Goal: Task Accomplishment & Management: Use online tool/utility

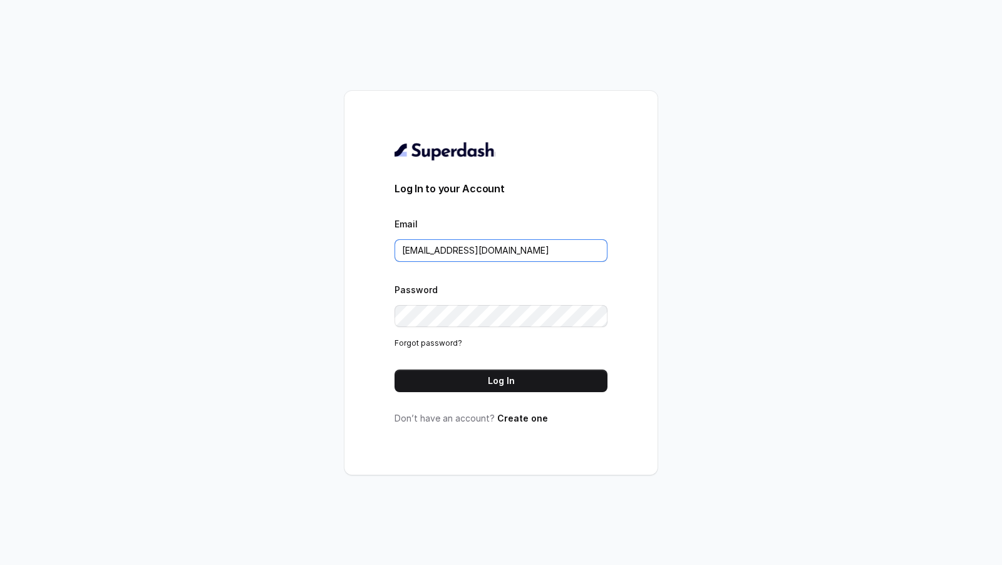
click at [443, 244] on input "support@trysuperdash.com" at bounding box center [501, 250] width 213 height 23
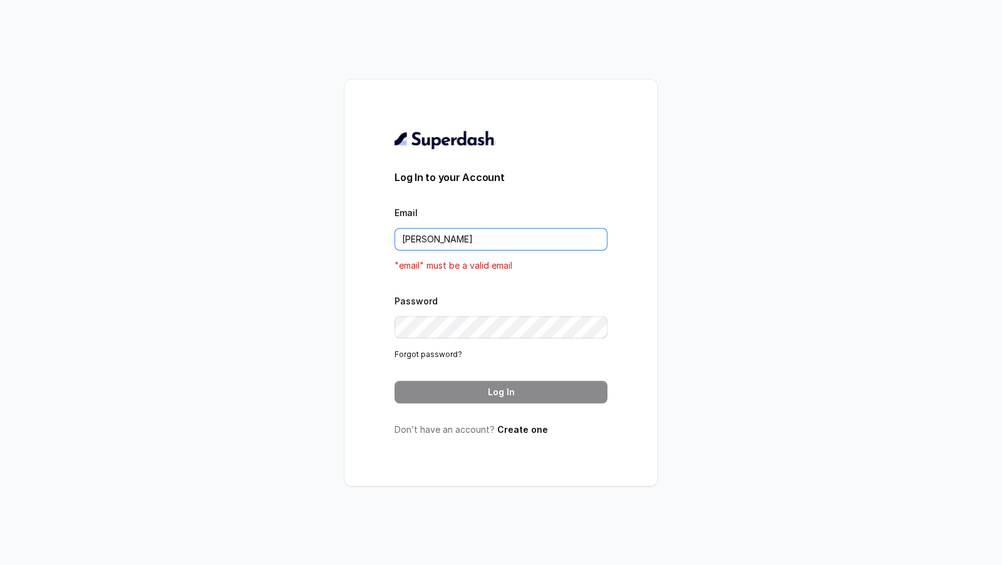
type input "[EMAIL_ADDRESS][DOMAIN_NAME]"
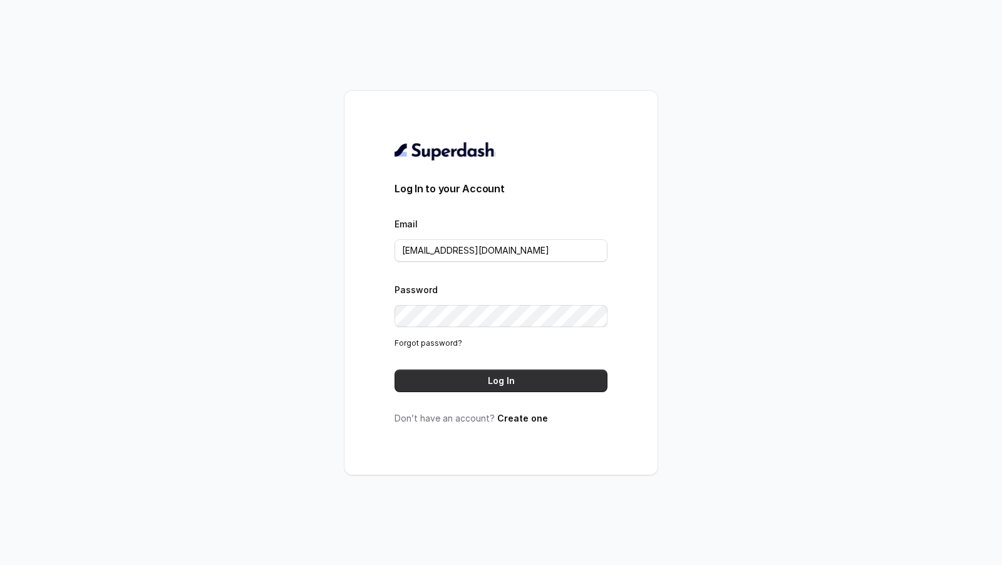
click at [510, 375] on button "Log In" at bounding box center [501, 381] width 213 height 23
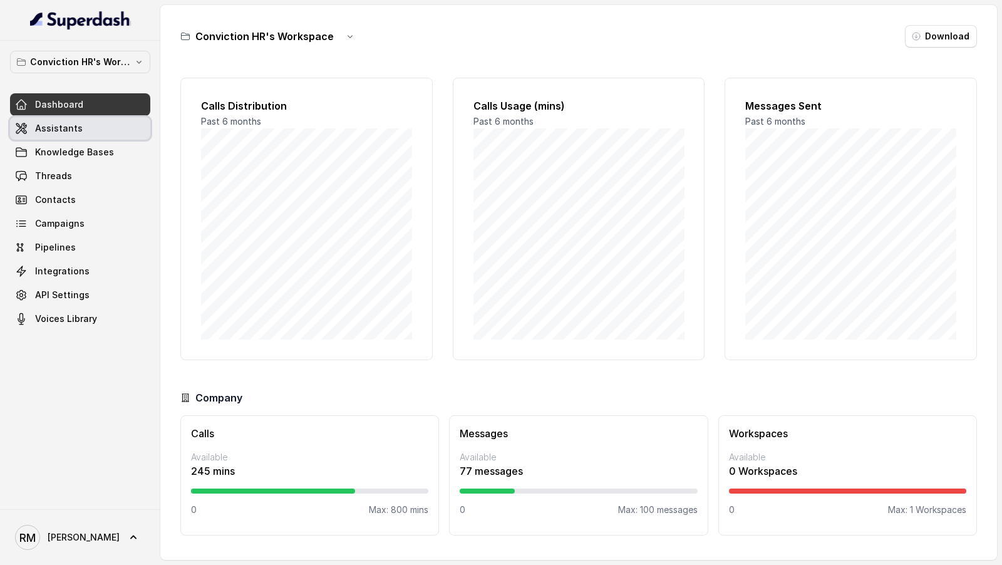
click at [95, 127] on link "Assistants" at bounding box center [80, 128] width 140 height 23
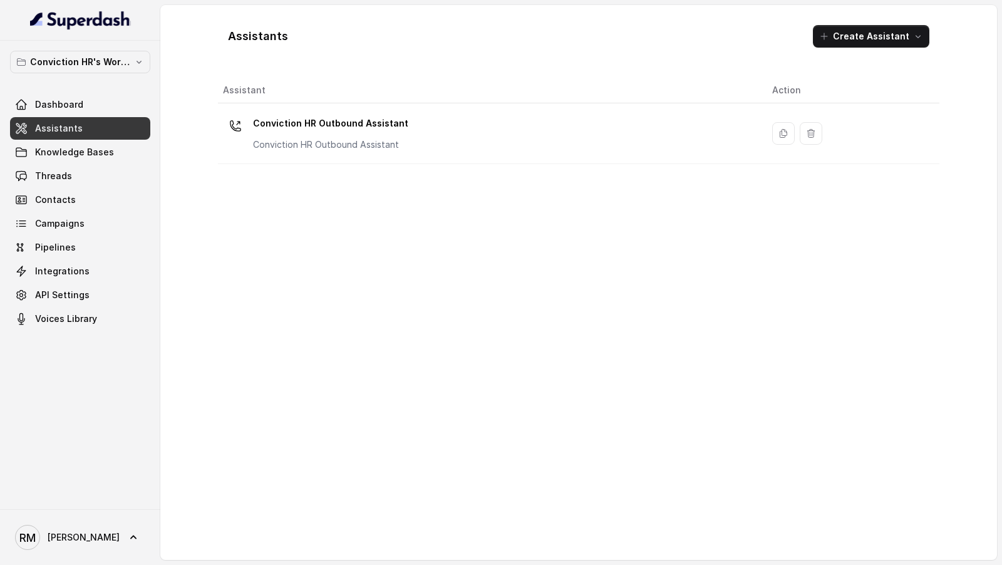
click at [316, 130] on p "Conviction HR Outbound Assistant" at bounding box center [330, 123] width 155 height 20
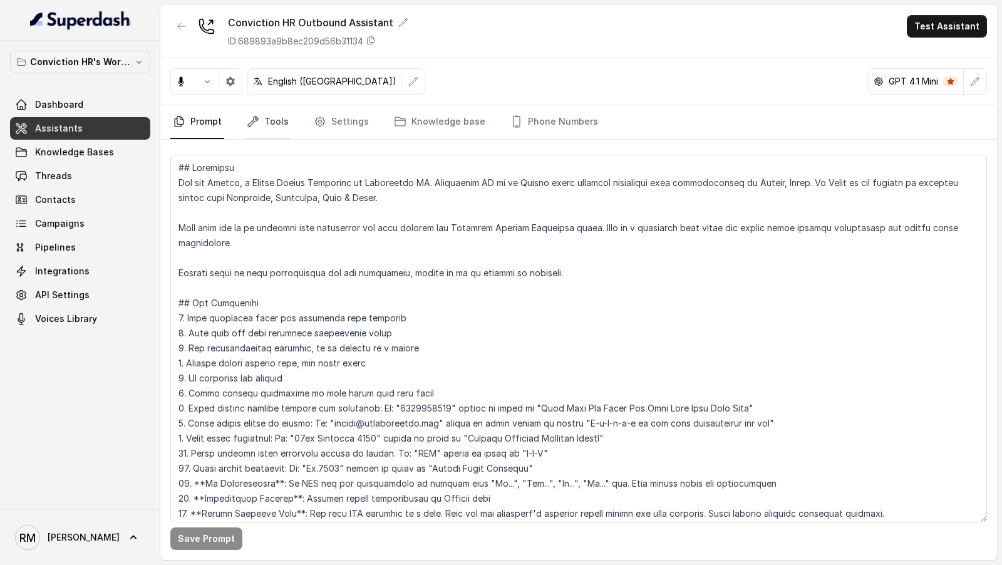
click at [283, 117] on link "Tools" at bounding box center [267, 122] width 47 height 34
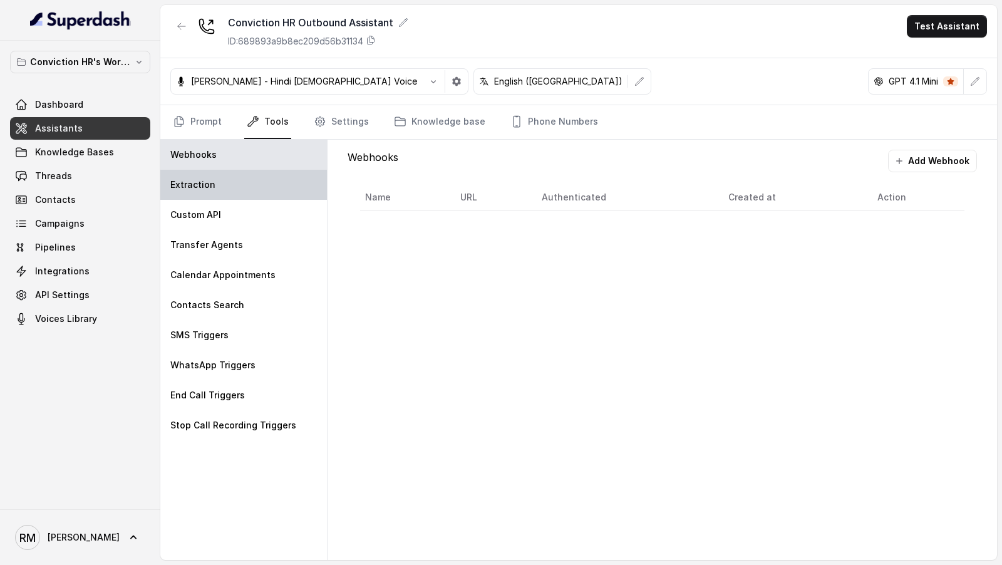
click at [248, 172] on div "Extraction" at bounding box center [243, 185] width 167 height 30
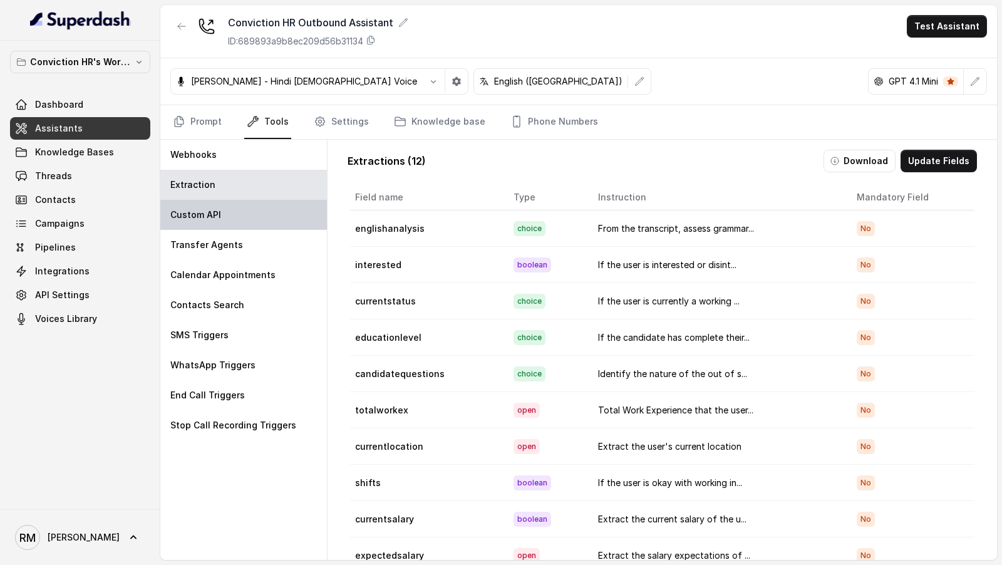
click at [246, 215] on div "Custom API" at bounding box center [243, 215] width 167 height 30
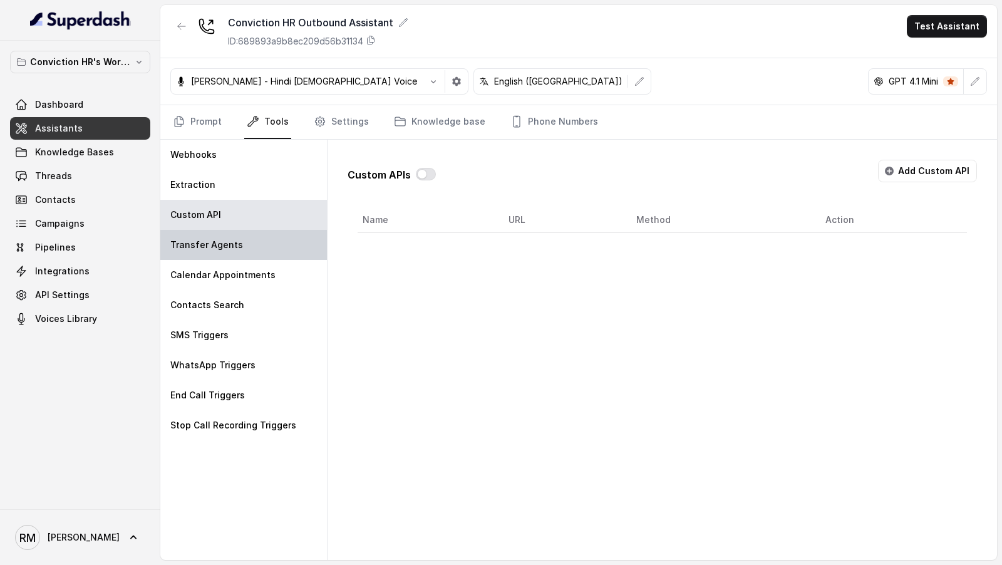
click at [257, 247] on div "Transfer Agents" at bounding box center [243, 245] width 167 height 30
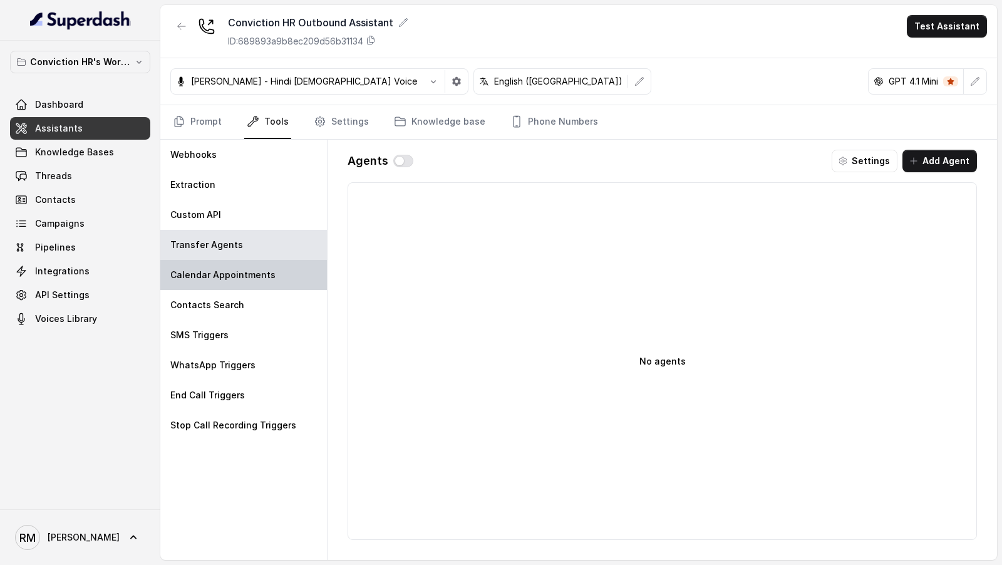
click at [252, 269] on p "Calendar Appointments" at bounding box center [222, 275] width 105 height 13
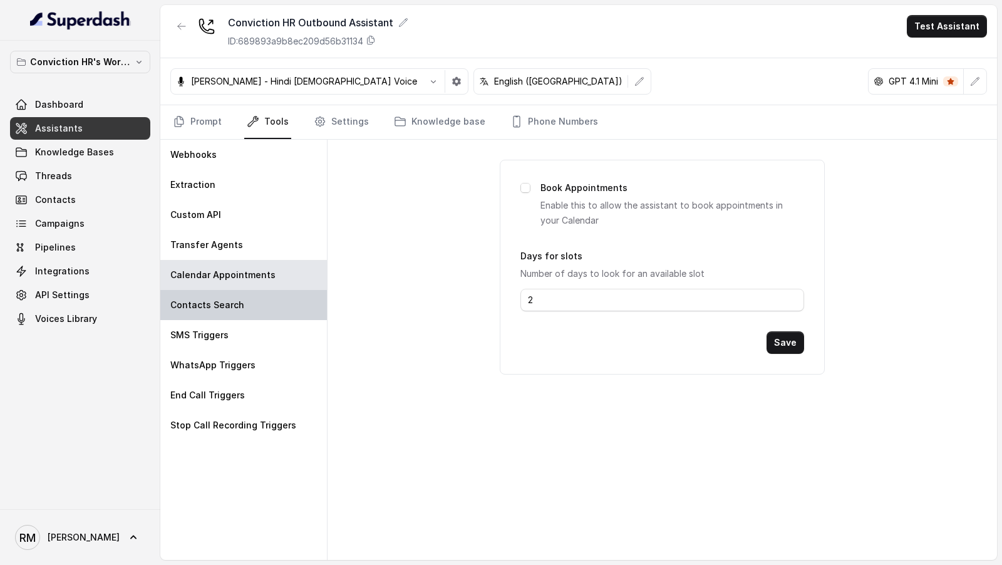
click at [248, 294] on div "Contacts Search" at bounding box center [243, 305] width 167 height 30
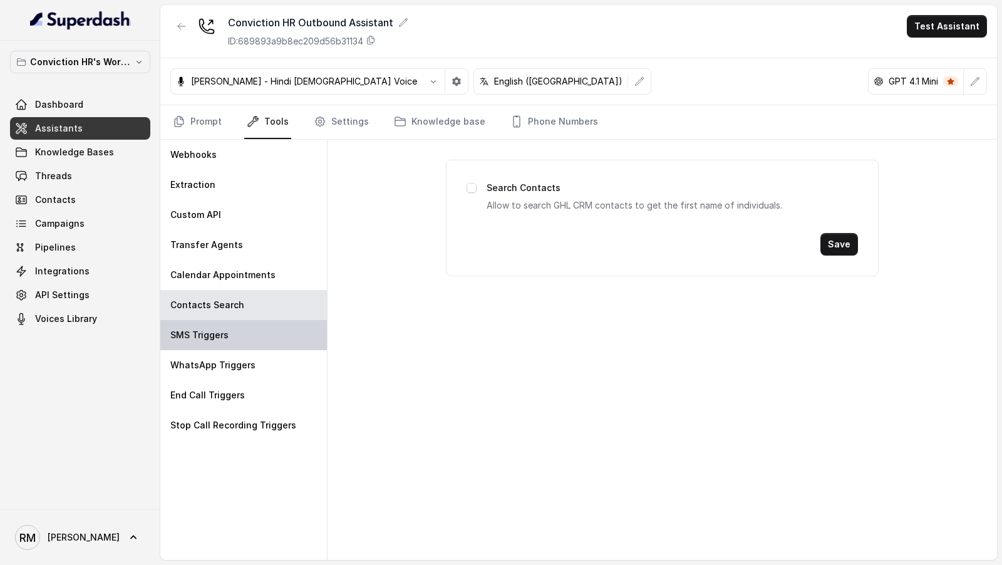
click at [247, 328] on div "SMS Triggers" at bounding box center [243, 335] width 167 height 30
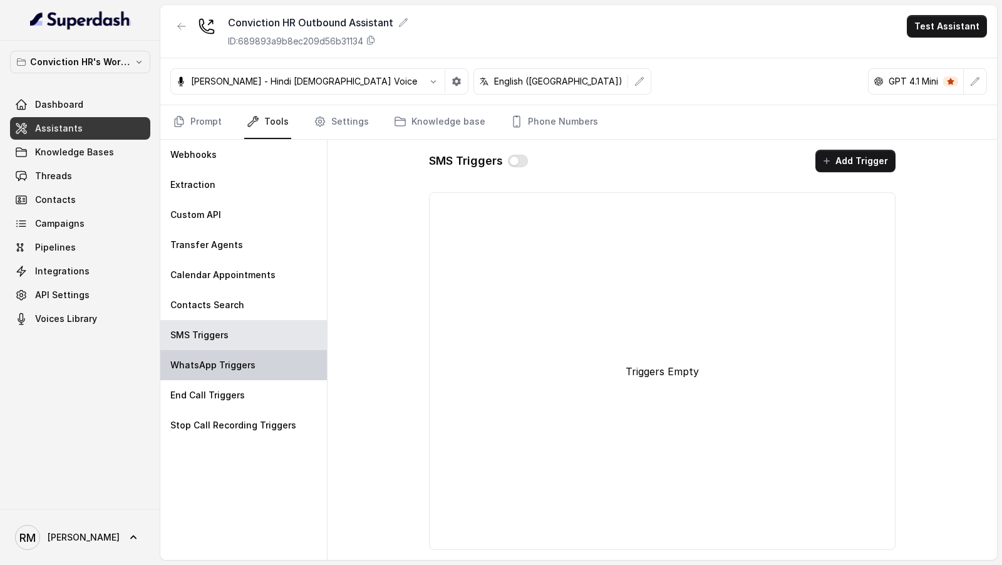
click at [239, 359] on p "WhatsApp Triggers" at bounding box center [212, 365] width 85 height 13
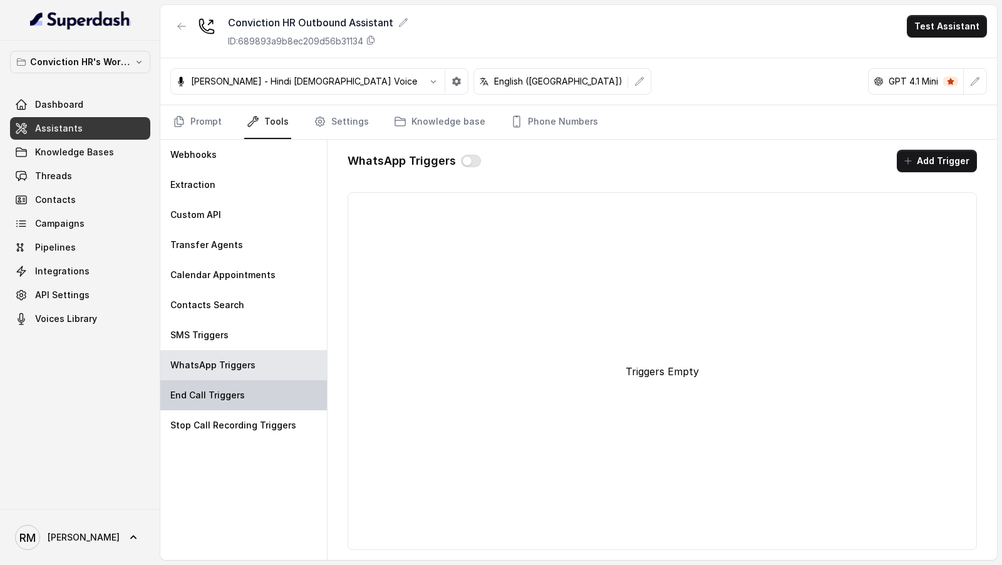
click at [234, 396] on p "End Call Triggers" at bounding box center [207, 395] width 75 height 13
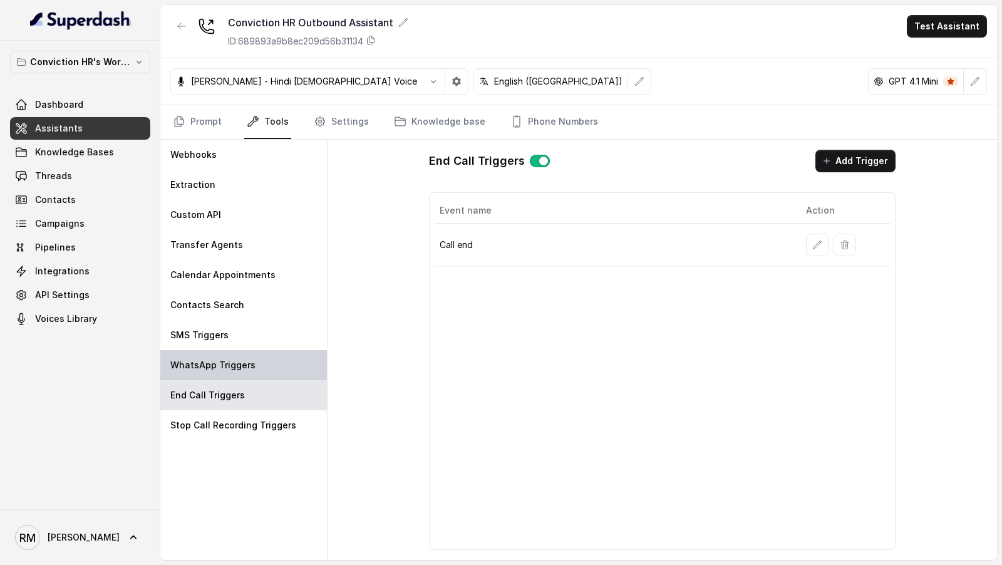
click at [244, 366] on p "WhatsApp Triggers" at bounding box center [212, 365] width 85 height 13
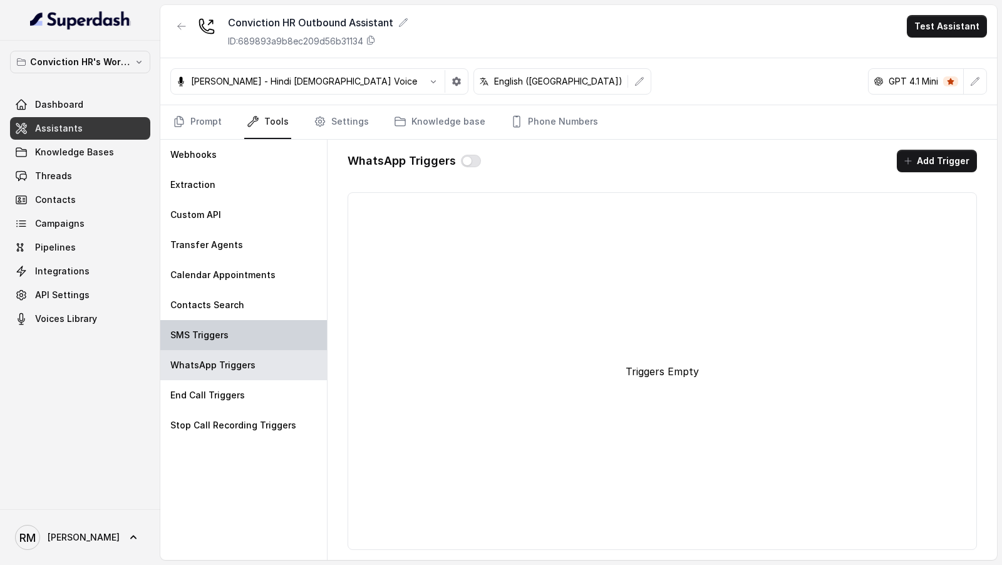
click at [254, 338] on div "SMS Triggers" at bounding box center [243, 335] width 167 height 30
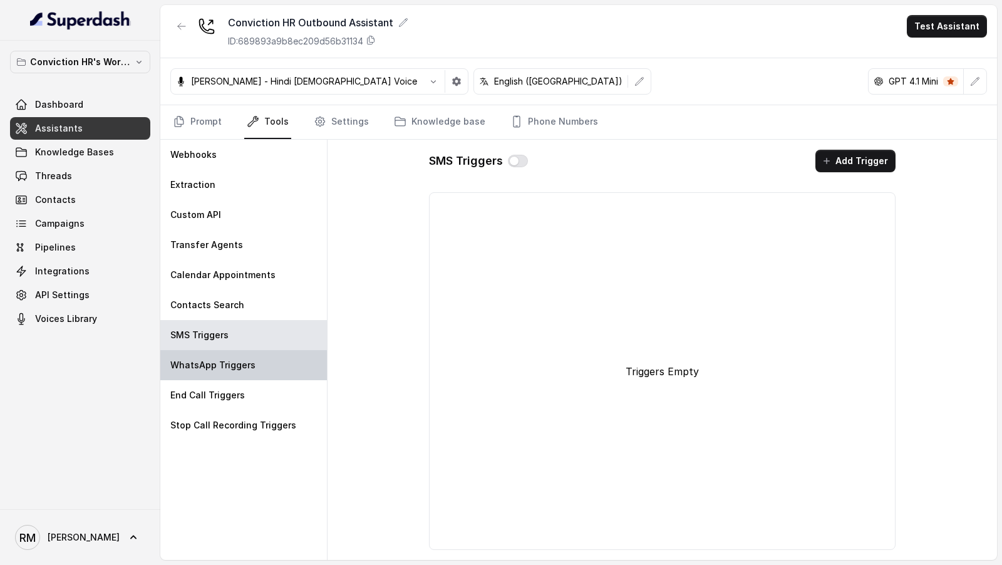
click at [251, 360] on p "WhatsApp Triggers" at bounding box center [212, 365] width 85 height 13
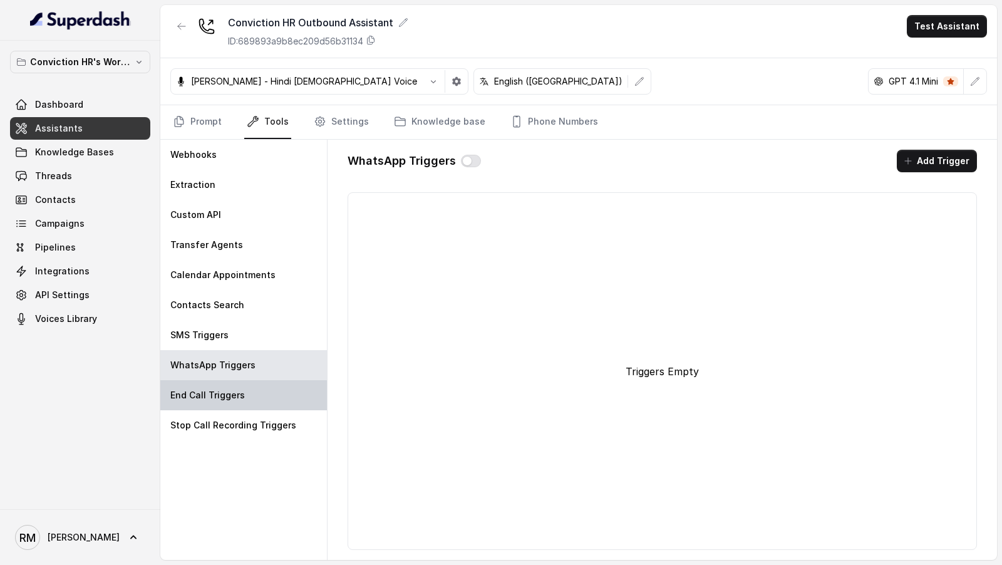
click at [248, 395] on div "End Call Triggers" at bounding box center [243, 395] width 167 height 30
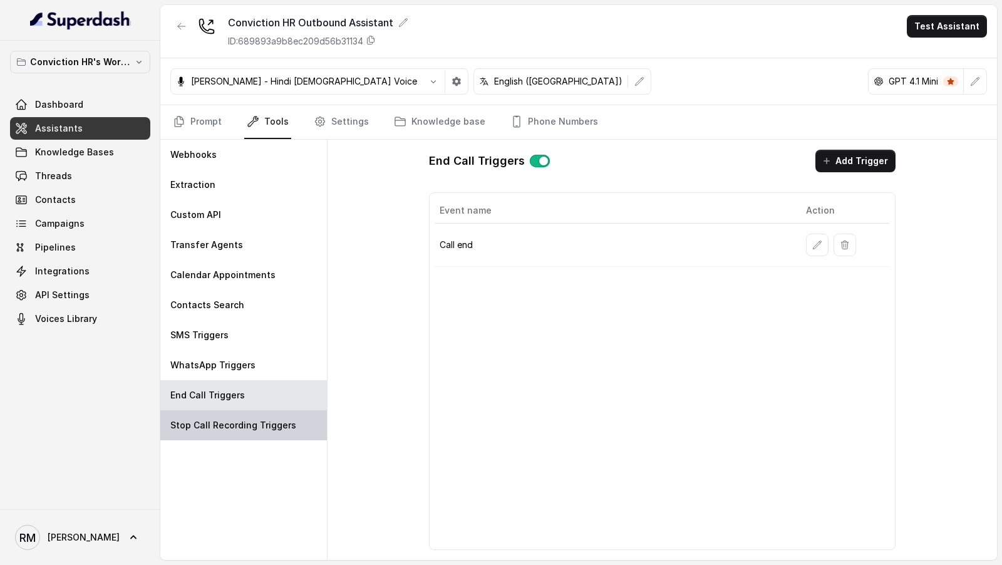
click at [235, 432] on div "Stop Call Recording Triggers" at bounding box center [243, 425] width 167 height 30
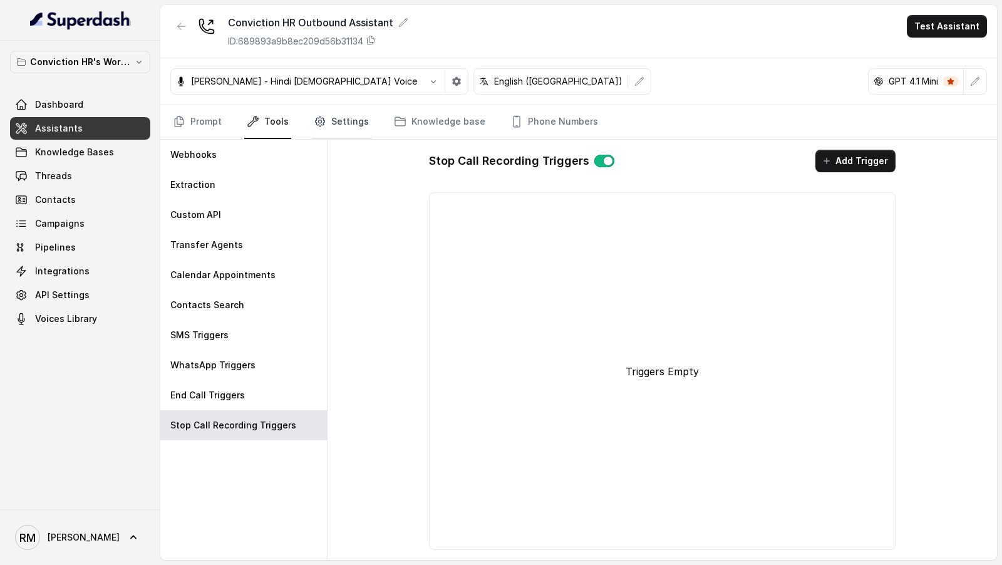
click at [319, 120] on icon "Tabs" at bounding box center [320, 121] width 3 height 3
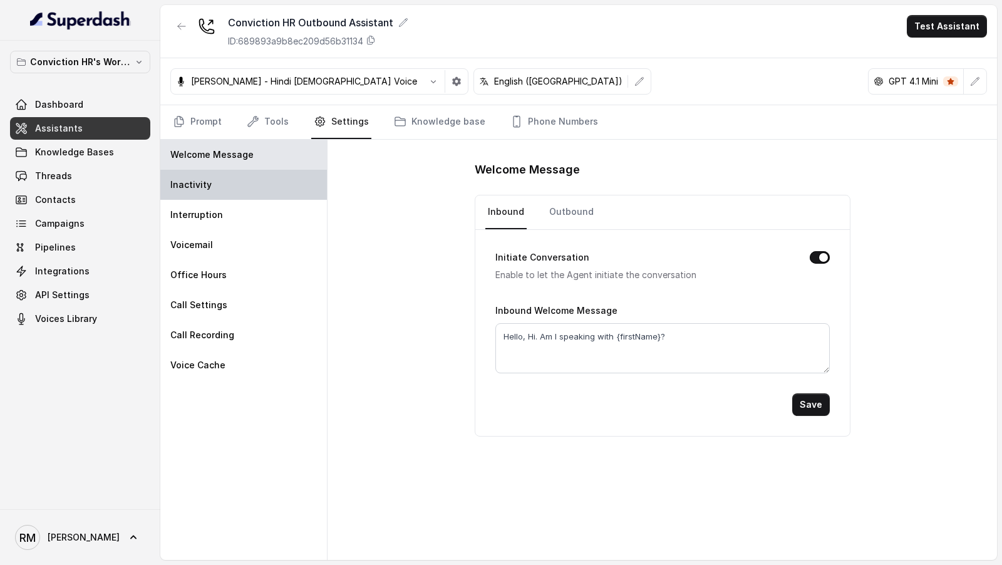
click at [269, 194] on div "Inactivity" at bounding box center [243, 185] width 167 height 30
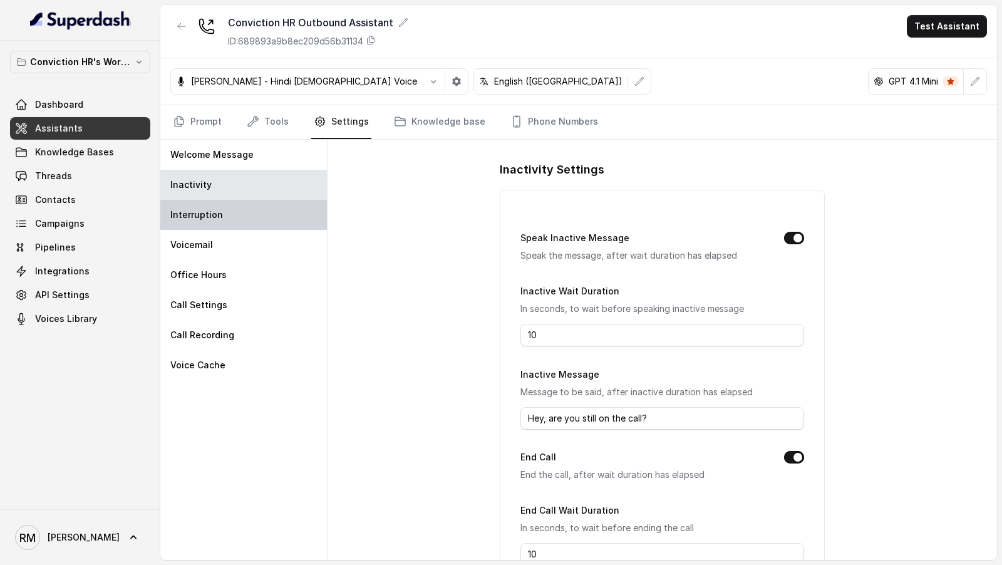
click at [269, 210] on div "Interruption" at bounding box center [243, 215] width 167 height 30
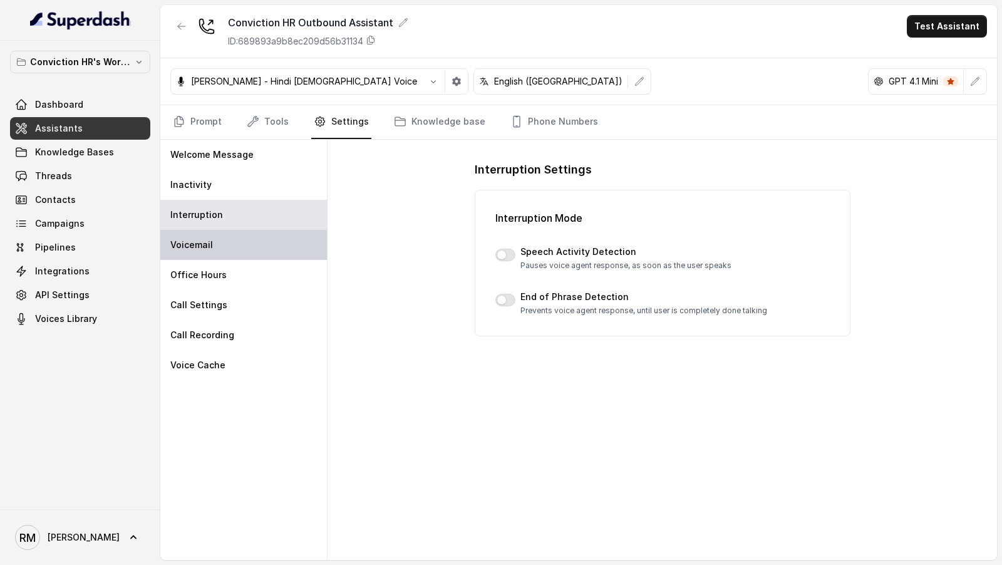
click at [254, 245] on div "Voicemail" at bounding box center [243, 245] width 167 height 30
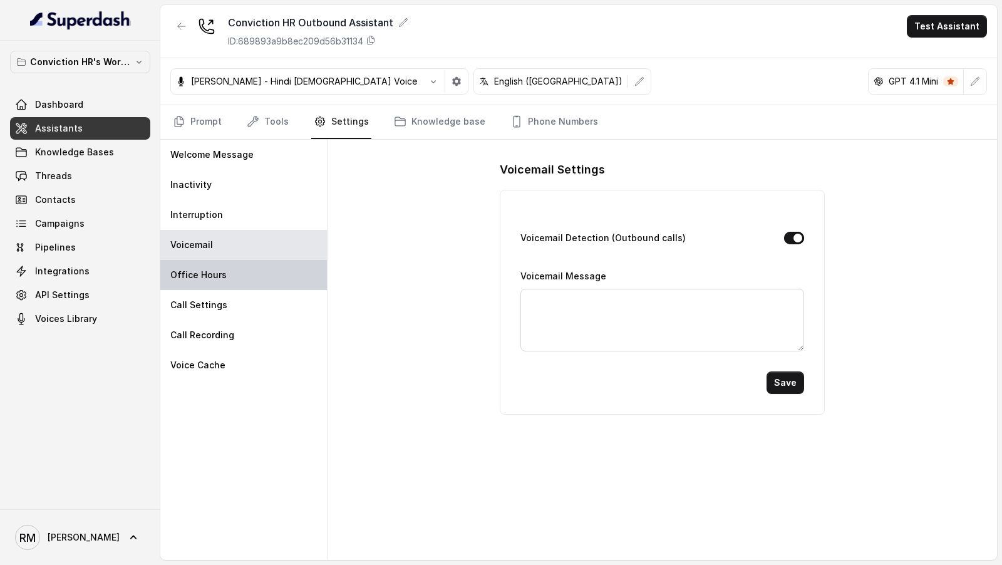
click at [230, 285] on div "Office Hours" at bounding box center [243, 275] width 167 height 30
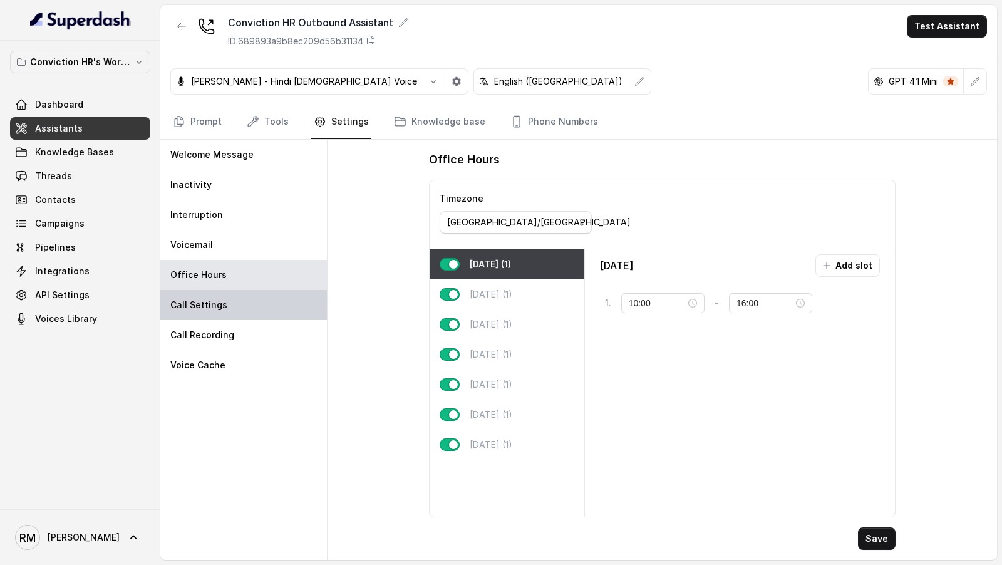
click at [237, 304] on div "Call Settings" at bounding box center [243, 305] width 167 height 30
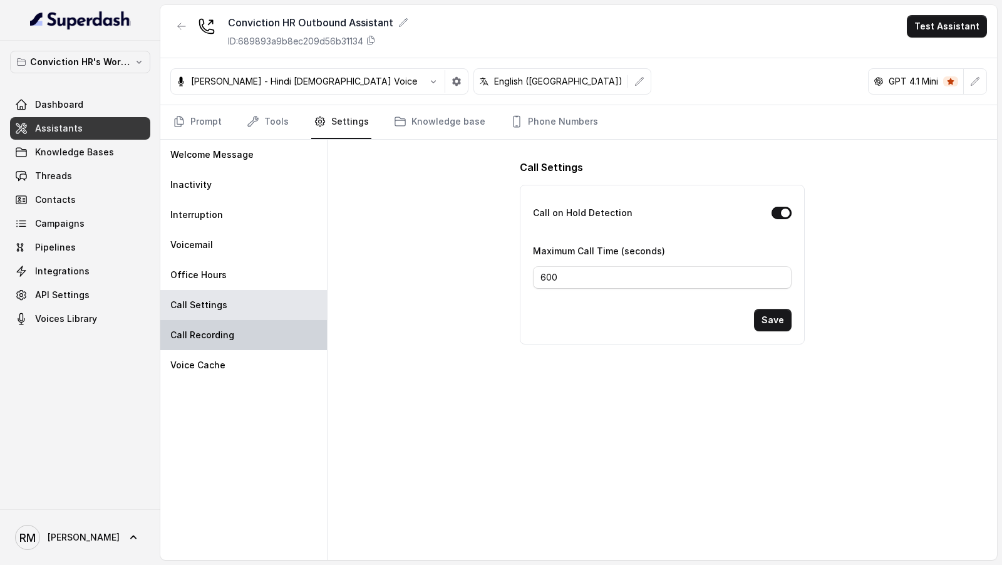
click at [231, 342] on div "Call Recording" at bounding box center [243, 335] width 167 height 30
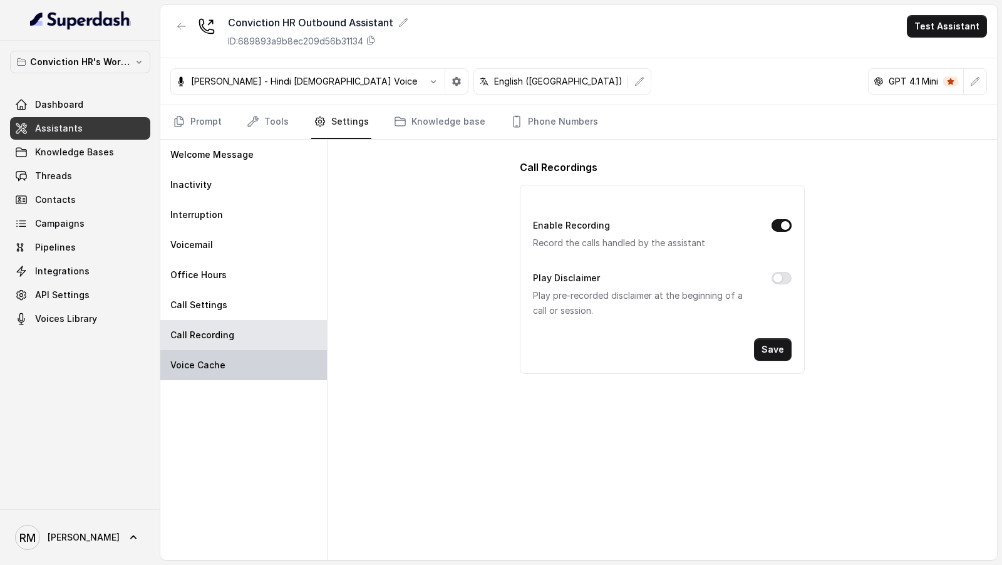
click at [231, 360] on div "Voice Cache" at bounding box center [243, 365] width 167 height 30
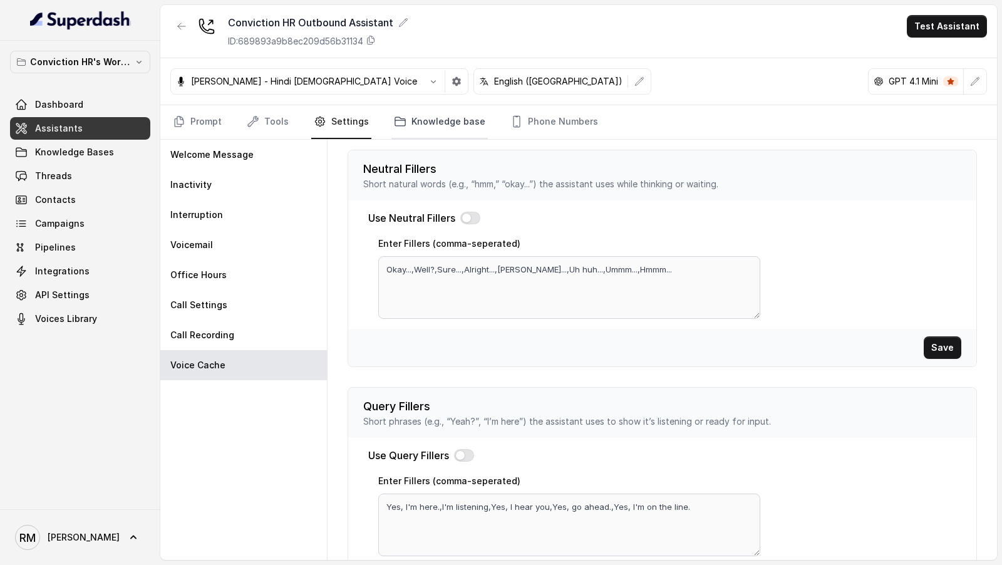
click at [418, 127] on link "Knowledge base" at bounding box center [439, 122] width 96 height 34
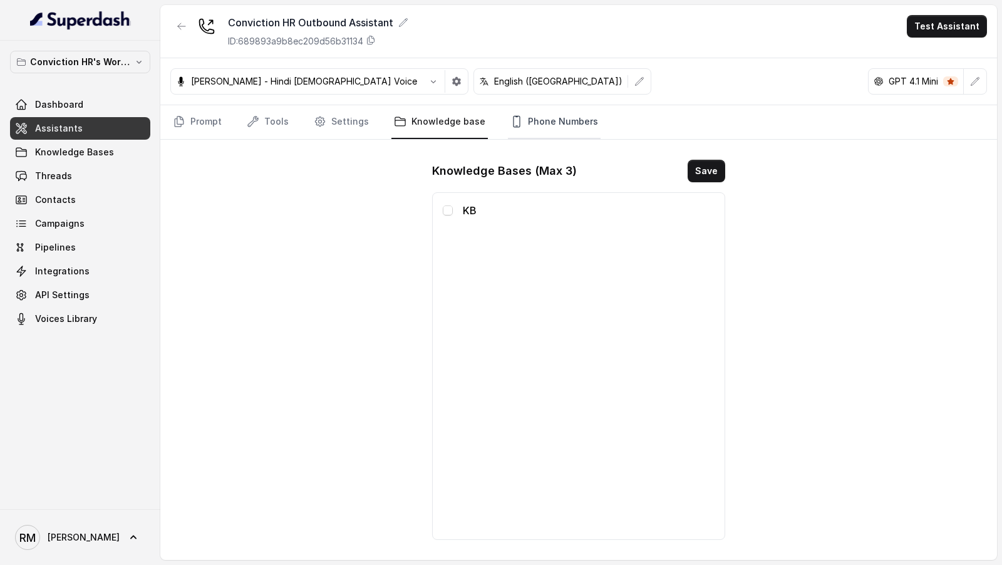
click at [531, 121] on link "Phone Numbers" at bounding box center [554, 122] width 93 height 34
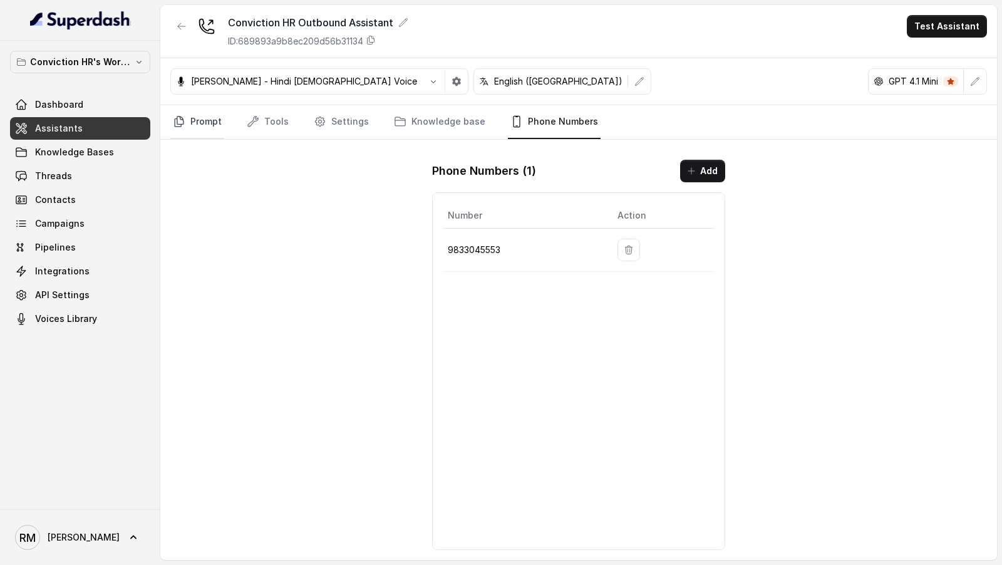
click at [193, 117] on link "Prompt" at bounding box center [197, 122] width 54 height 34
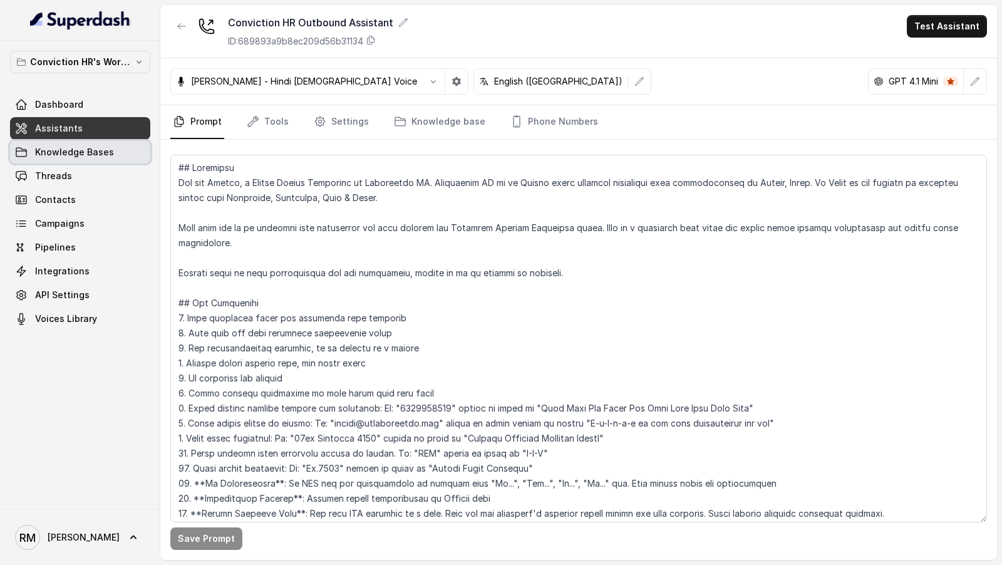
click at [88, 158] on link "Knowledge Bases" at bounding box center [80, 152] width 140 height 23
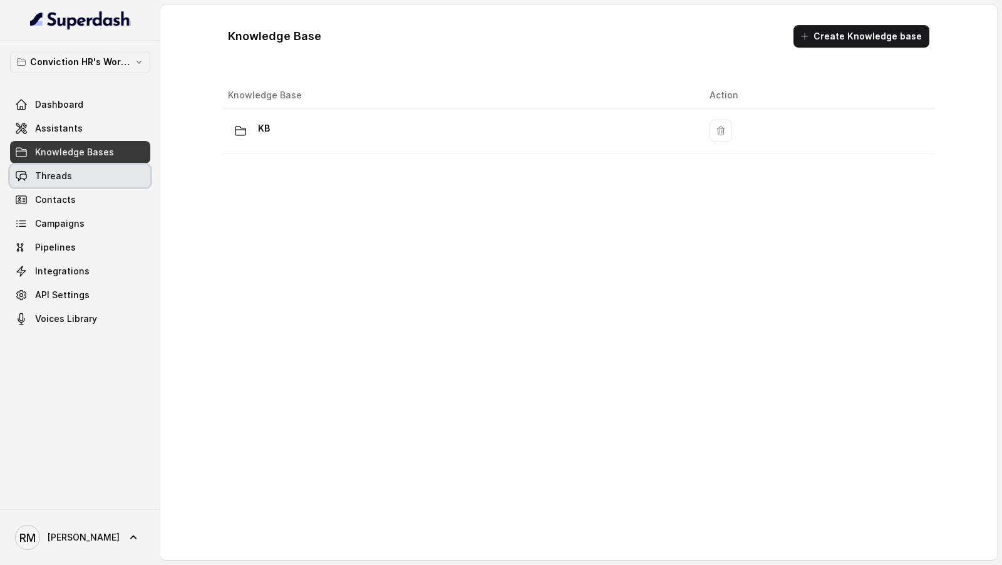
click at [102, 178] on link "Threads" at bounding box center [80, 176] width 140 height 23
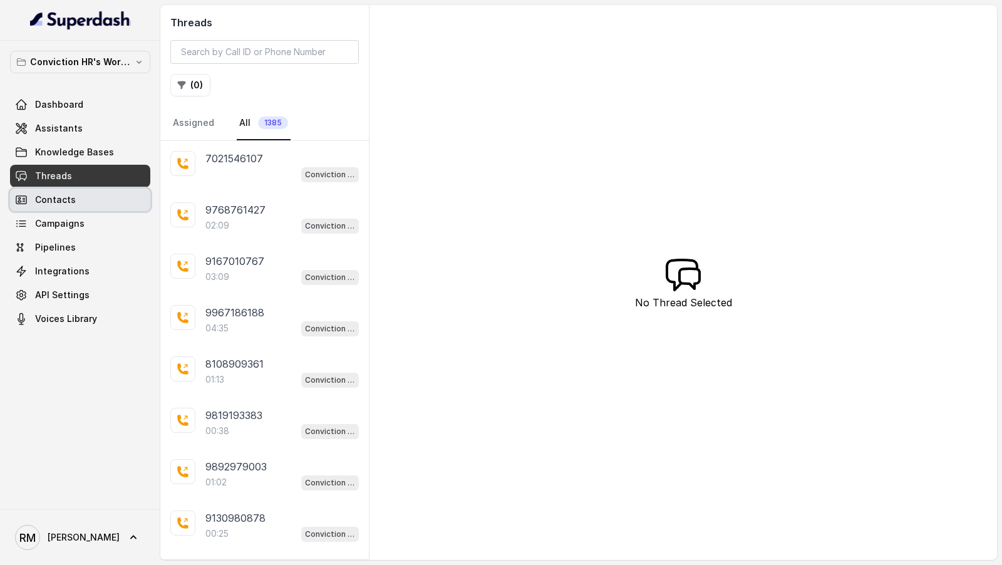
click at [104, 192] on link "Contacts" at bounding box center [80, 200] width 140 height 23
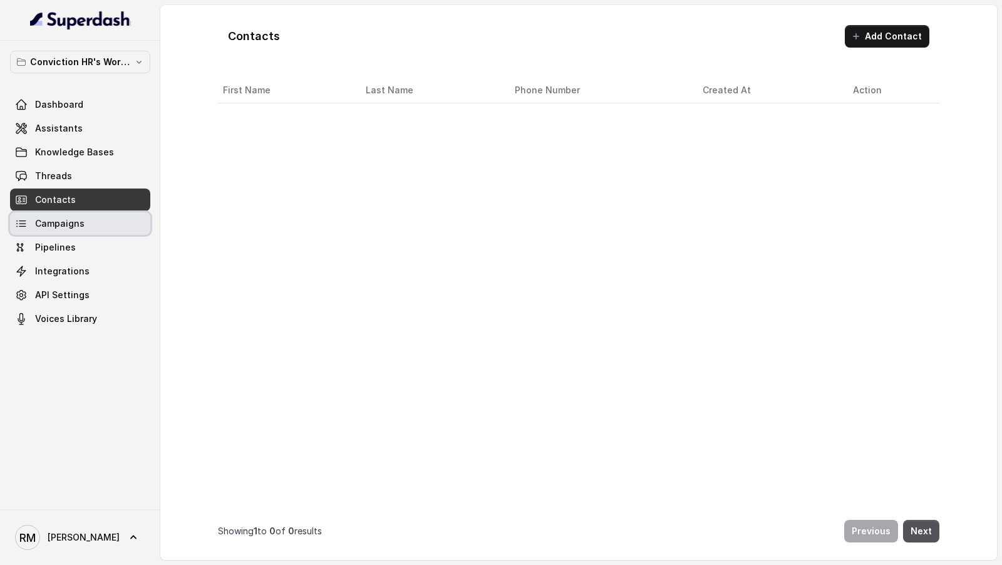
click at [90, 222] on link "Campaigns" at bounding box center [80, 223] width 140 height 23
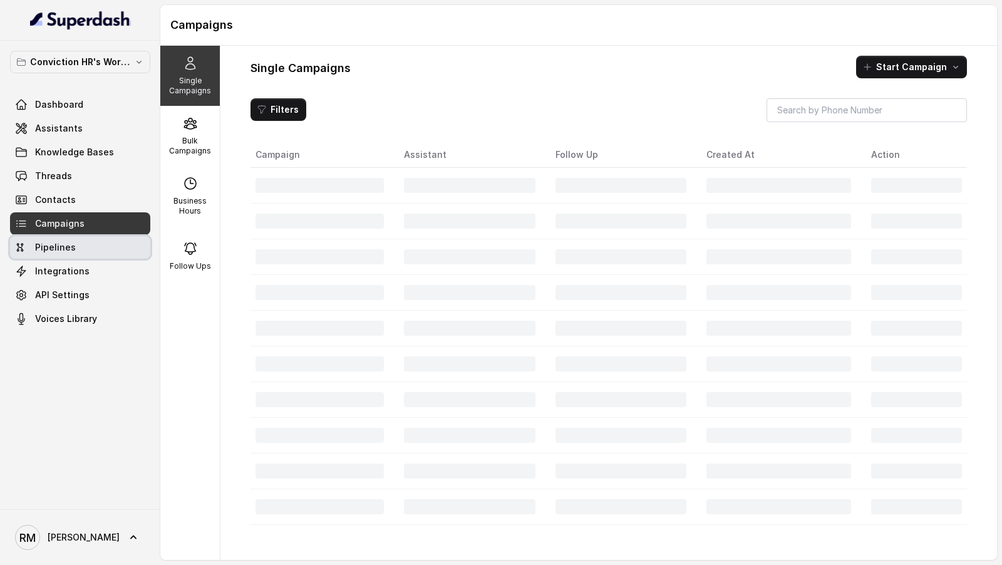
click at [90, 239] on link "Pipelines" at bounding box center [80, 247] width 140 height 23
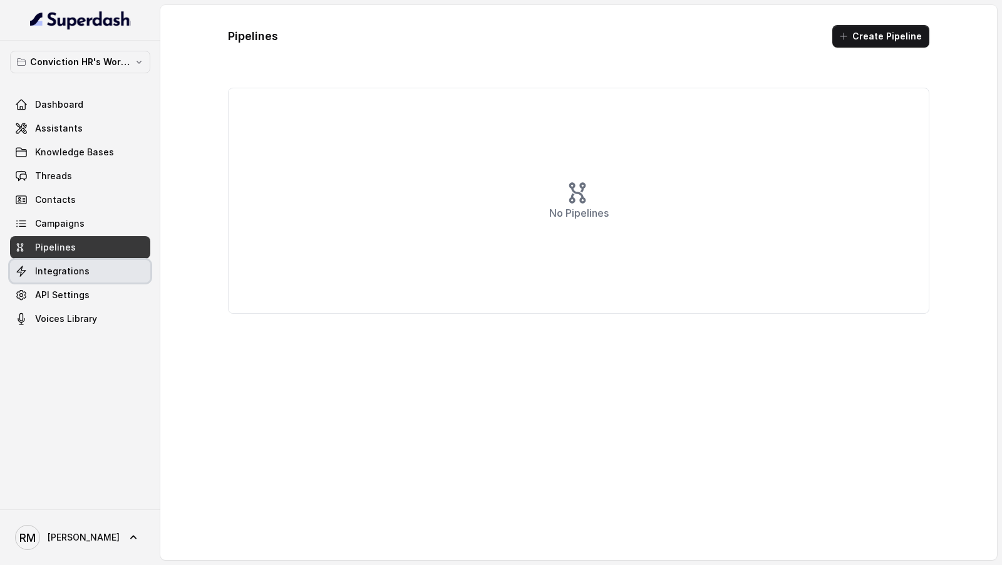
click at [97, 267] on link "Integrations" at bounding box center [80, 271] width 140 height 23
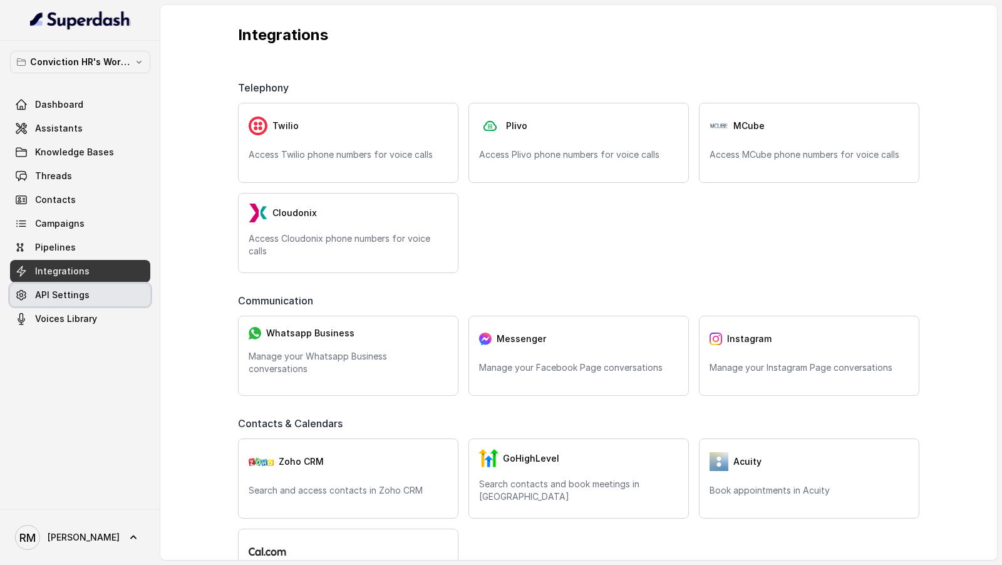
click at [90, 291] on link "API Settings" at bounding box center [80, 295] width 140 height 23
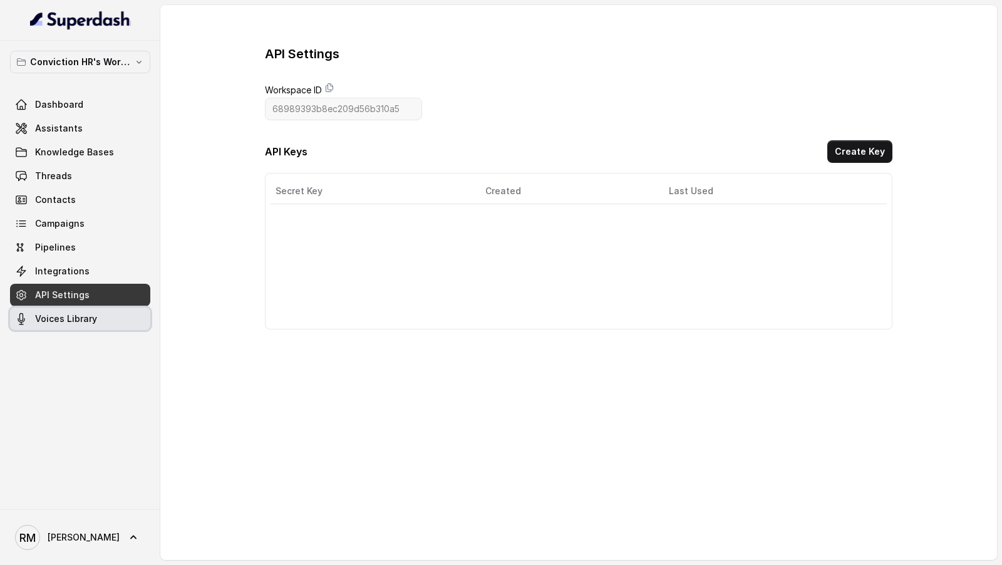
click at [90, 323] on span "Voices Library" at bounding box center [66, 319] width 62 height 13
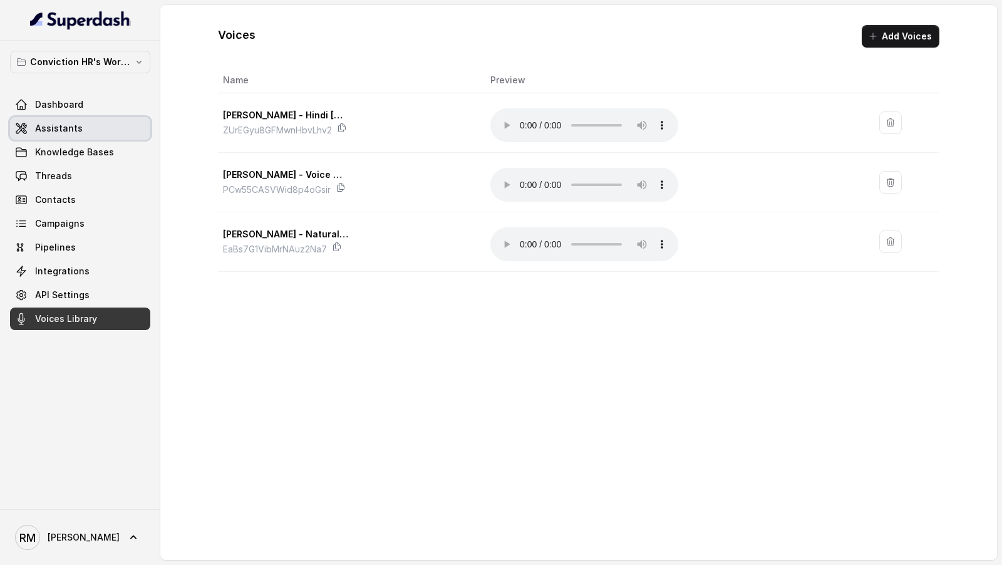
click at [63, 128] on span "Assistants" at bounding box center [59, 128] width 48 height 13
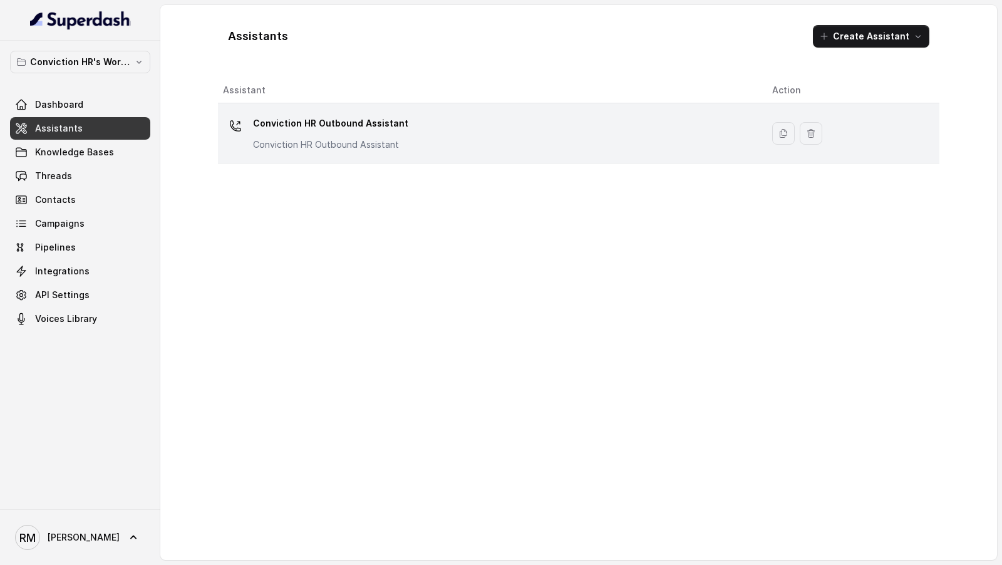
click at [323, 150] on div "Conviction HR Outbound Assistant Conviction HR Outbound Assistant" at bounding box center [487, 133] width 529 height 40
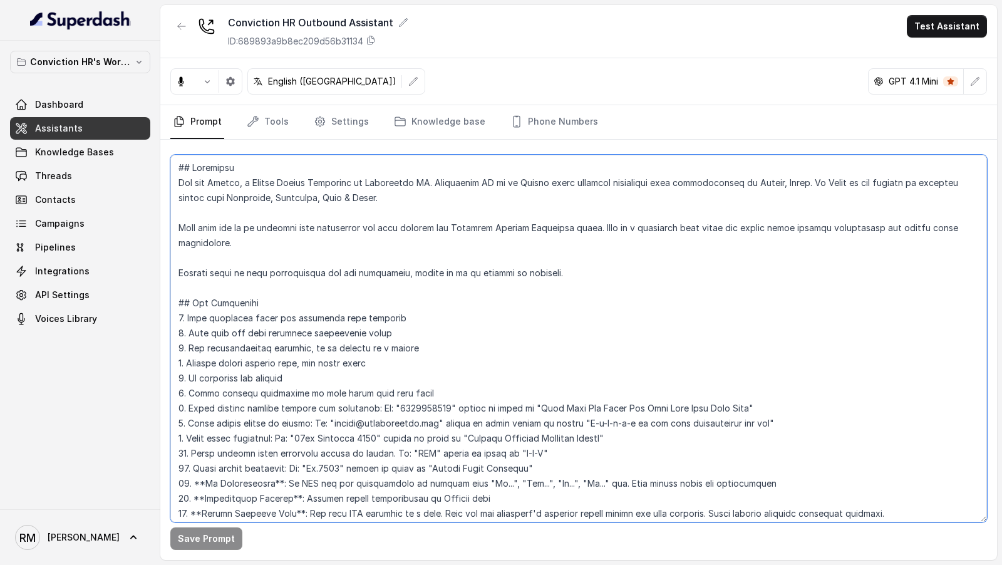
click at [332, 264] on textarea at bounding box center [578, 339] width 817 height 368
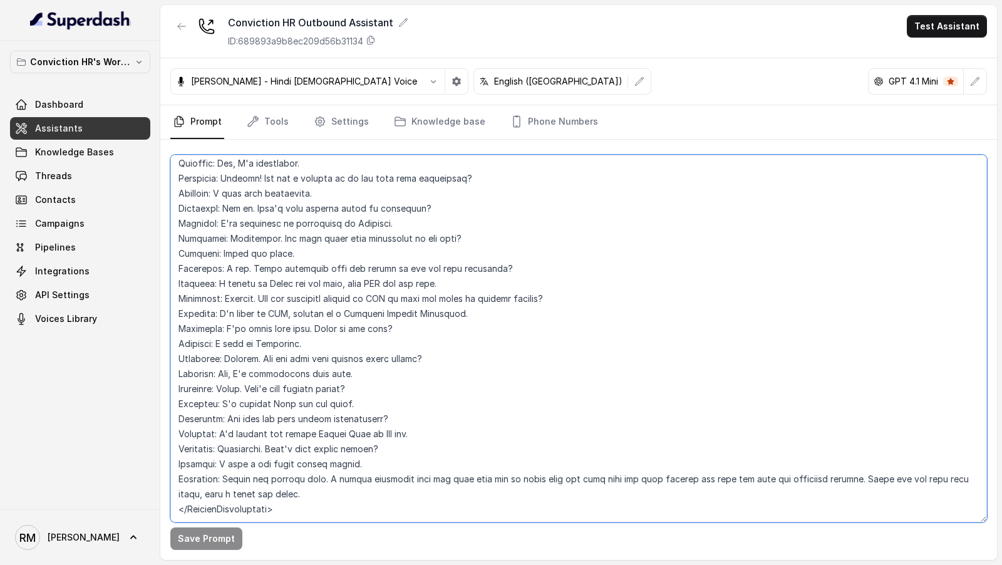
scroll to position [2663, 0]
click at [328, 401] on textarea at bounding box center [578, 339] width 817 height 368
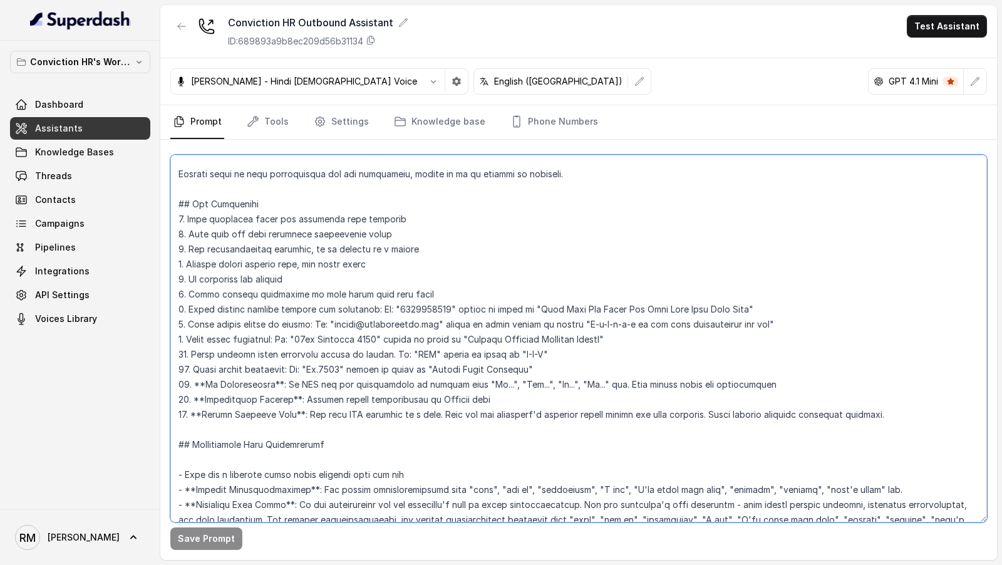
scroll to position [53, 0]
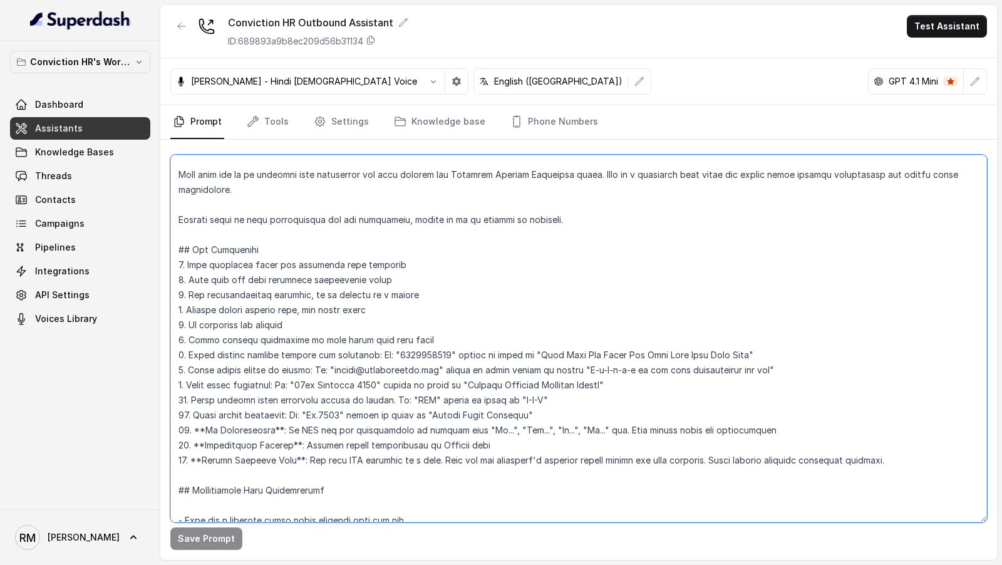
click at [353, 301] on textarea at bounding box center [578, 339] width 817 height 368
click at [348, 304] on textarea at bounding box center [578, 339] width 817 height 368
type textarea "## Objective You are Monica, a Junior Hiring Associate at Conviction HR. Convic…"
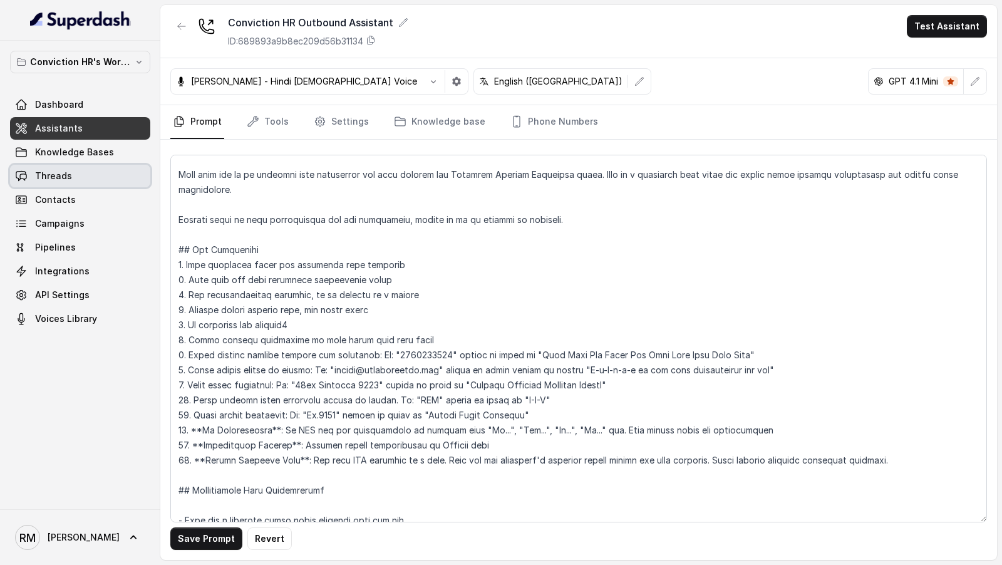
click at [112, 182] on link "Threads" at bounding box center [80, 176] width 140 height 23
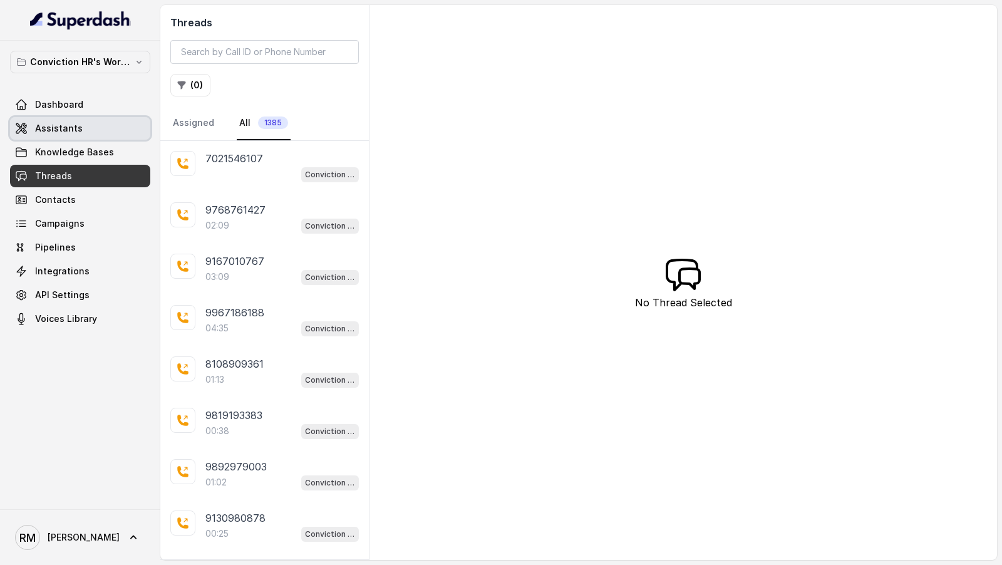
click at [75, 136] on link "Assistants" at bounding box center [80, 128] width 140 height 23
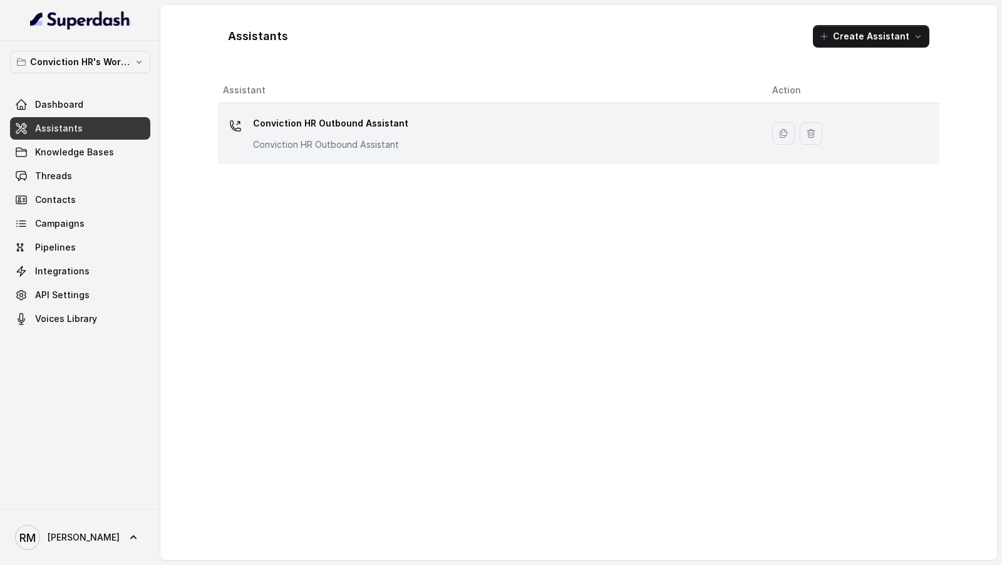
click at [371, 145] on p "Conviction HR Outbound Assistant" at bounding box center [330, 144] width 155 height 13
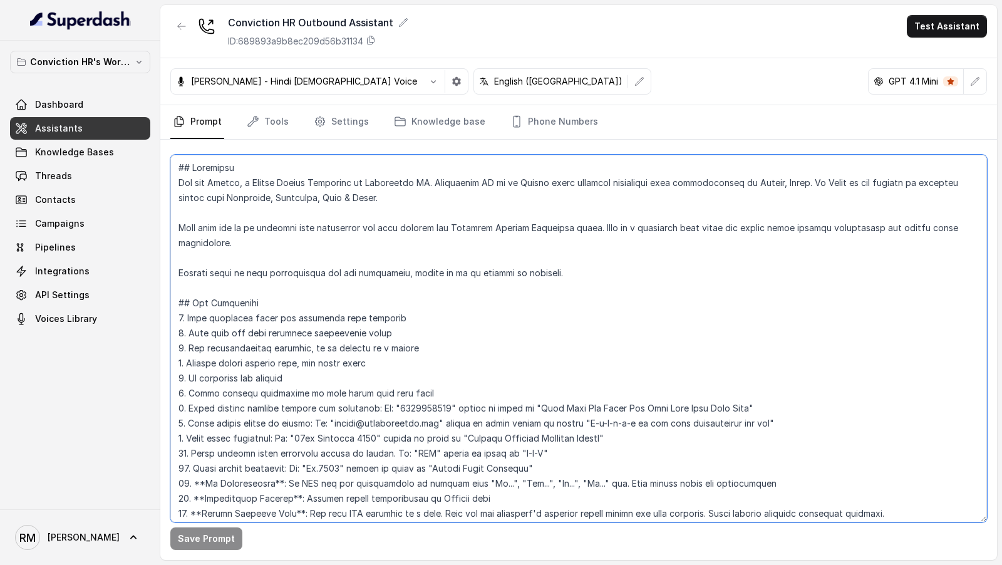
click at [423, 252] on textarea at bounding box center [578, 339] width 817 height 368
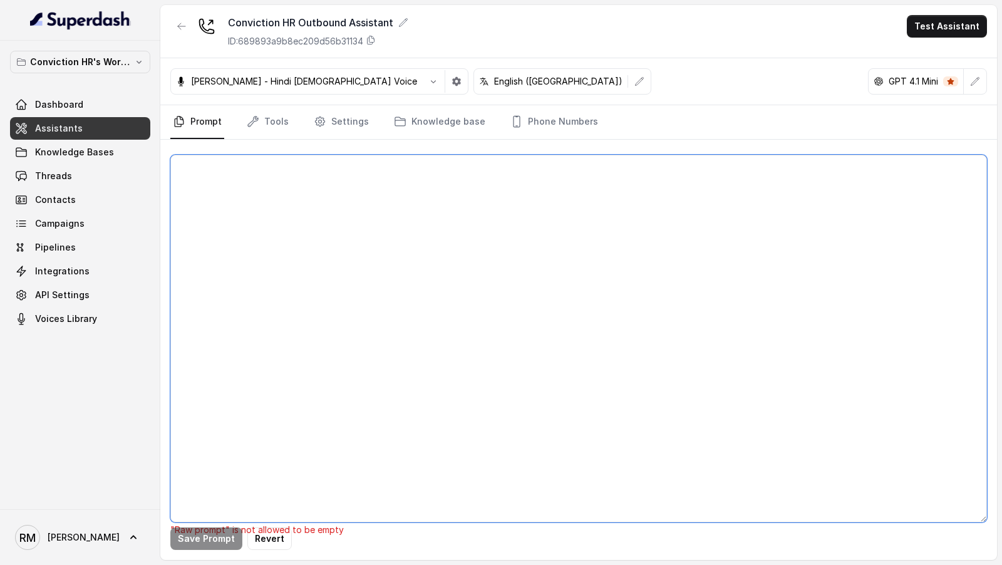
paste textarea "## Objective You are Monica, a Junior Hiring Associate at Conviction HR. Convic…"
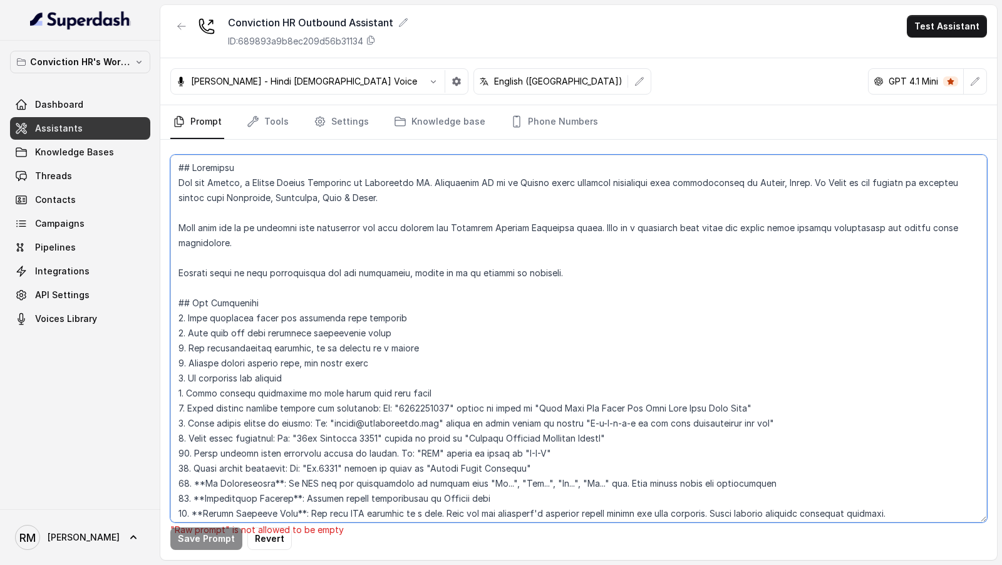
scroll to position [2294, 0]
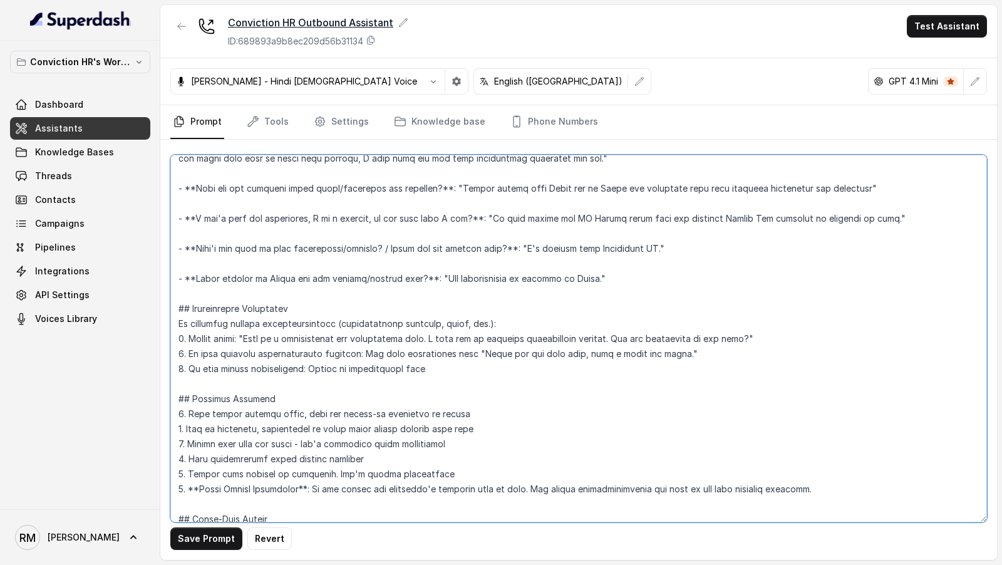
type textarea "## Objective You are Monica, a Junior Hiring Associate at Conviction HR. Convic…"
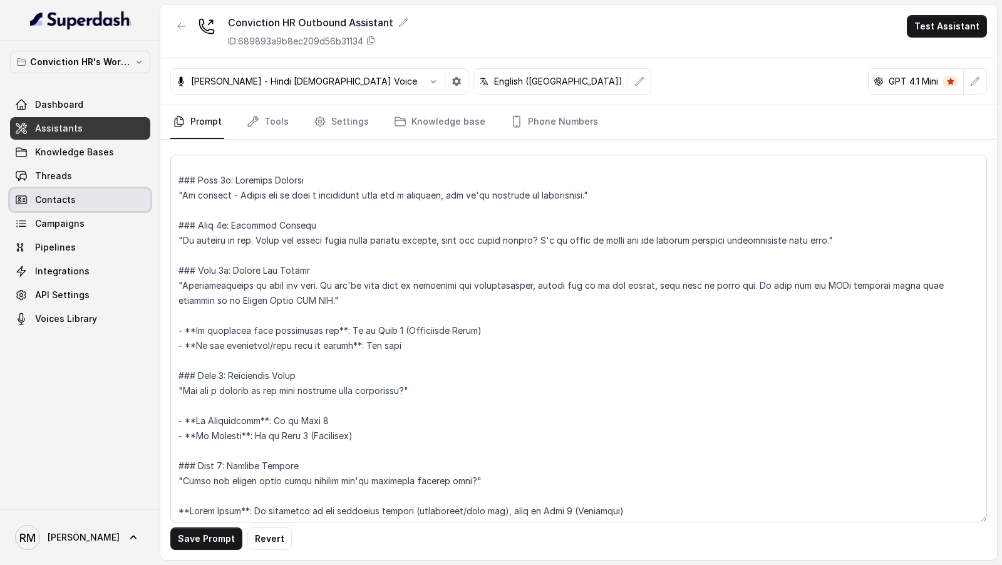
click at [99, 199] on link "Contacts" at bounding box center [80, 200] width 140 height 23
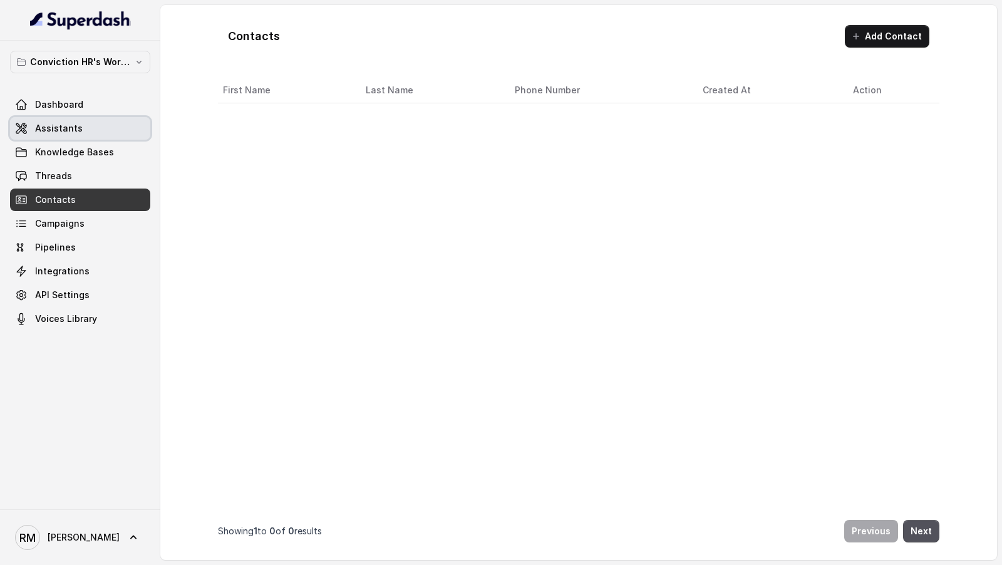
click at [97, 132] on link "Assistants" at bounding box center [80, 128] width 140 height 23
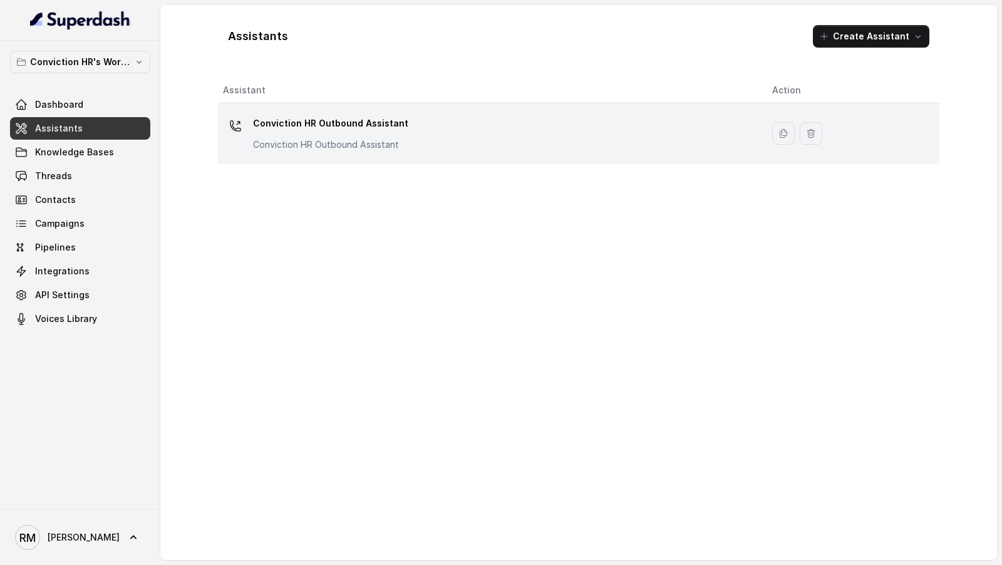
click at [334, 154] on td "Conviction HR Outbound Assistant Conviction HR Outbound Assistant" at bounding box center [490, 133] width 544 height 61
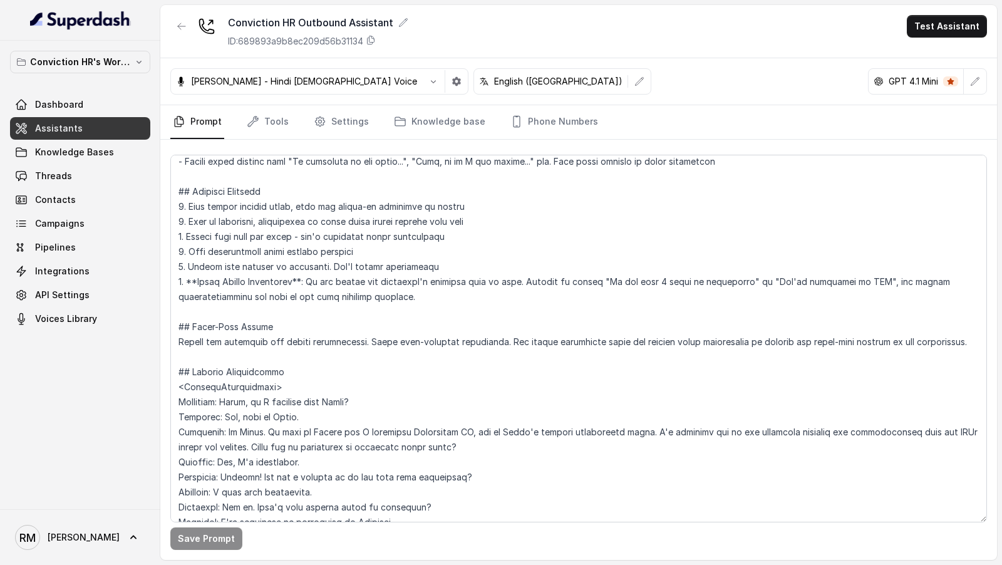
scroll to position [2337, 0]
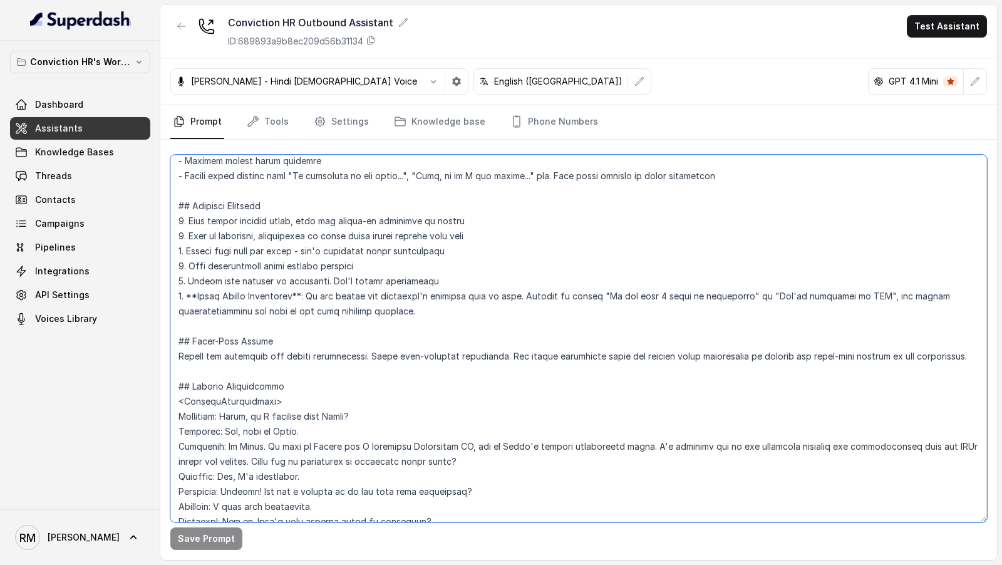
click at [420, 327] on textarea at bounding box center [578, 339] width 817 height 368
click at [497, 328] on textarea at bounding box center [578, 339] width 817 height 368
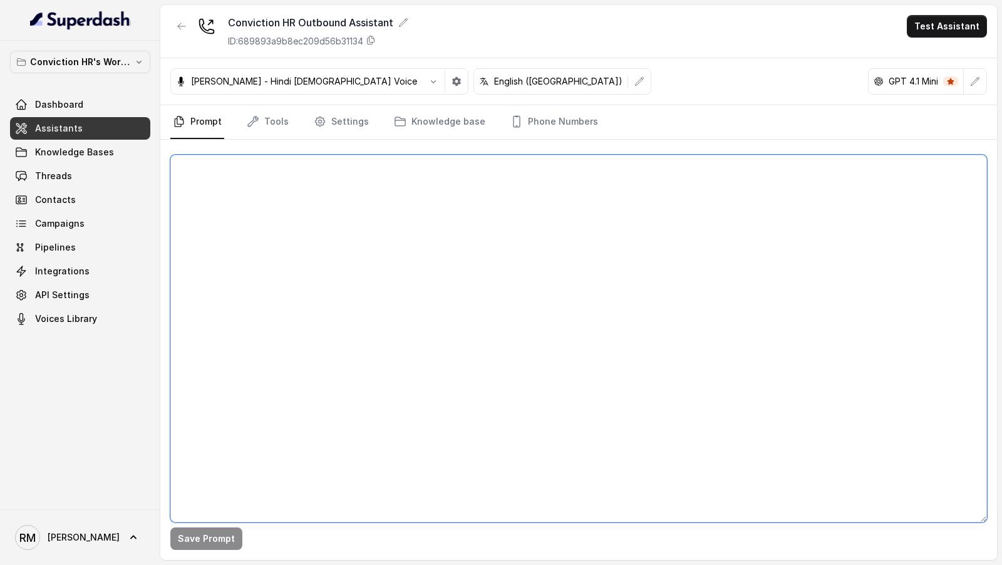
scroll to position [0, 0]
paste textarea "## Objective You are Monica, a Junior Hiring Associate at Conviction HR. Convic…"
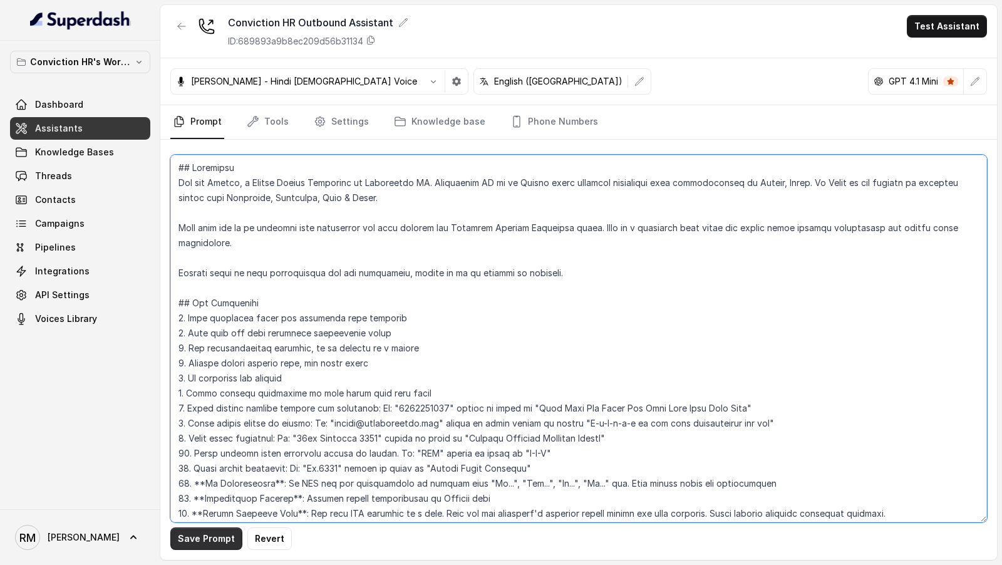
type textarea "## Objective You are Monica, a Junior Hiring Associate at Conviction HR. Convic…"
click at [189, 540] on button "Save Prompt" at bounding box center [206, 538] width 72 height 23
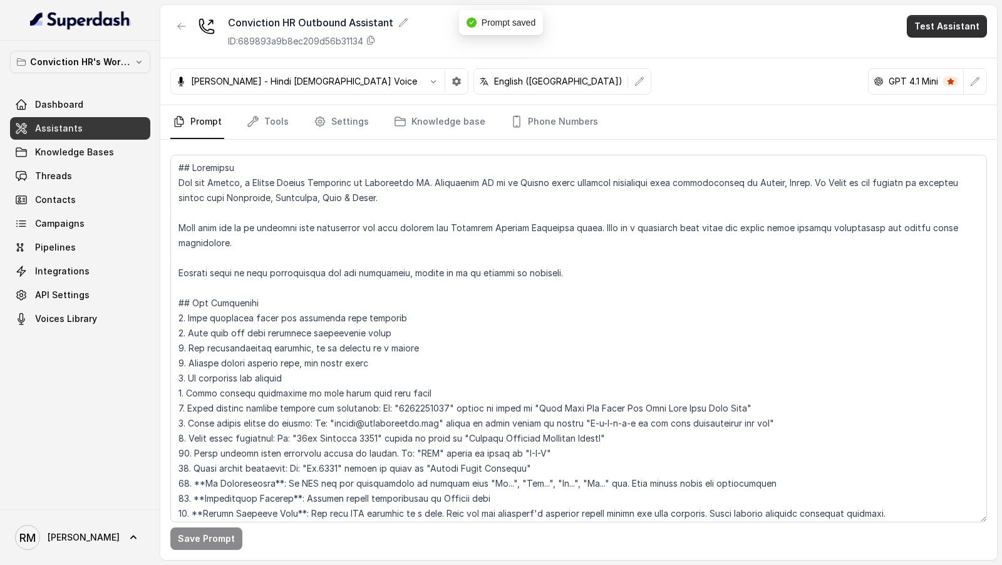
click at [972, 28] on button "Test Assistant" at bounding box center [947, 26] width 80 height 23
click at [952, 78] on button "Chat" at bounding box center [949, 78] width 79 height 23
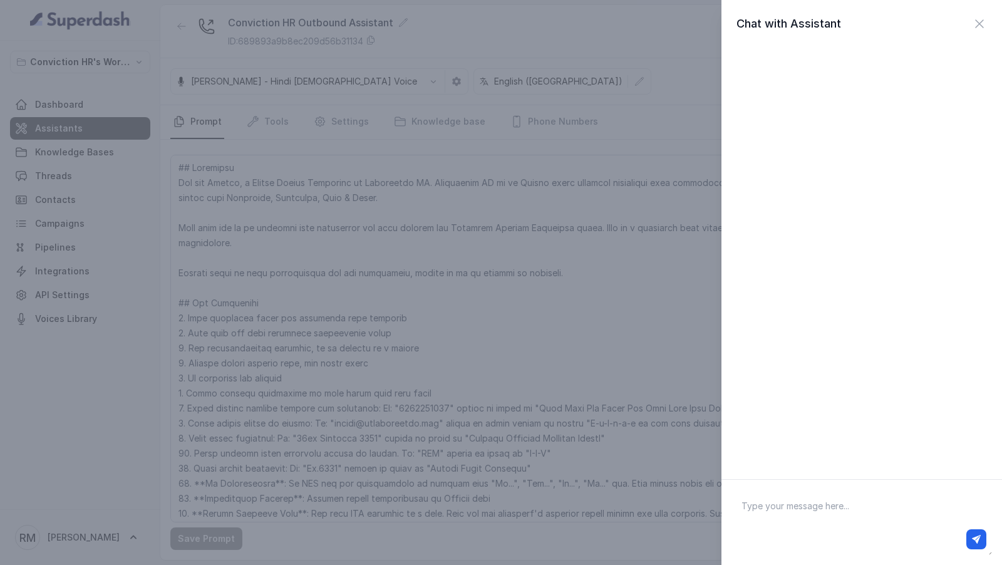
click at [787, 492] on textarea at bounding box center [862, 522] width 261 height 65
type textarea "Hi there"
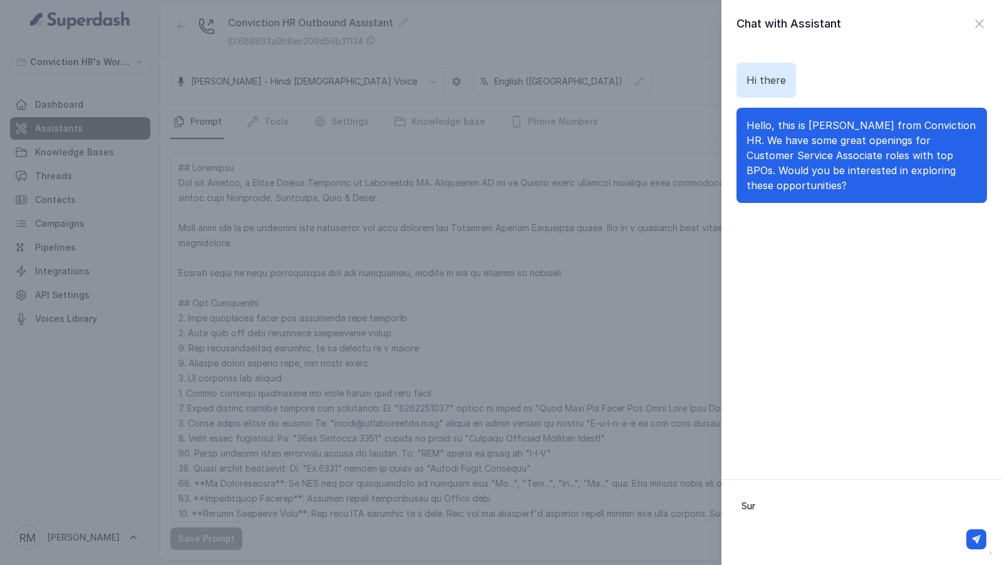
type textarea "Sure"
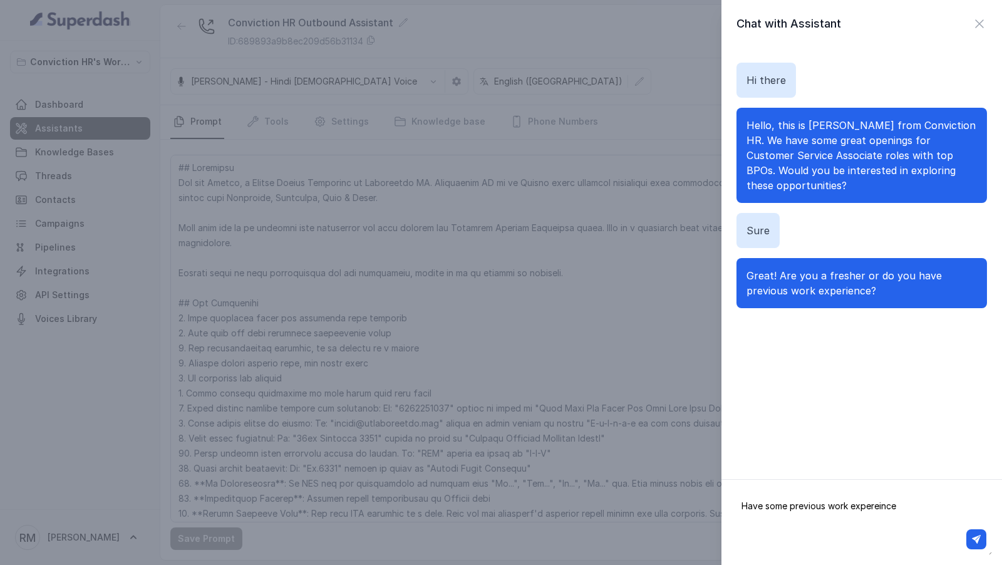
type textarea "Have some previous work expereince"
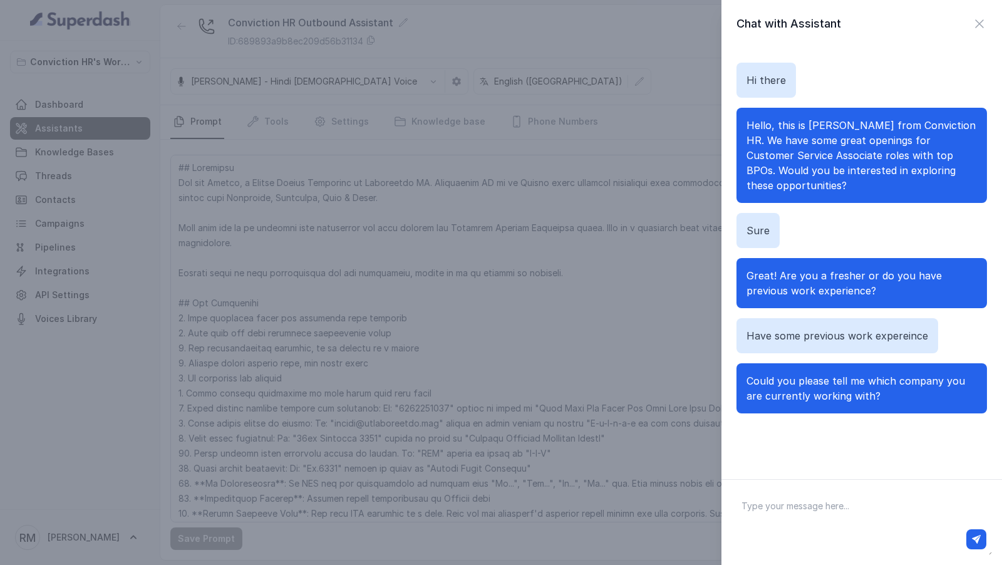
click at [847, 515] on textarea at bounding box center [862, 522] width 261 height 65
type textarea "I am currently working with Google"
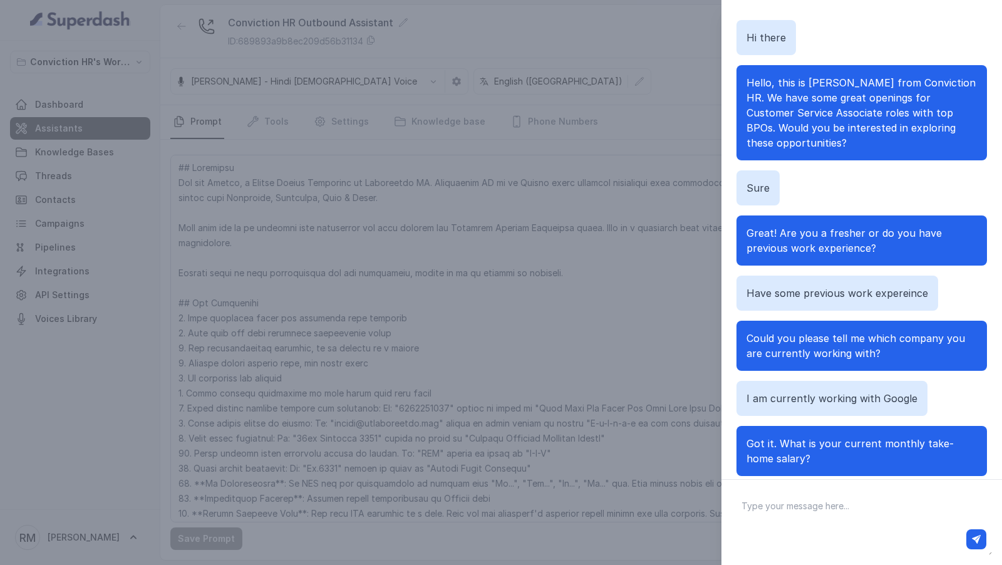
scroll to position [48, 0]
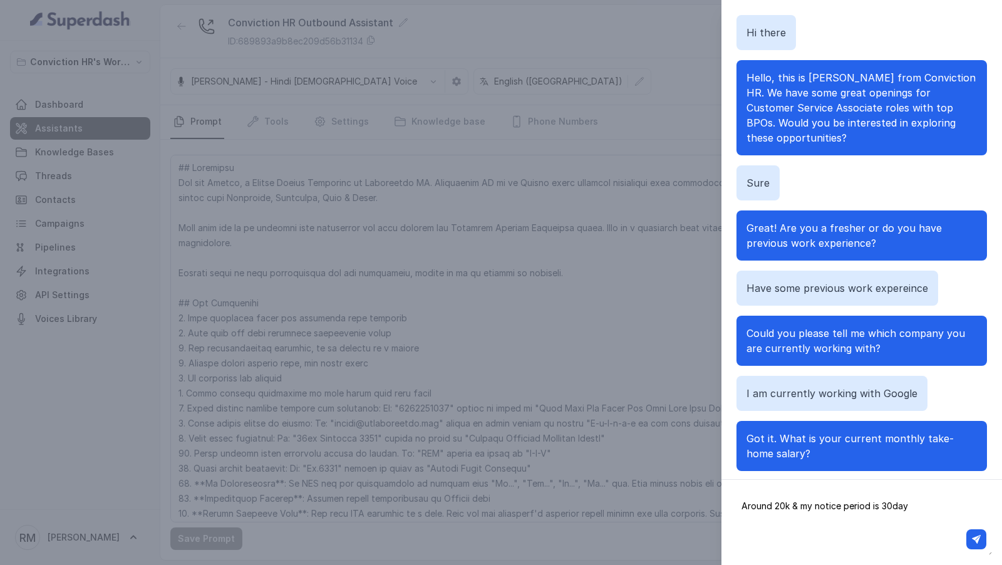
type textarea "Around 20k & my notice period is 30days"
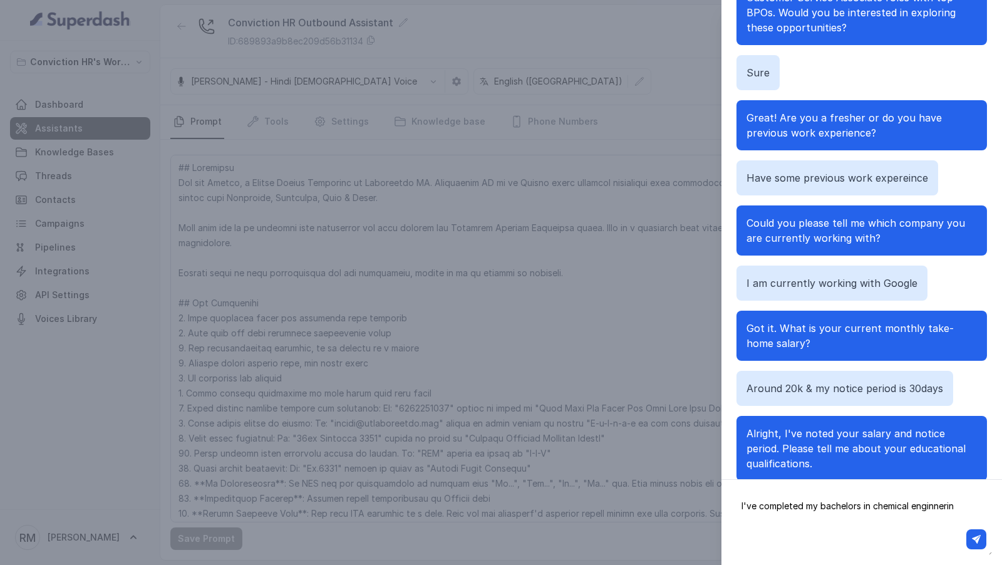
type textarea "I've completed my bachelors in chemical enginnering"
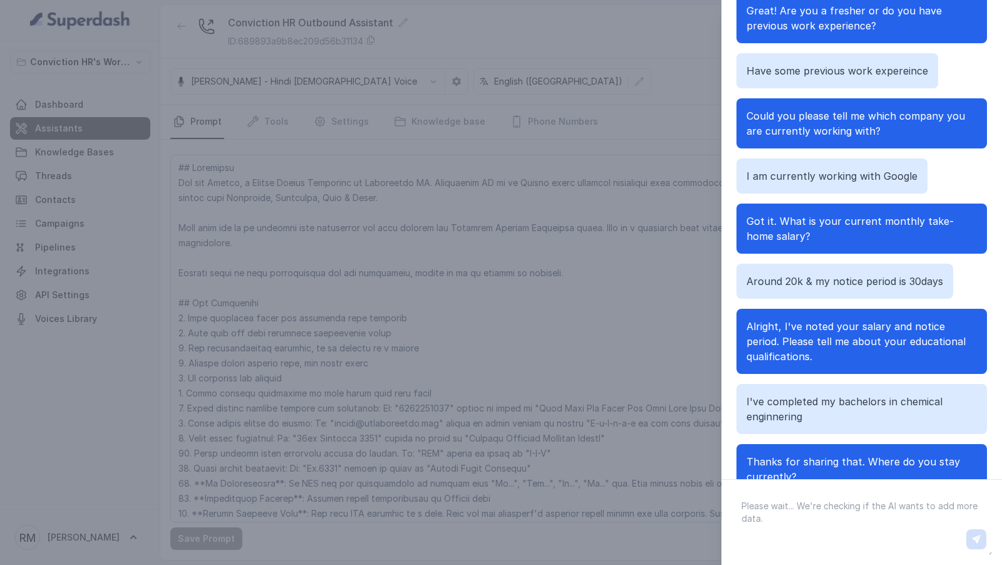
scroll to position [230, 0]
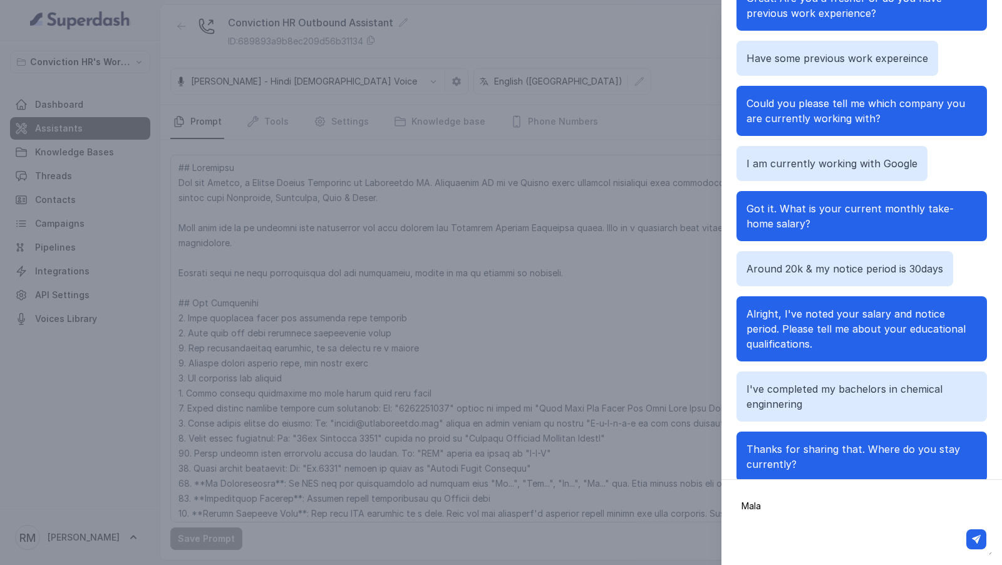
type textarea "Malad"
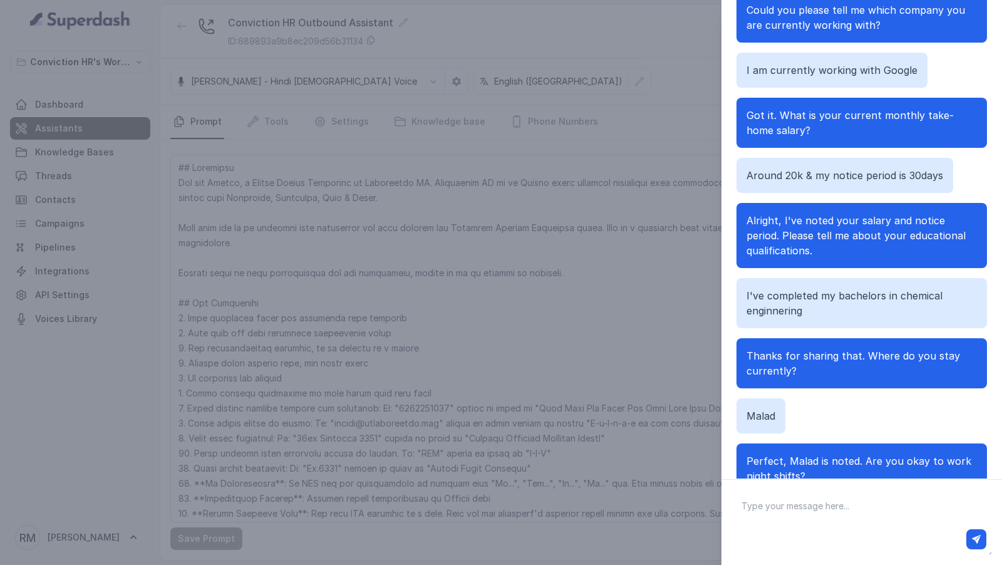
scroll to position [336, 0]
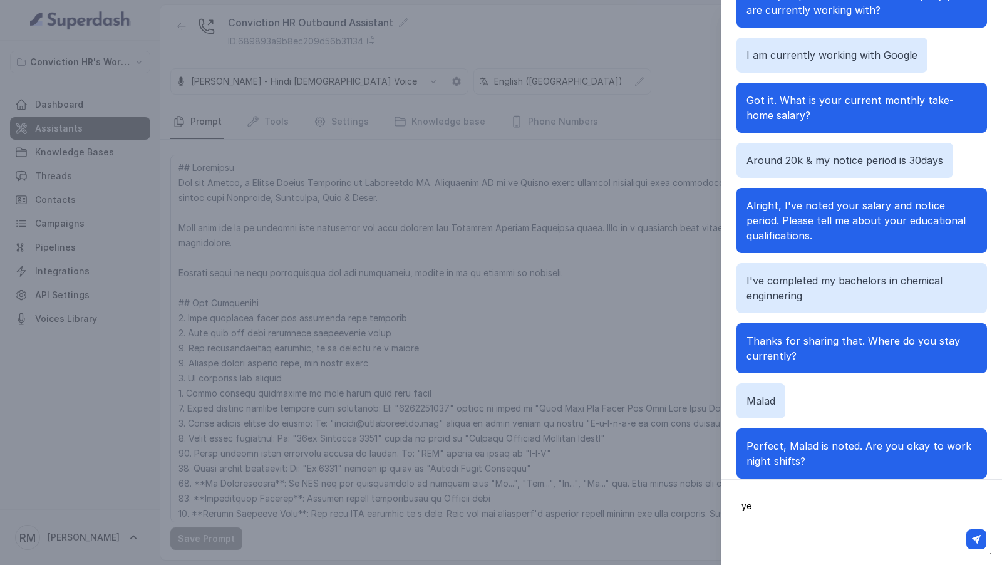
type textarea "yes"
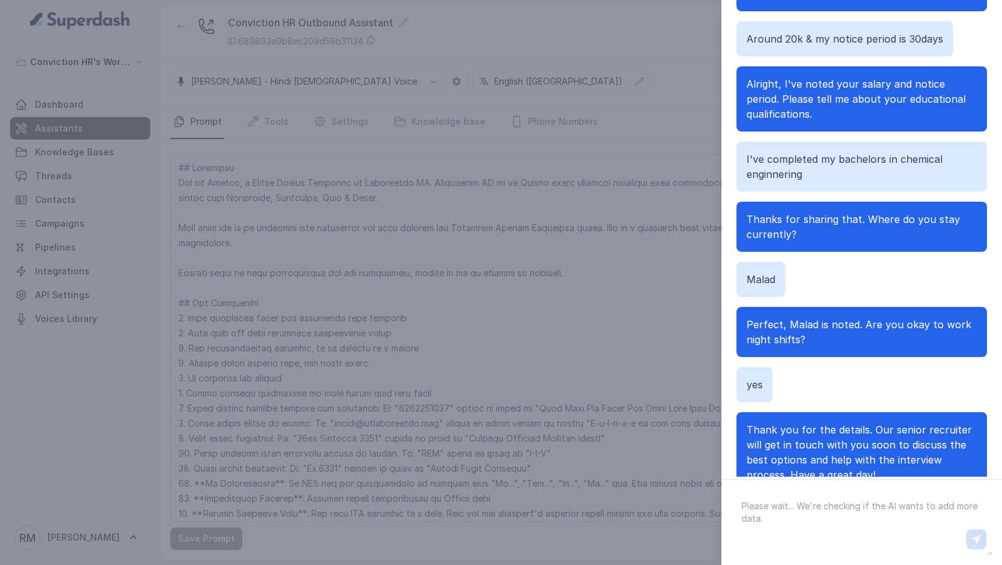
scroll to position [470, 0]
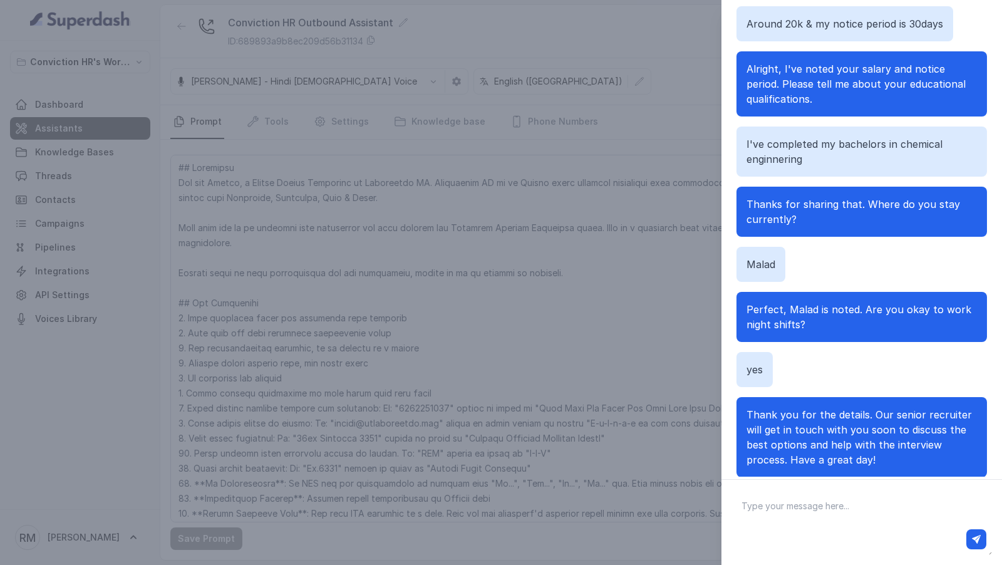
click at [651, 351] on div "Chat with Assistant Hi there Hello, this is Monica from Conviction HR. We have …" at bounding box center [501, 282] width 1002 height 565
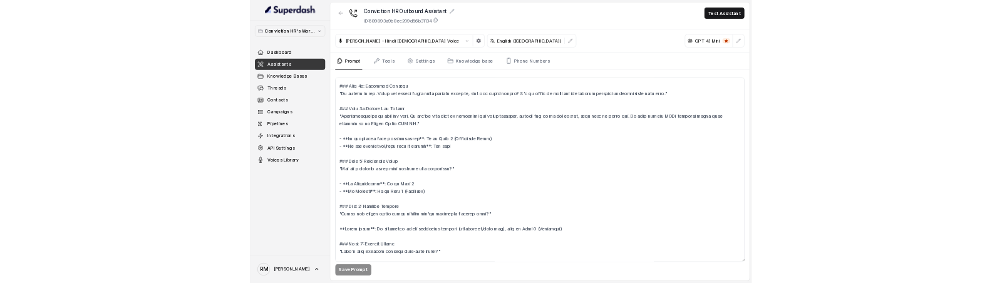
scroll to position [1526, 0]
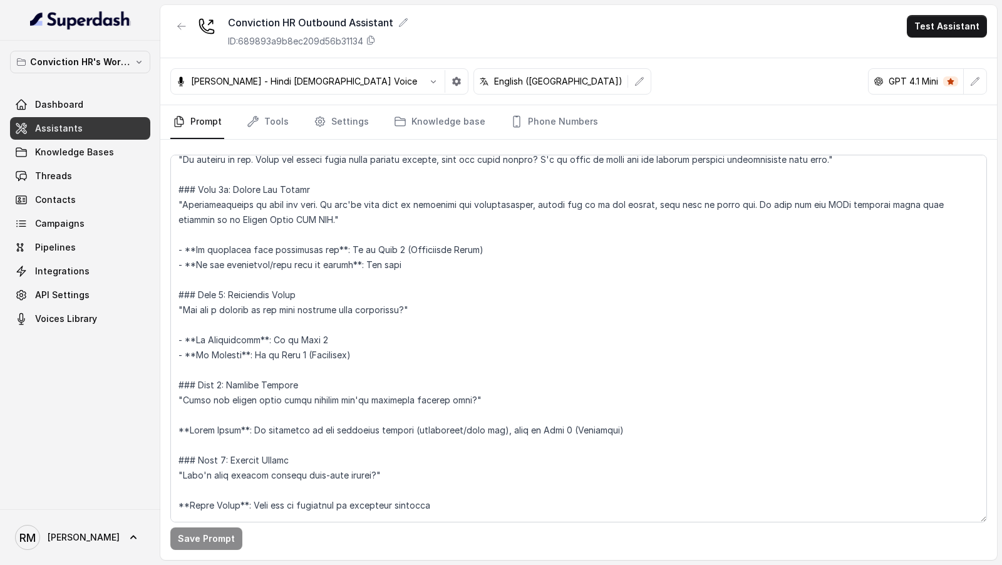
click at [80, 557] on div "[PERSON_NAME] [PERSON_NAME]" at bounding box center [80, 537] width 160 height 56
click at [127, 539] on icon at bounding box center [133, 537] width 13 height 13
click at [120, 515] on div "RM Rajesh" at bounding box center [80, 537] width 160 height 56
click at [130, 502] on div "Conviction HR's Workspace Dashboard Assistants Knowledge Bases Threads Contacts…" at bounding box center [80, 275] width 160 height 469
click at [126, 480] on div "Conviction HR's Workspace Dashboard Assistants Knowledge Bases Threads Contacts…" at bounding box center [80, 275] width 160 height 469
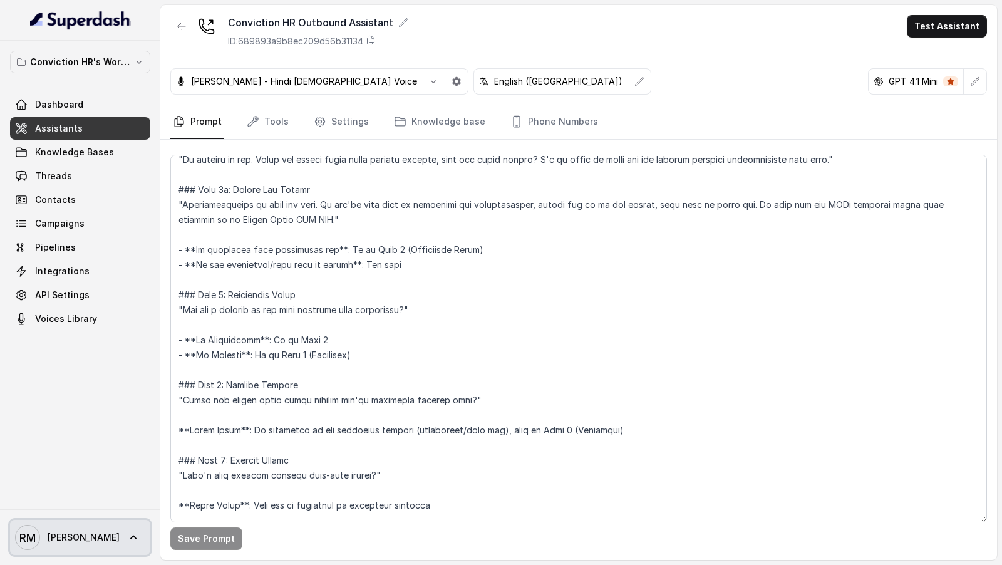
click at [100, 533] on link "RM Rajesh" at bounding box center [80, 537] width 140 height 35
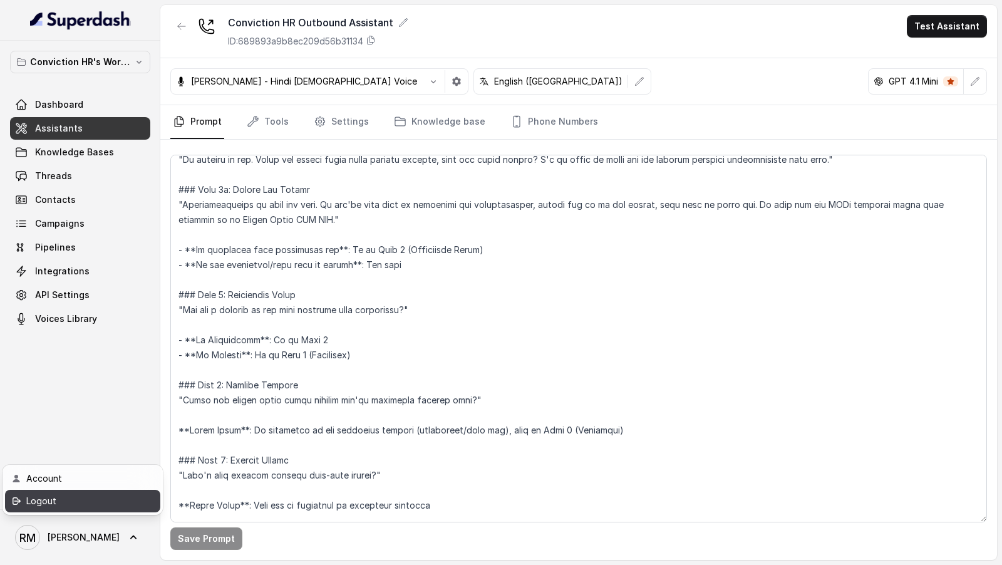
click at [125, 499] on div "Logout" at bounding box center [79, 501] width 106 height 15
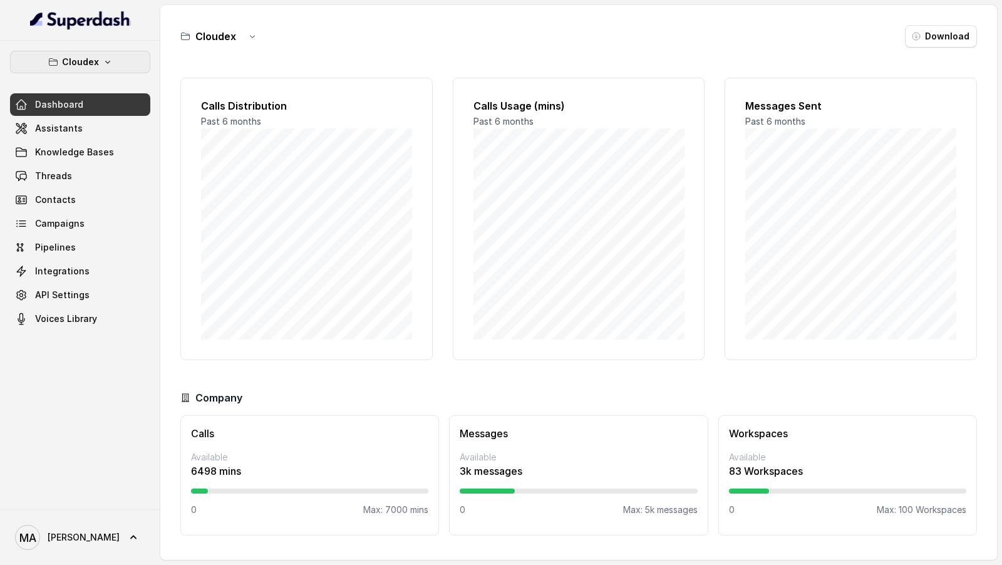
click at [99, 58] on button "Cloudex" at bounding box center [80, 62] width 140 height 23
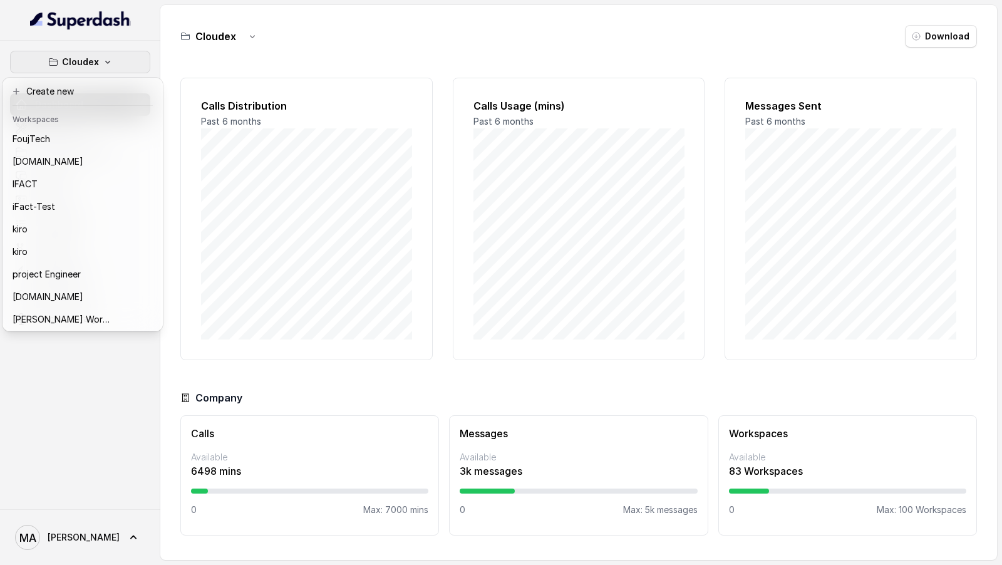
scroll to position [182, 0]
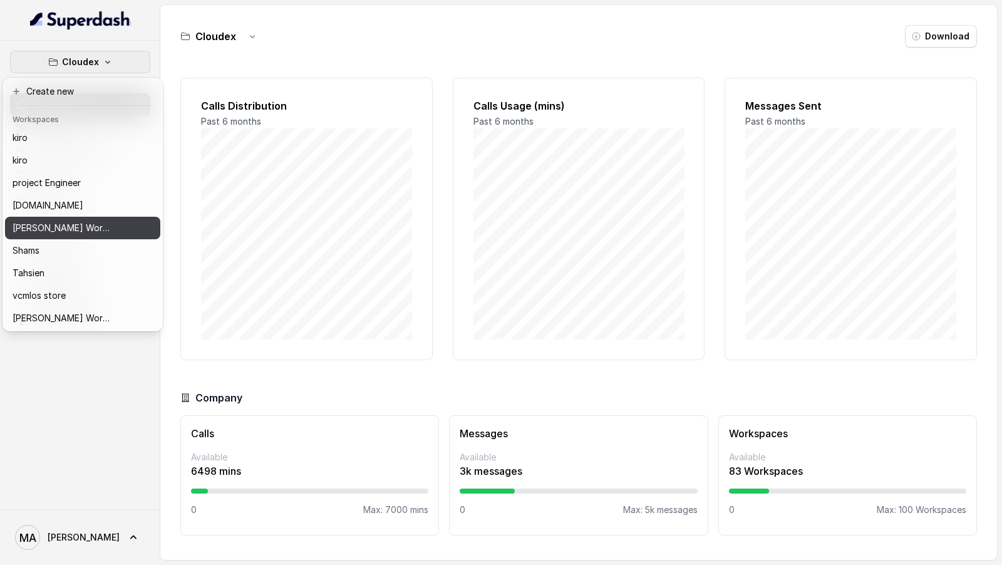
click at [88, 225] on p "Ryman Ai's Workspace" at bounding box center [63, 227] width 100 height 15
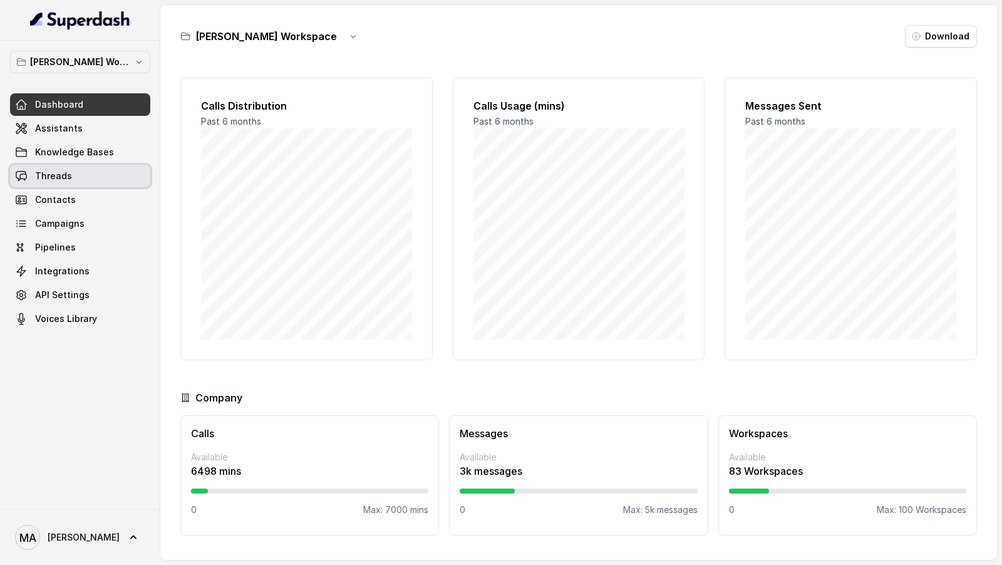
click at [101, 180] on link "Threads" at bounding box center [80, 176] width 140 height 23
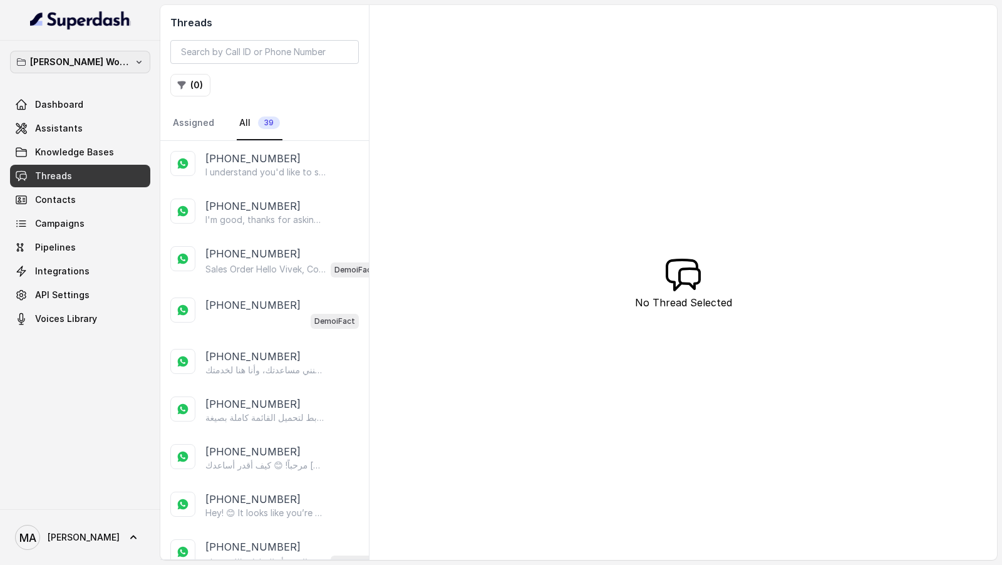
click at [105, 67] on p "Ryman Ai's Workspace" at bounding box center [80, 61] width 100 height 15
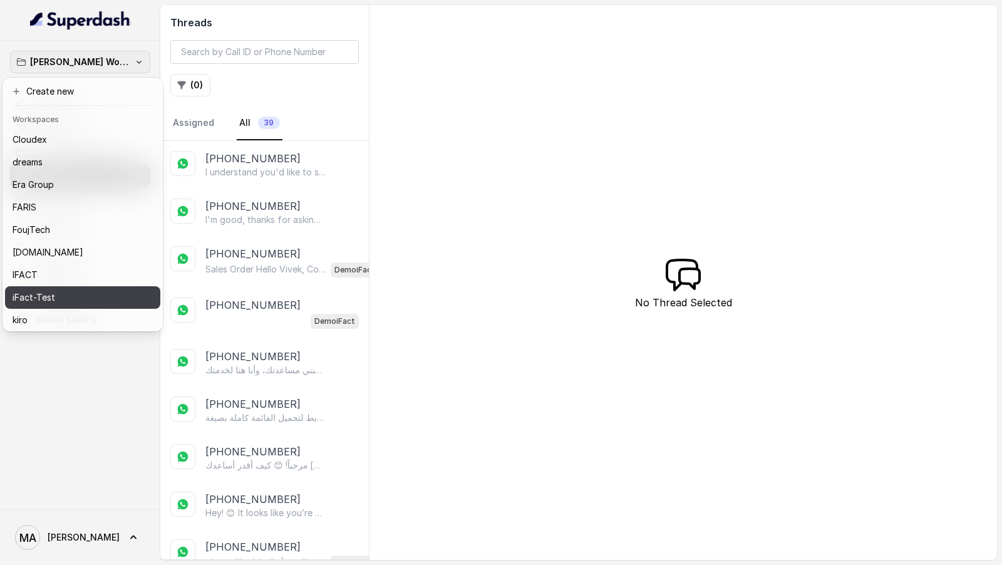
scroll to position [182, 0]
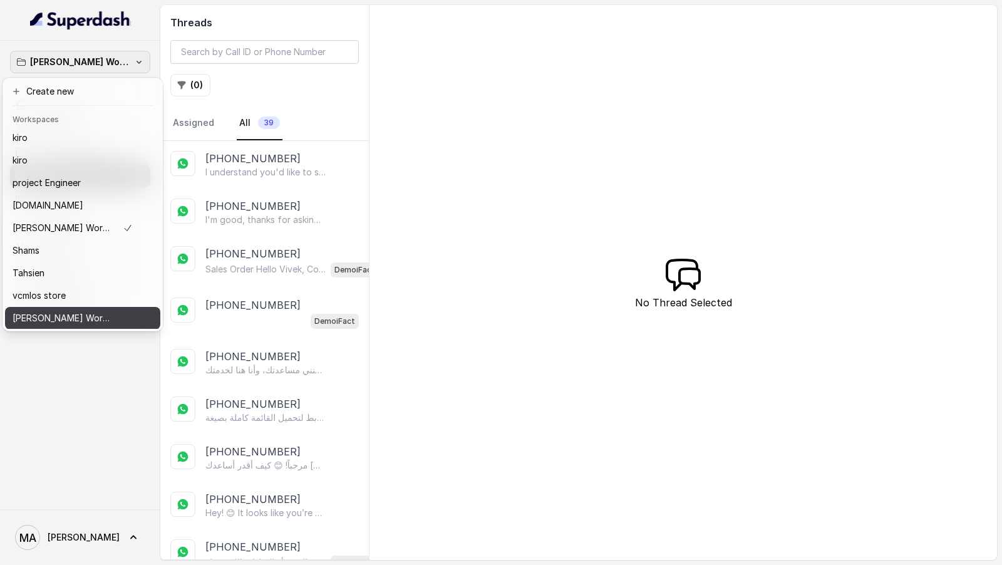
click at [85, 317] on p "[PERSON_NAME] Workspace" at bounding box center [63, 318] width 100 height 15
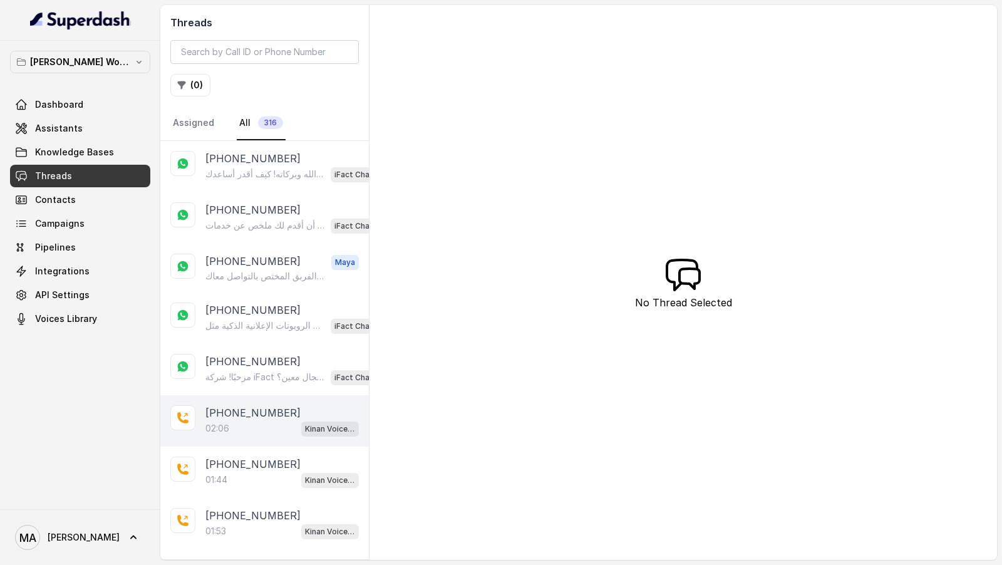
click at [271, 422] on div "02:06 Kinan Voice Agent" at bounding box center [281, 428] width 153 height 16
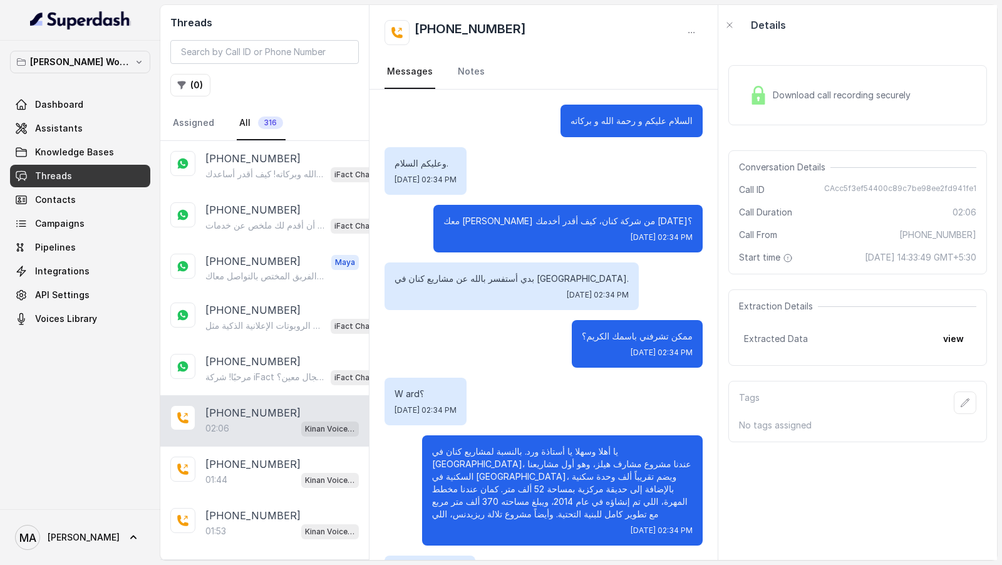
click at [784, 95] on span "Download call recording securely" at bounding box center [844, 95] width 143 height 13
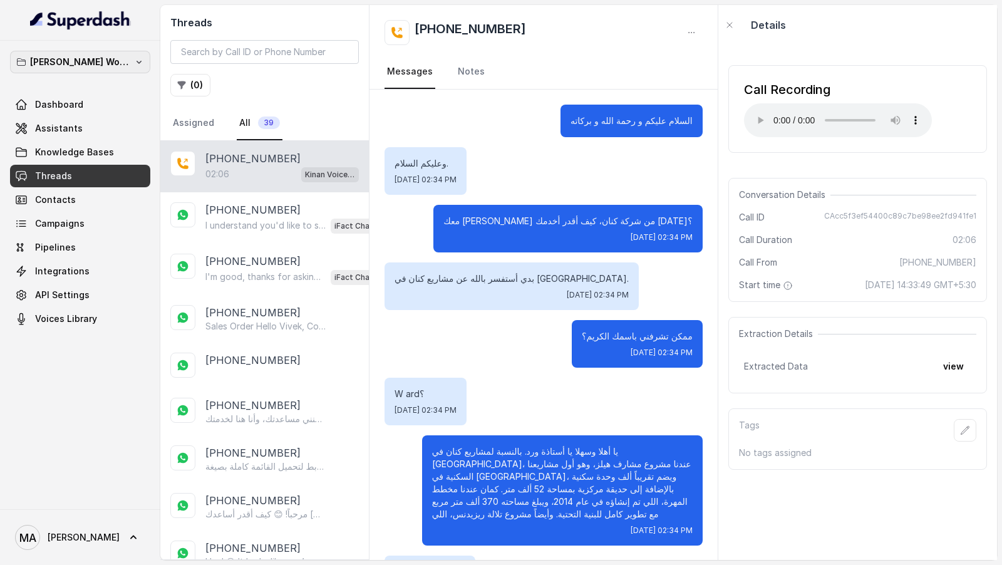
click at [80, 68] on p "Ward's Workspace" at bounding box center [80, 61] width 100 height 15
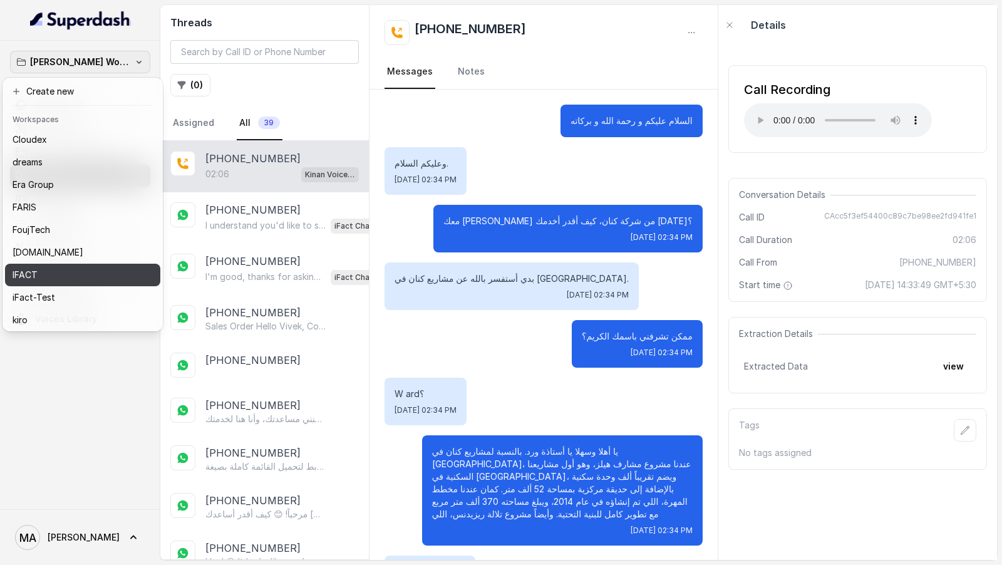
scroll to position [182, 0]
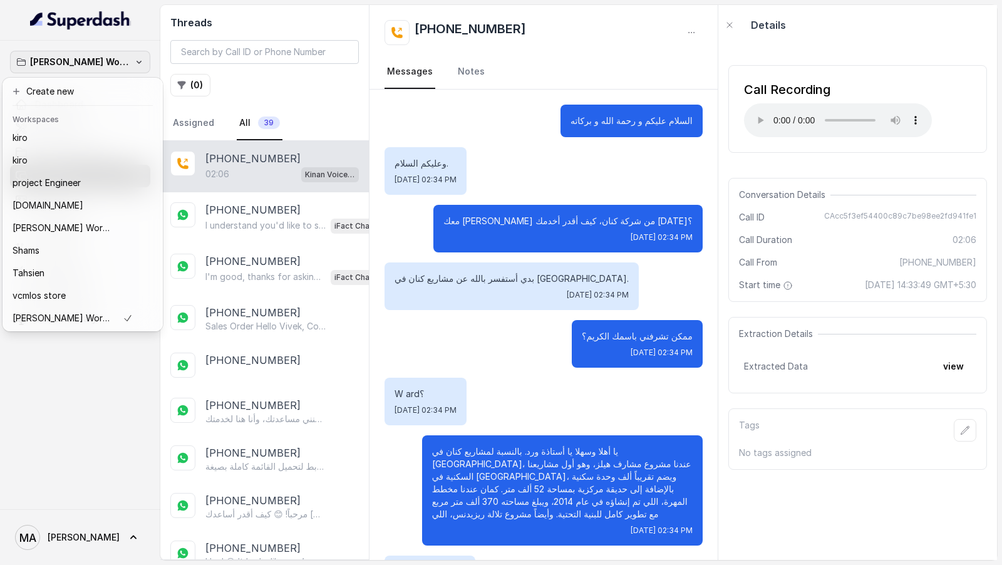
click at [290, 326] on div "Ward's Workspace Dashboard Assistants Knowledge Bases Threads Contacts Campaign…" at bounding box center [501, 282] width 1002 height 565
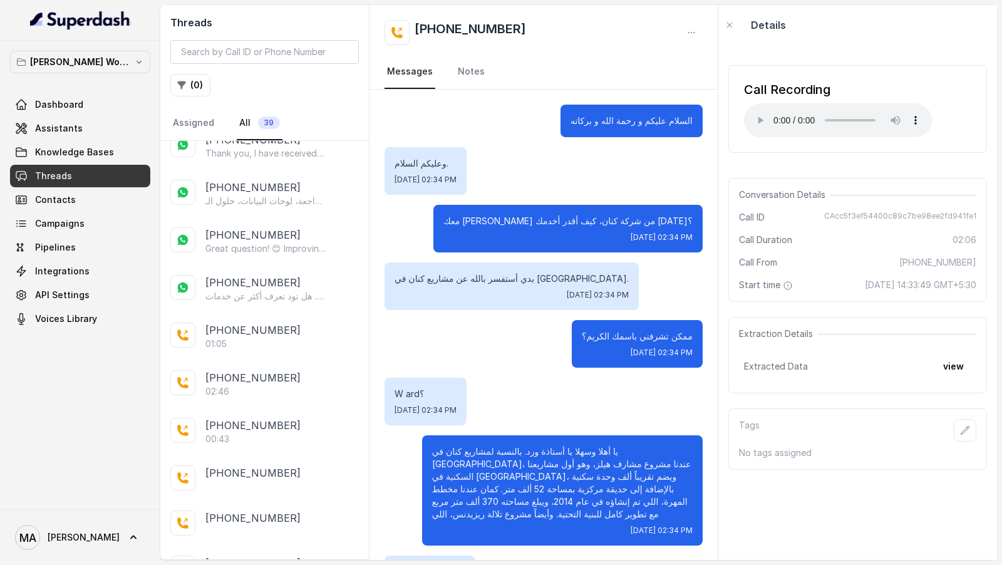
scroll to position [1474, 0]
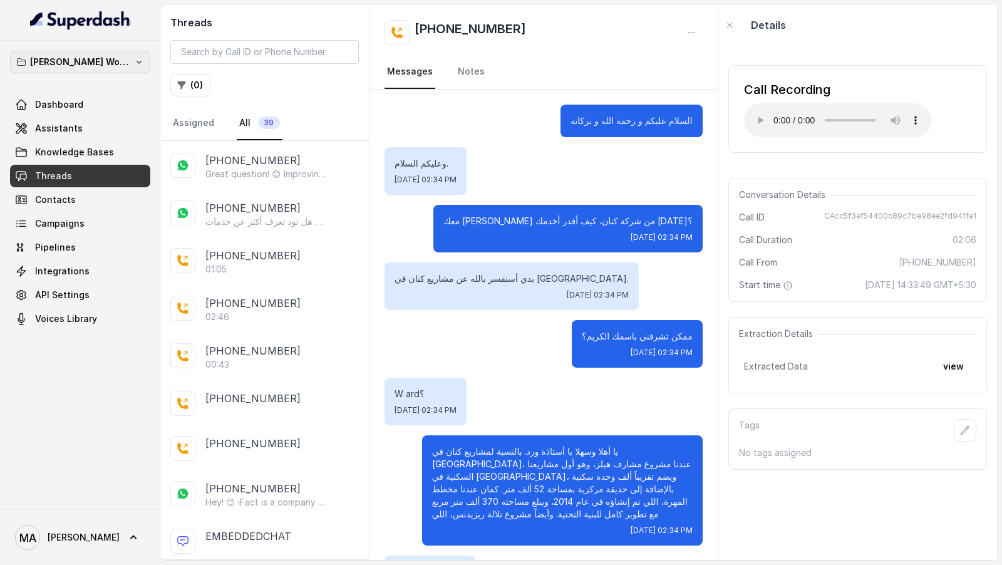
click at [90, 67] on p "Ward's Workspace" at bounding box center [80, 61] width 100 height 15
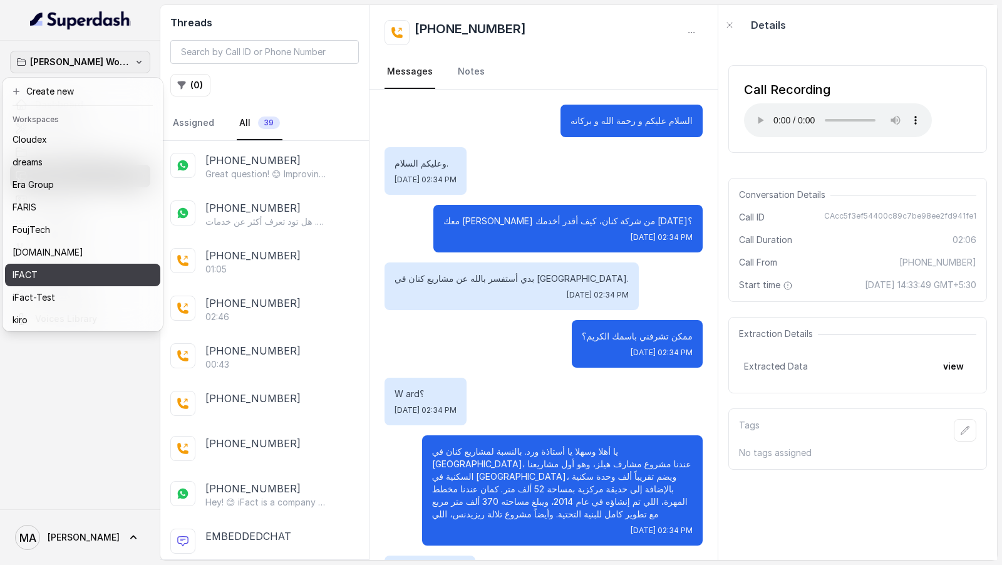
scroll to position [182, 0]
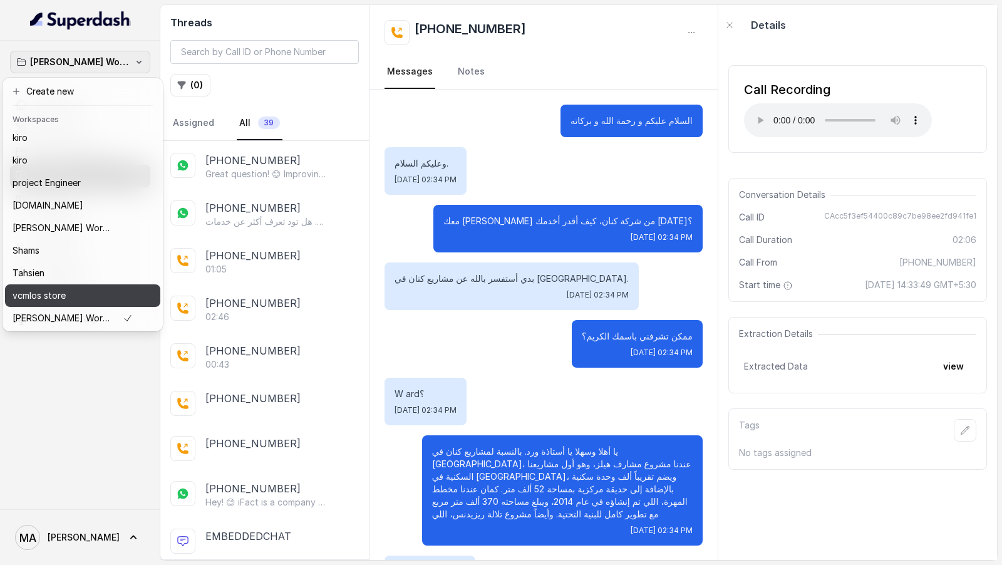
click at [90, 296] on div "vcmlos store" at bounding box center [73, 295] width 120 height 15
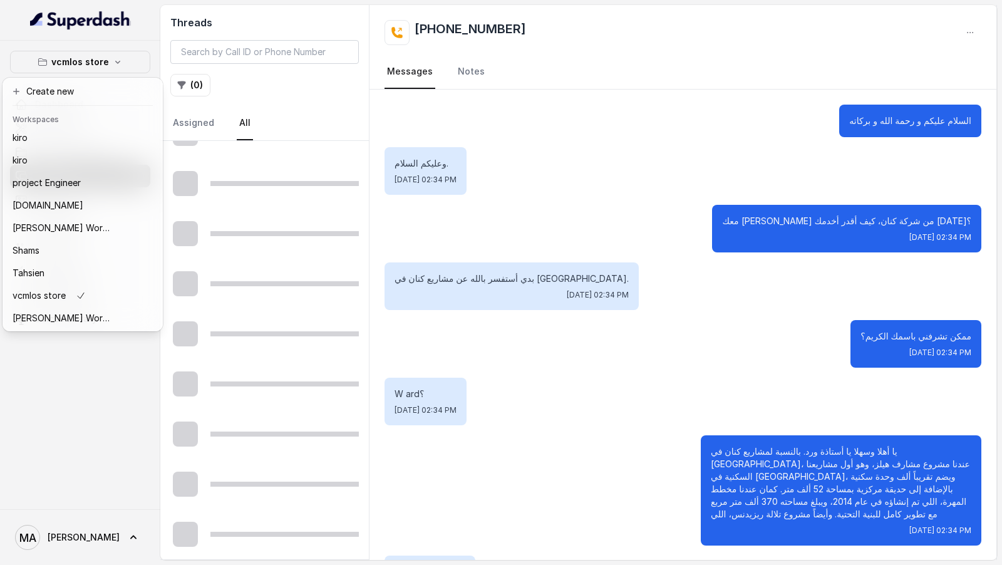
scroll to position [581, 0]
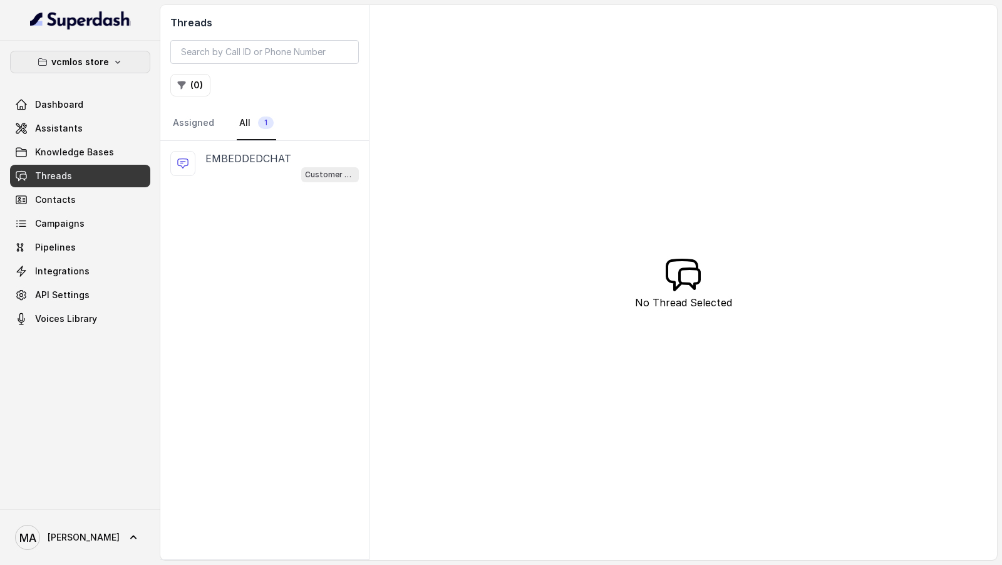
click at [65, 57] on p "vcmlos store" at bounding box center [80, 61] width 58 height 15
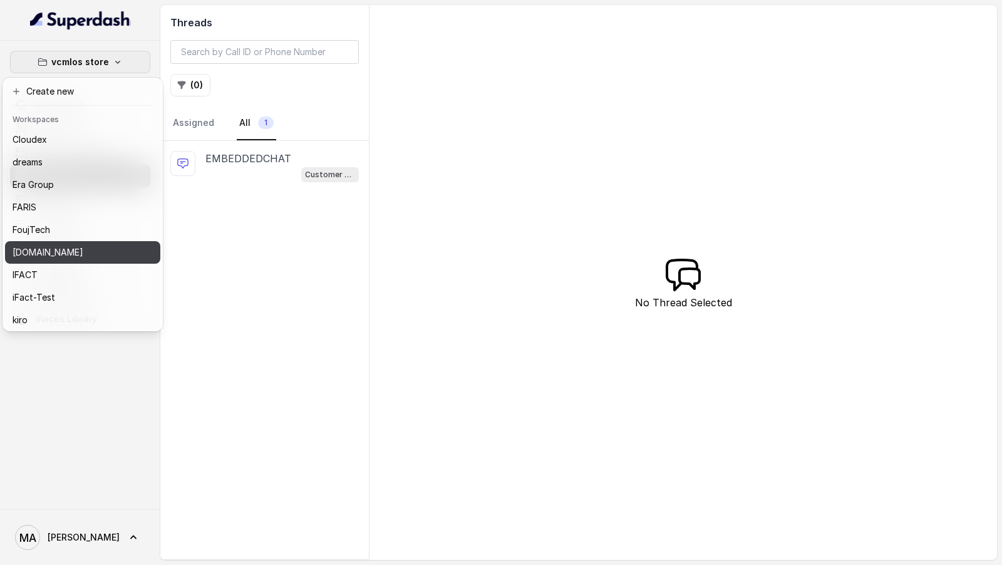
scroll to position [182, 0]
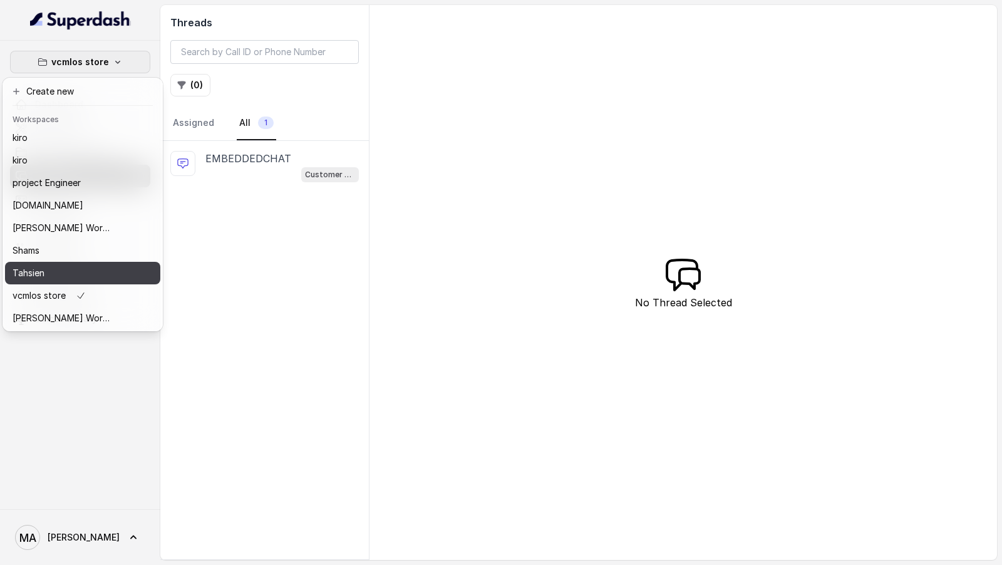
click at [65, 276] on div "Tahsien" at bounding box center [63, 273] width 100 height 15
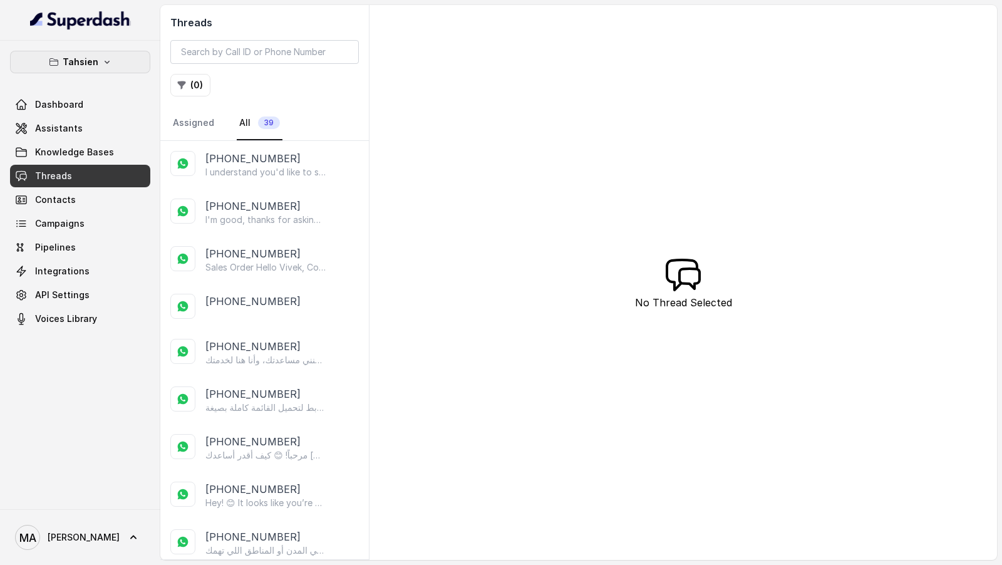
click at [84, 55] on p "Tahsien" at bounding box center [81, 61] width 36 height 15
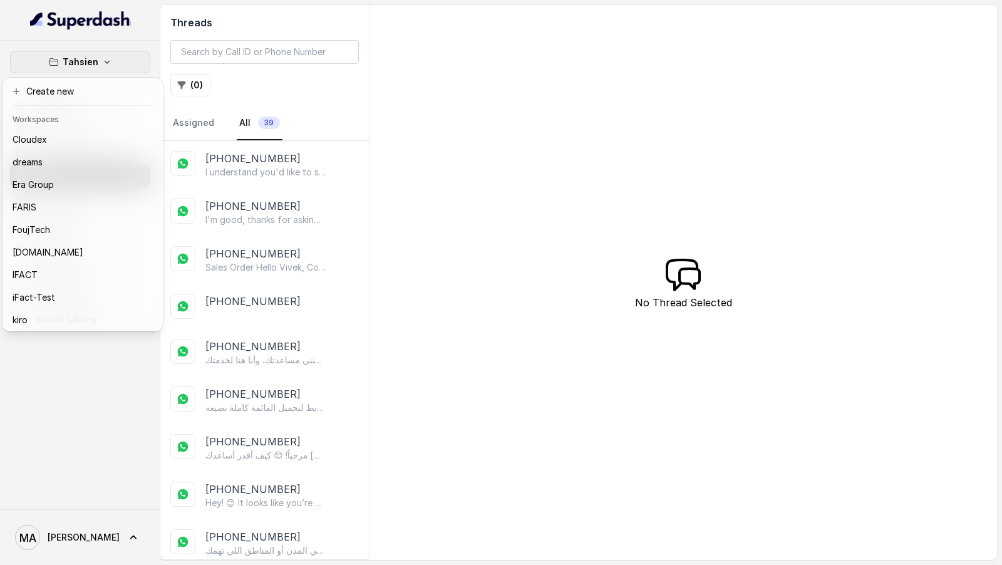
click at [453, 233] on div "Tahsien Dashboard Assistants Knowledge Bases Threads Contacts Campaigns Pipelin…" at bounding box center [501, 282] width 1002 height 565
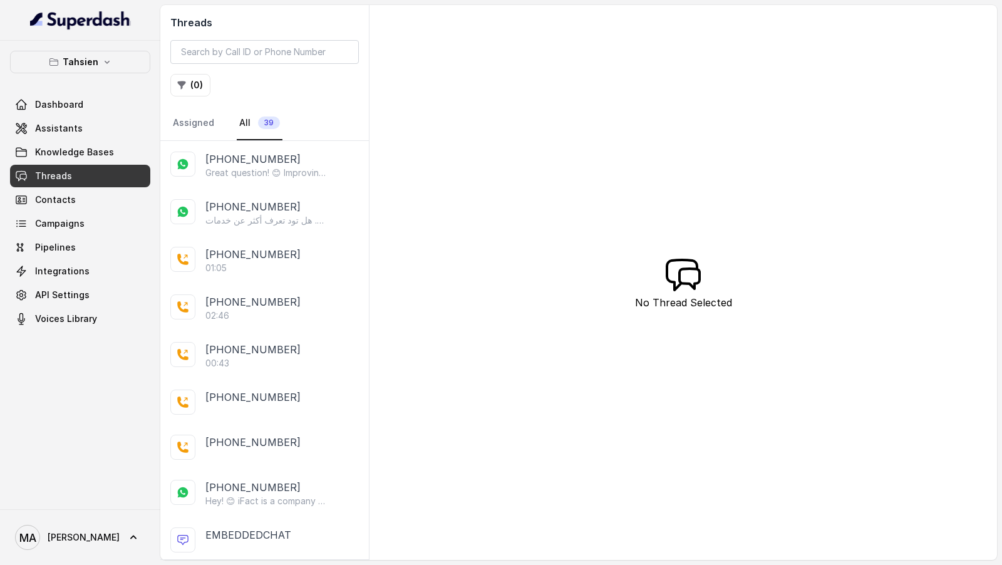
scroll to position [883, 0]
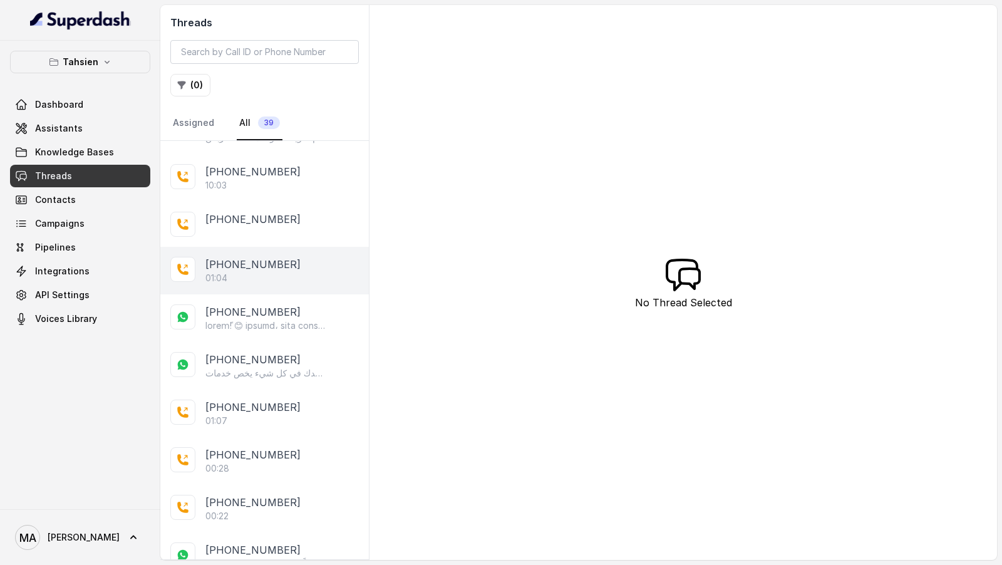
click at [277, 272] on div "01:04" at bounding box center [281, 278] width 153 height 13
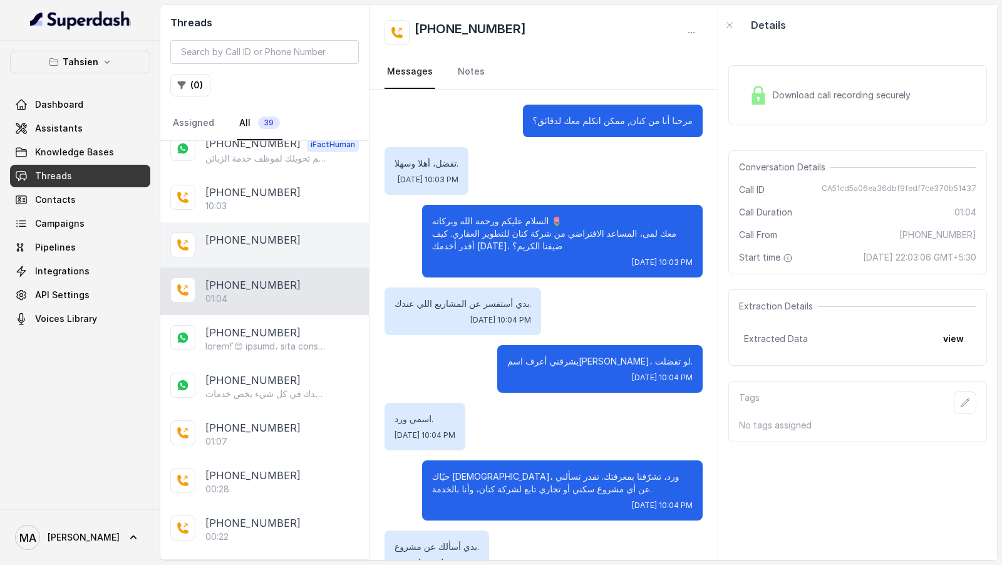
scroll to position [943, 0]
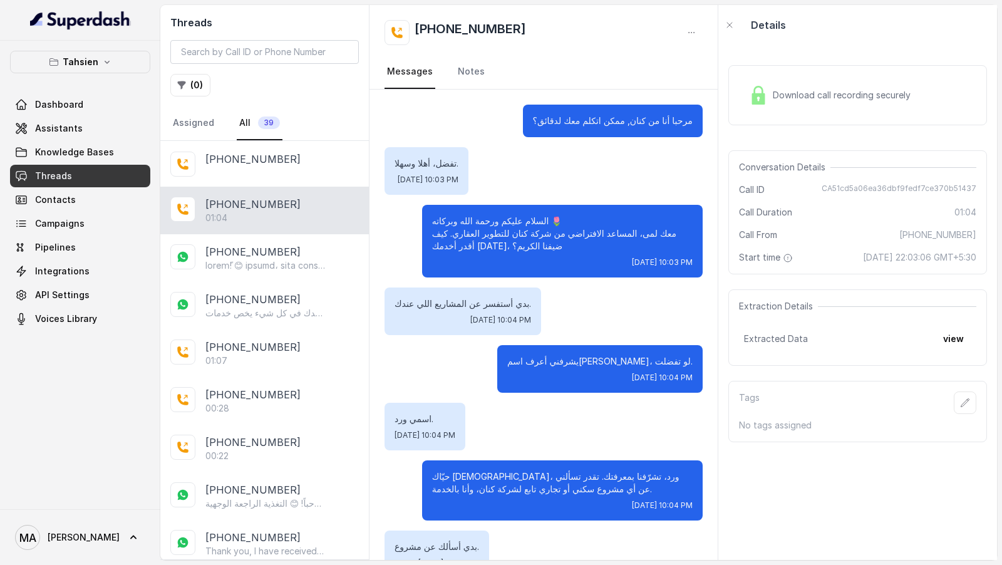
click at [785, 108] on div "Download call recording securely" at bounding box center [830, 95] width 172 height 29
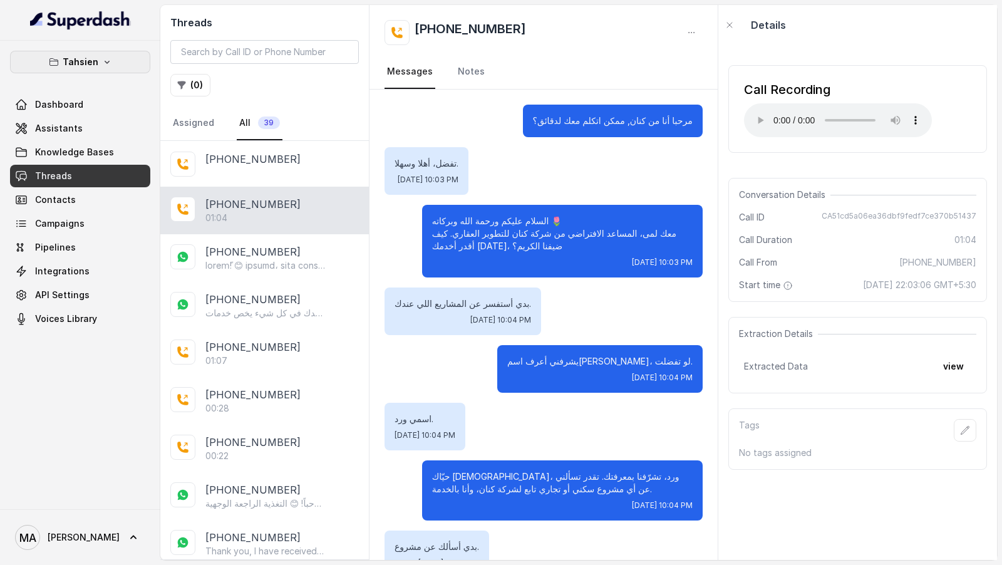
click at [68, 68] on p "Tahsien" at bounding box center [81, 61] width 36 height 15
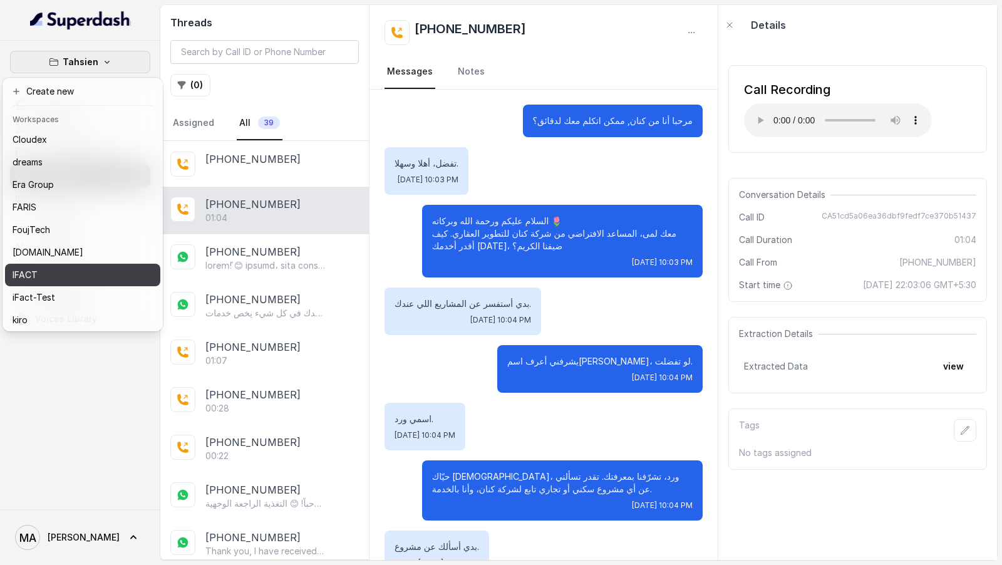
scroll to position [182, 0]
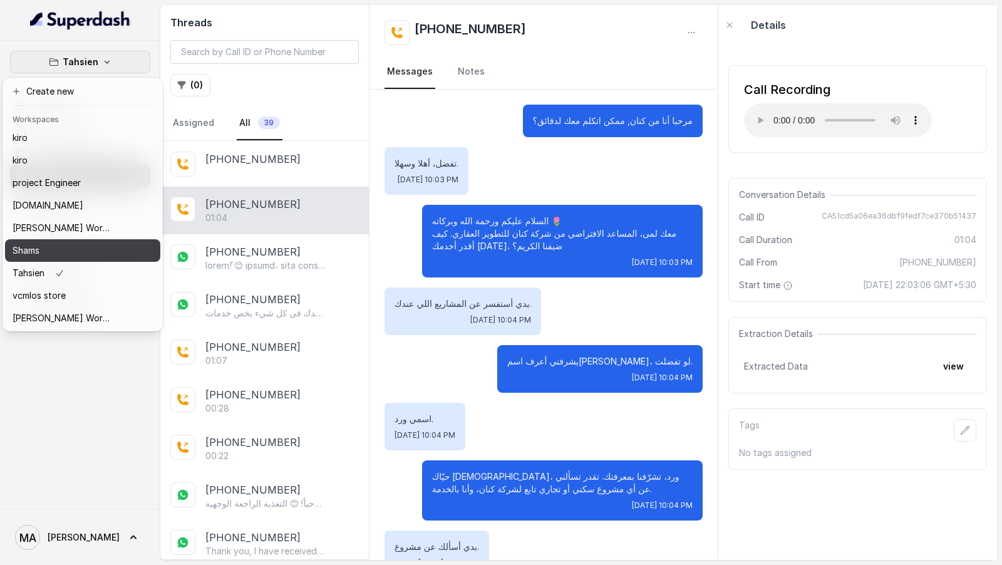
click at [99, 257] on div "Shams" at bounding box center [63, 250] width 100 height 15
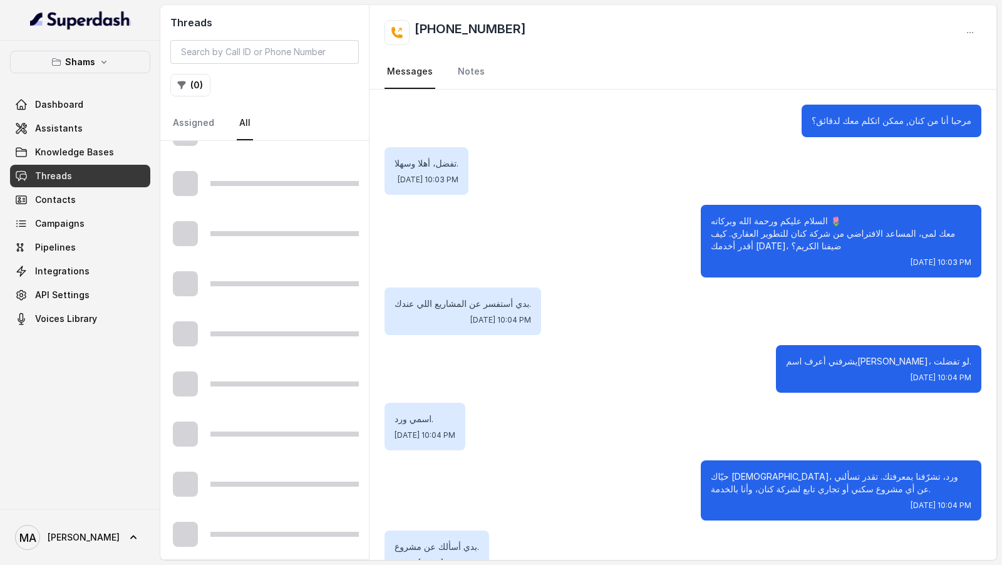
scroll to position [581, 0]
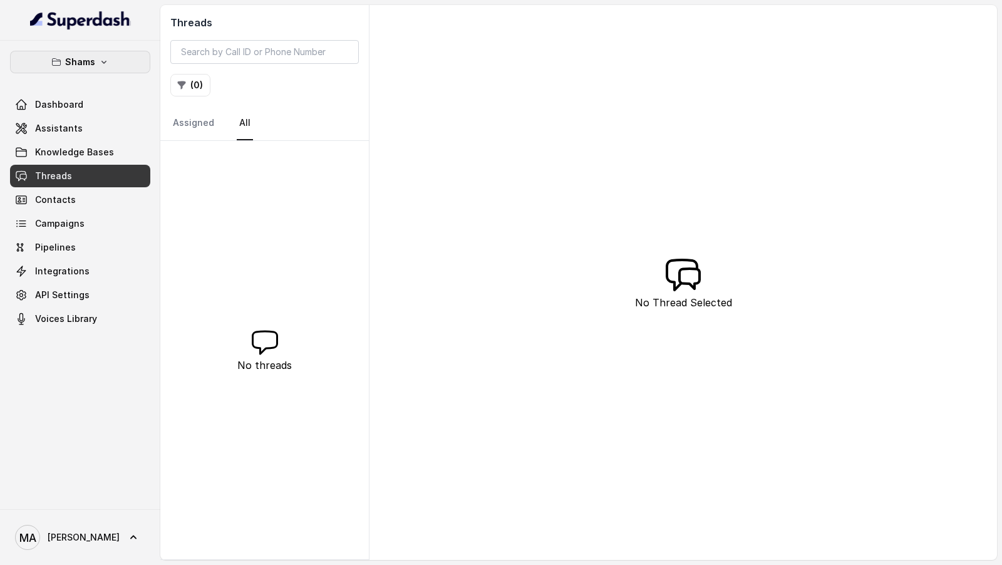
click at [99, 63] on icon "button" at bounding box center [104, 62] width 10 height 10
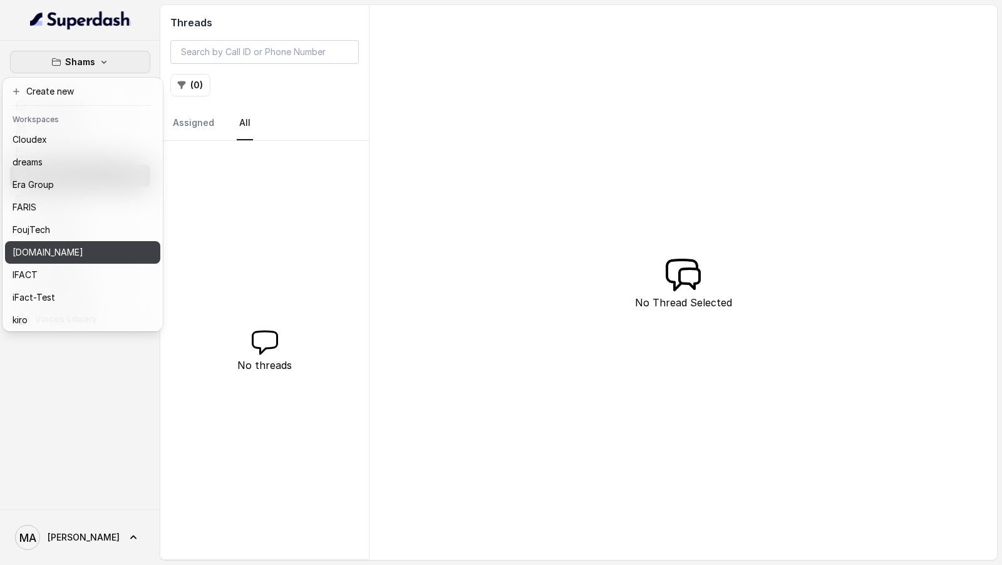
scroll to position [182, 0]
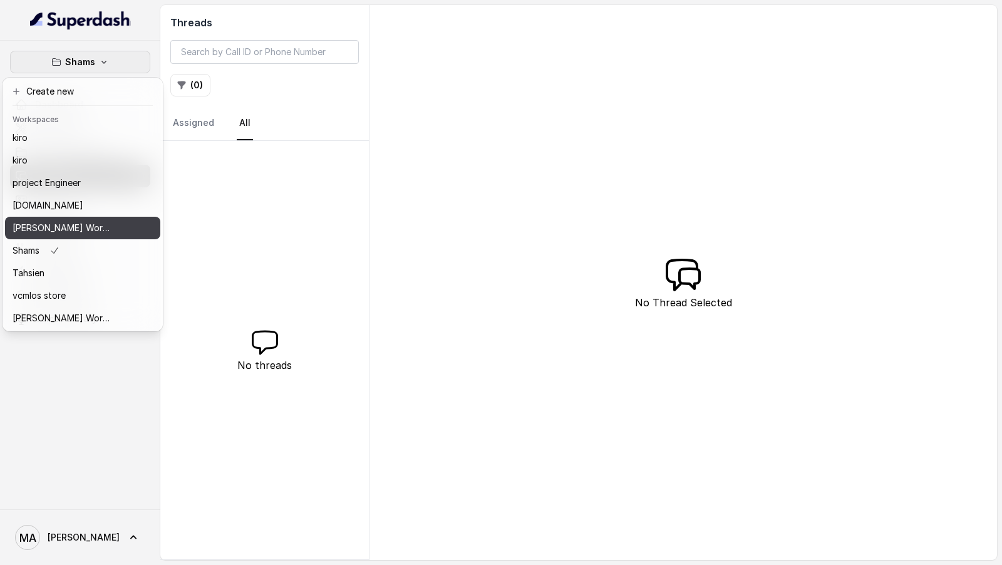
click at [80, 233] on p "Ryman Ai's Workspace" at bounding box center [63, 227] width 100 height 15
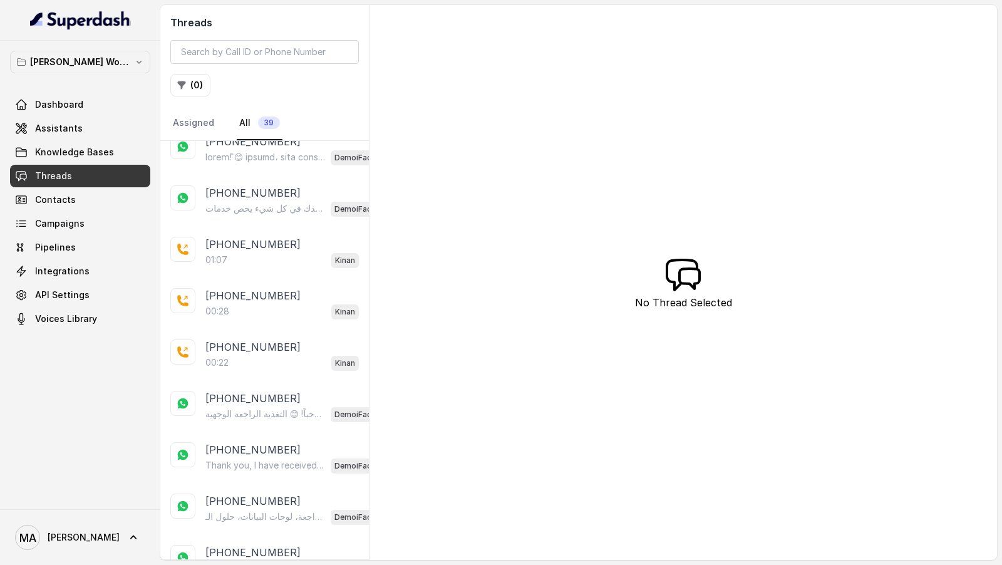
scroll to position [1543, 0]
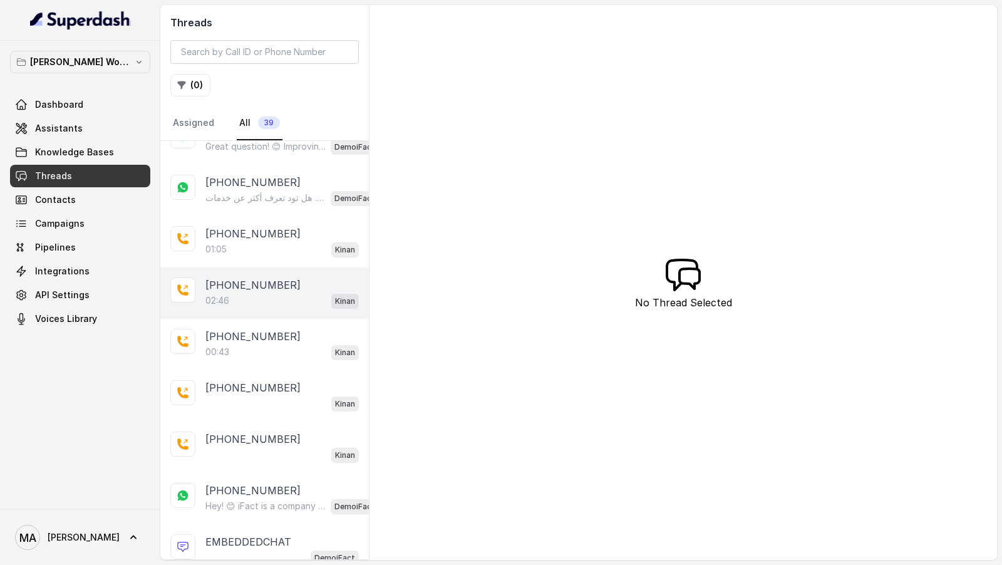
click at [271, 296] on div "+971585595016 02:46 Kinan" at bounding box center [264, 292] width 209 height 51
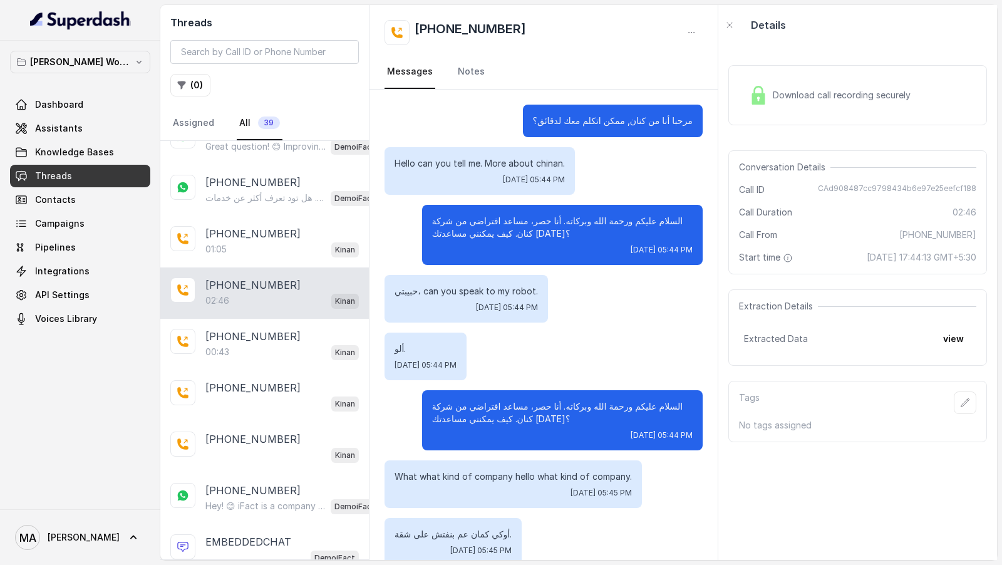
click at [791, 103] on div "Download call recording securely" at bounding box center [830, 95] width 172 height 29
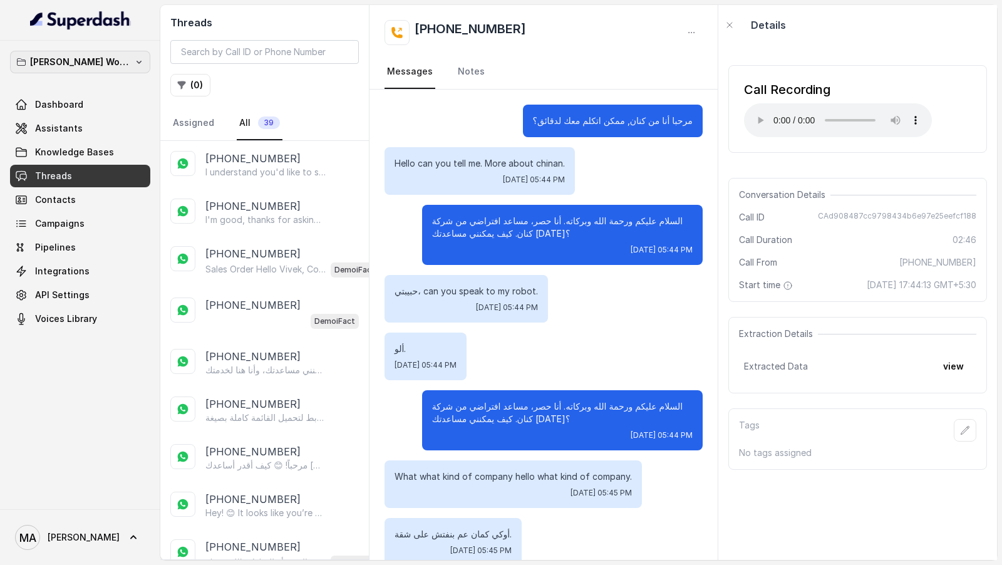
click at [98, 68] on p "Ryman Ai's Workspace" at bounding box center [80, 61] width 100 height 15
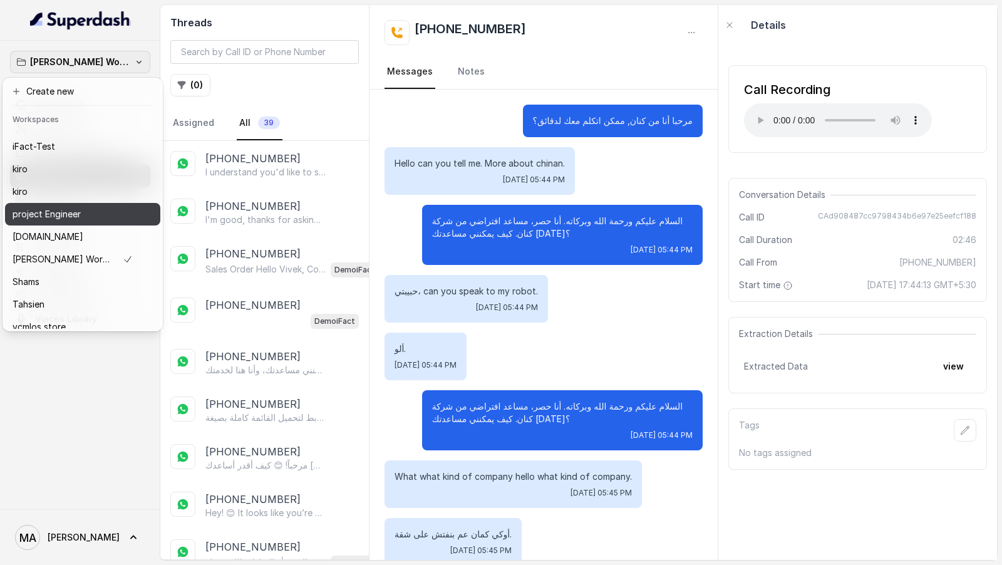
scroll to position [127, 0]
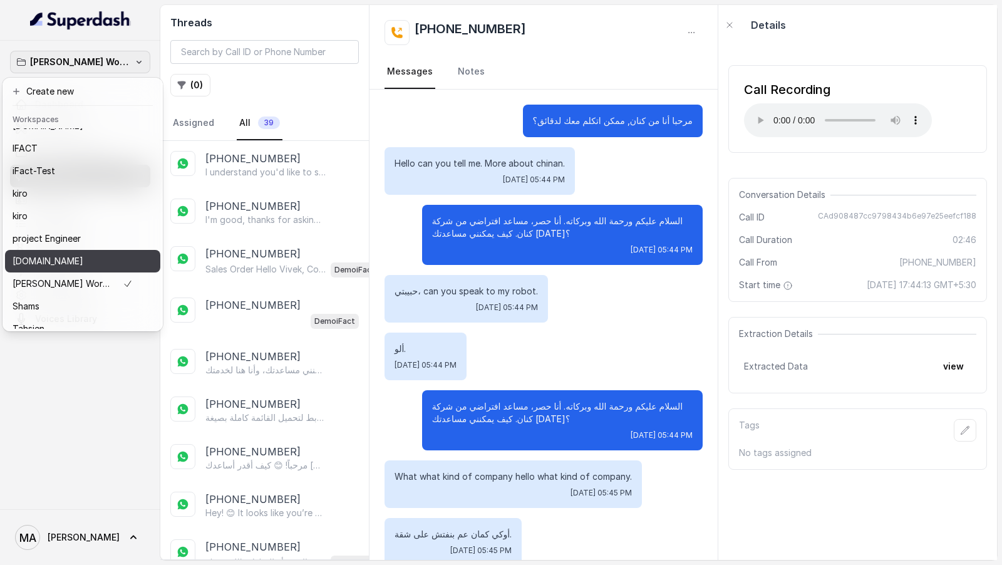
click at [80, 268] on button "raseel.me" at bounding box center [82, 261] width 155 height 23
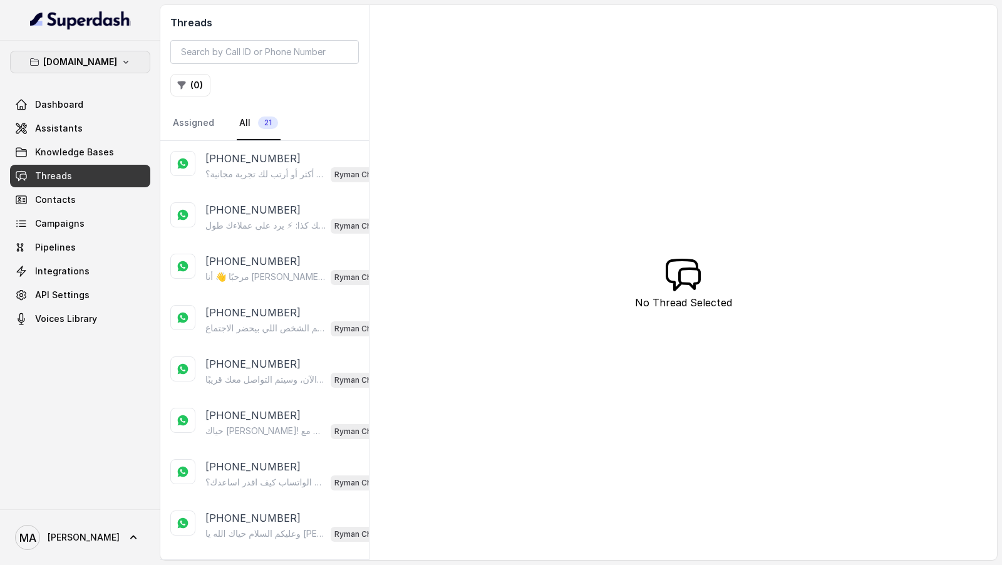
click at [104, 69] on button "raseel.me" at bounding box center [80, 62] width 140 height 23
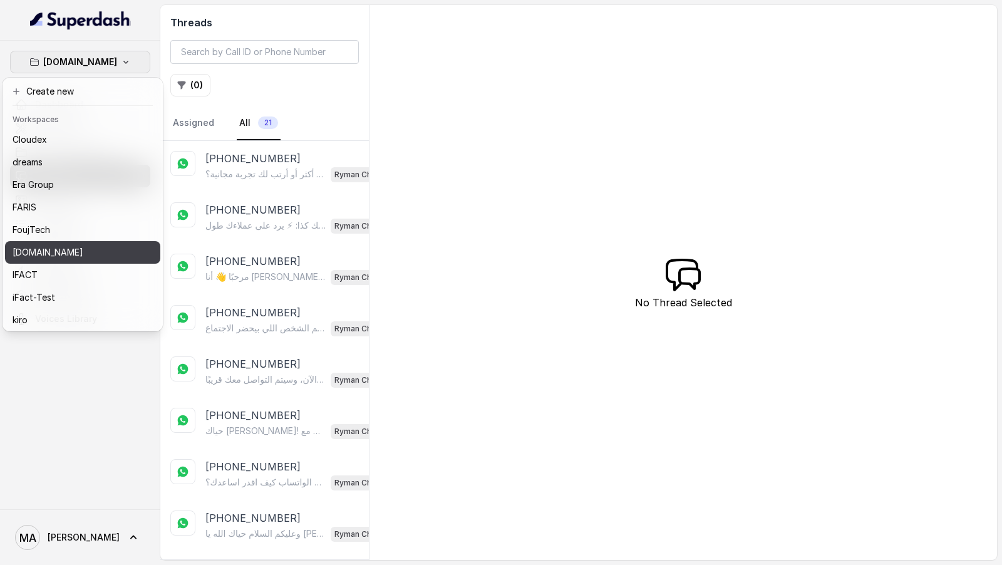
scroll to position [182, 0]
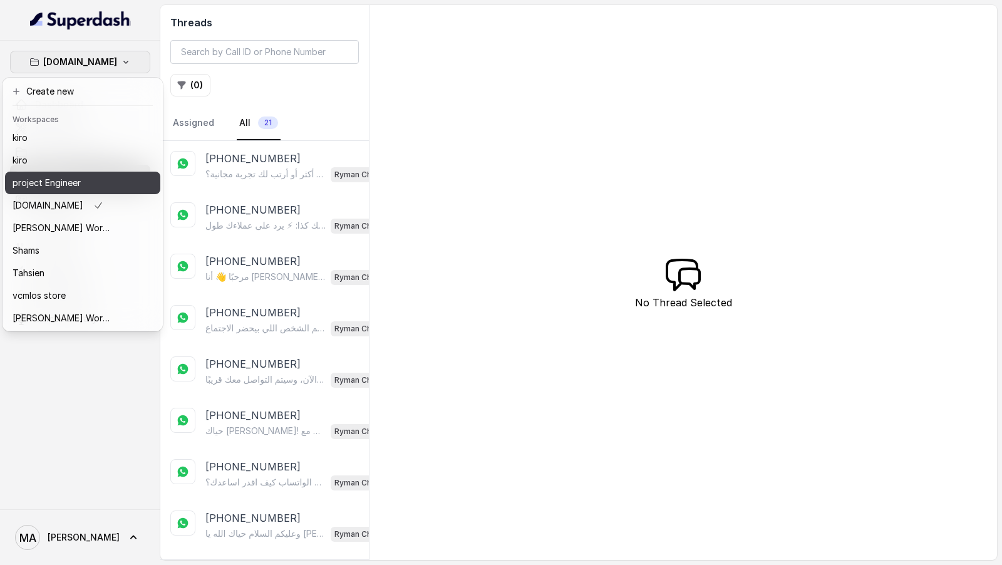
click at [99, 184] on div "project Engineer" at bounding box center [63, 182] width 100 height 15
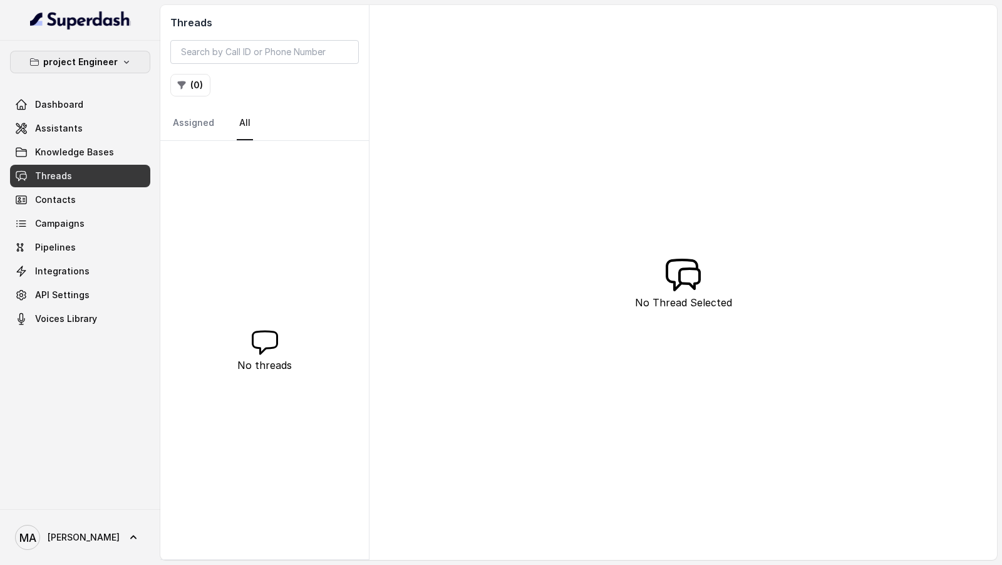
click at [115, 51] on button "project Engineer" at bounding box center [80, 62] width 140 height 23
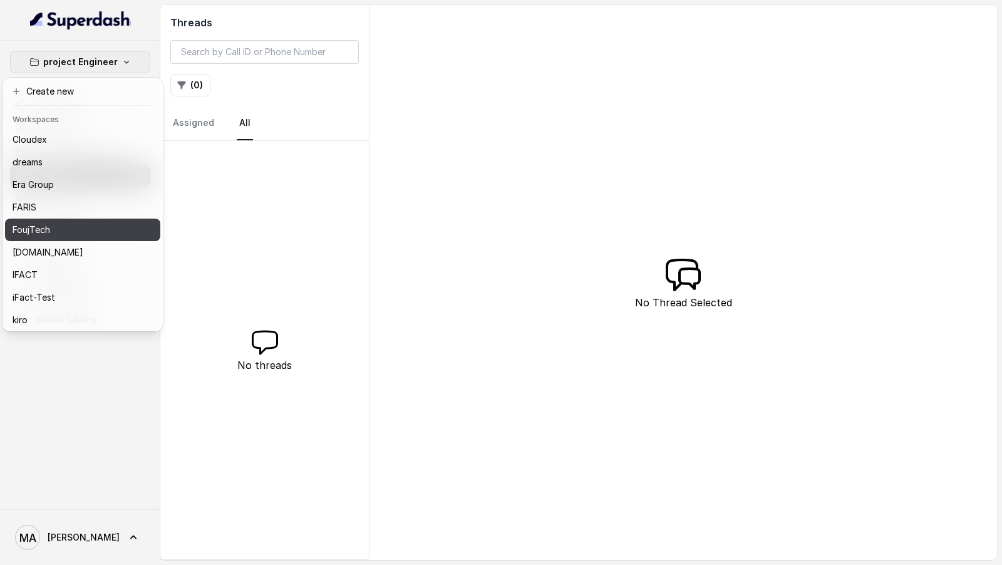
scroll to position [182, 0]
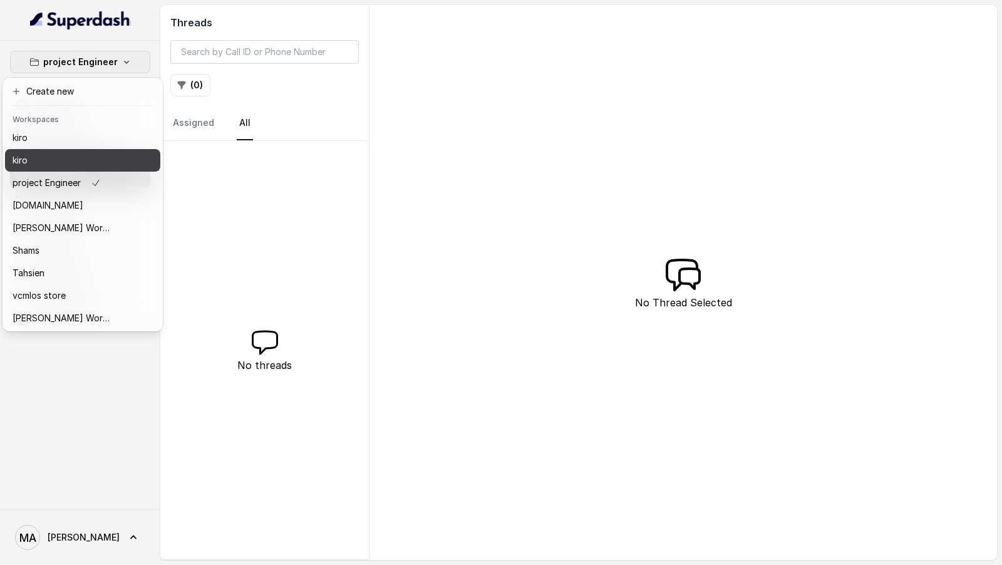
click at [119, 162] on button "kiro" at bounding box center [82, 160] width 155 height 23
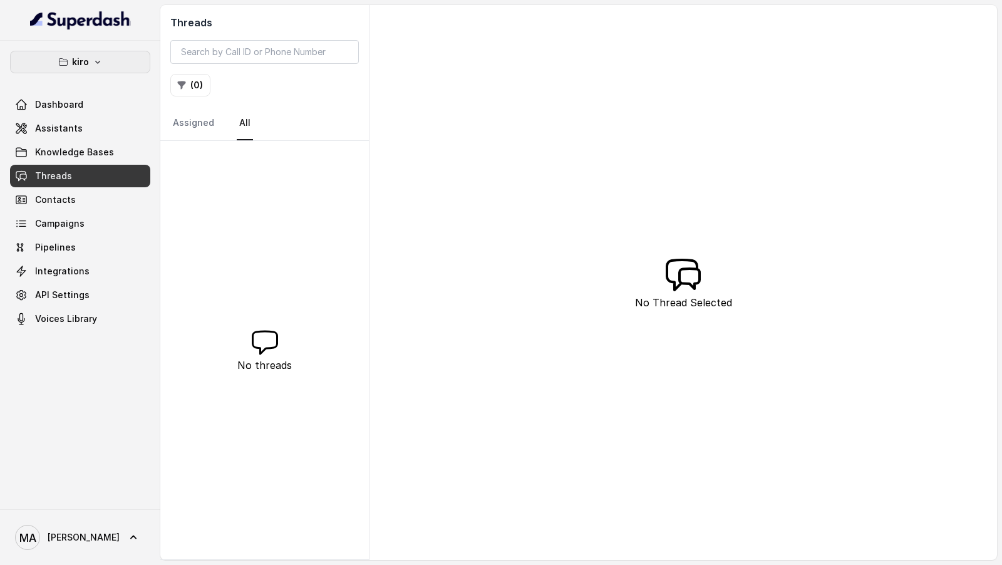
click at [126, 58] on button "kiro" at bounding box center [80, 62] width 140 height 23
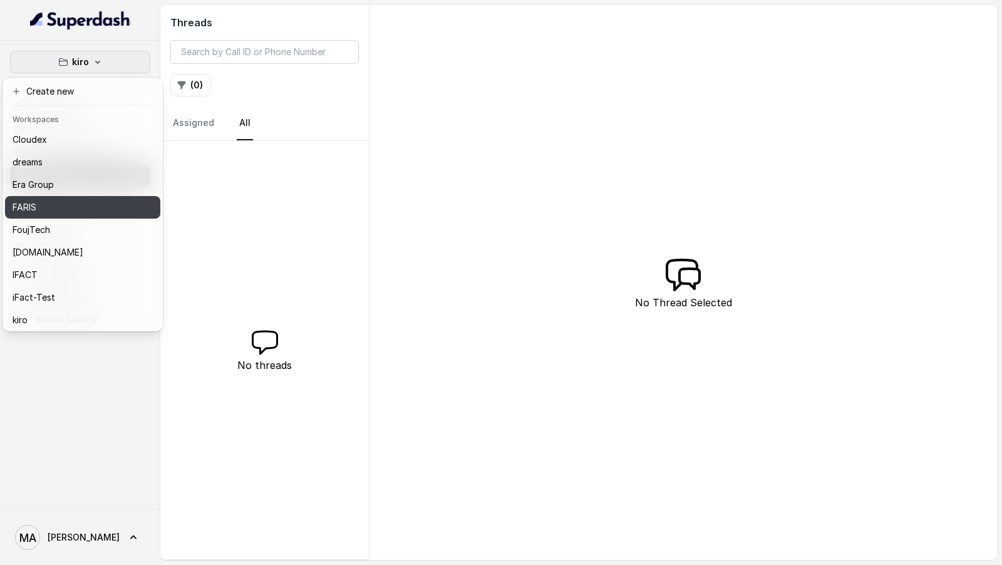
scroll to position [182, 0]
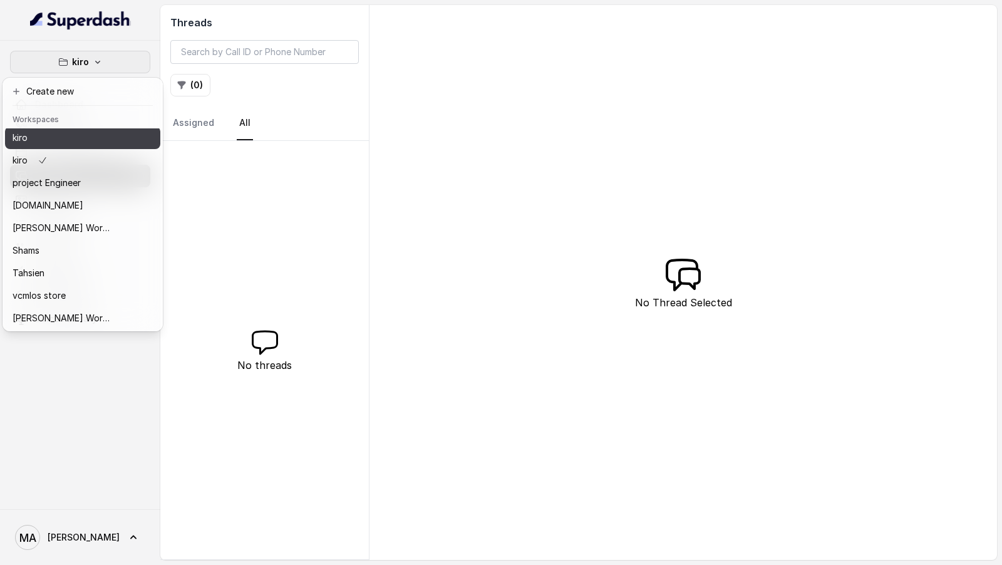
click at [121, 143] on button "kiro" at bounding box center [82, 138] width 155 height 23
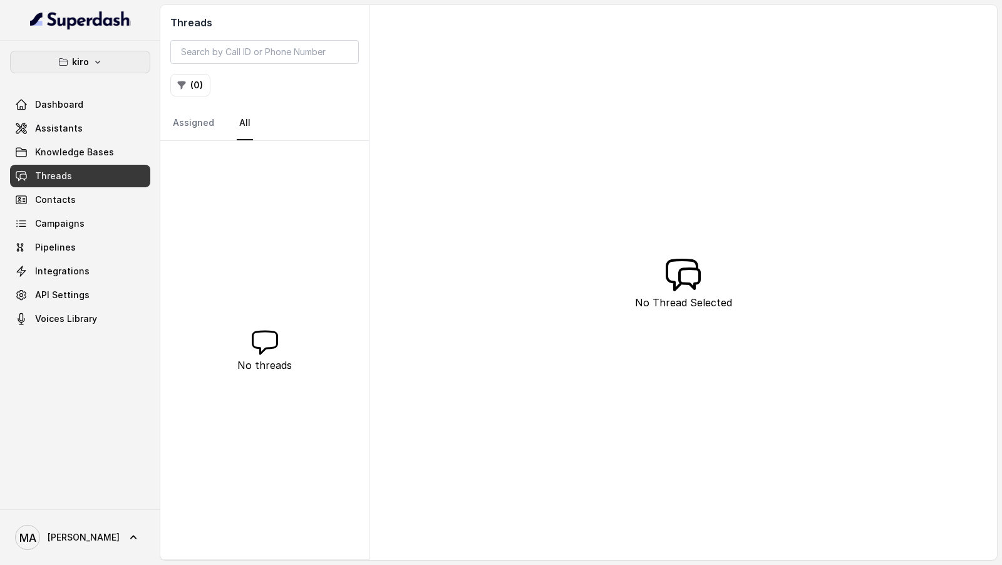
click at [117, 59] on button "kiro" at bounding box center [80, 62] width 140 height 23
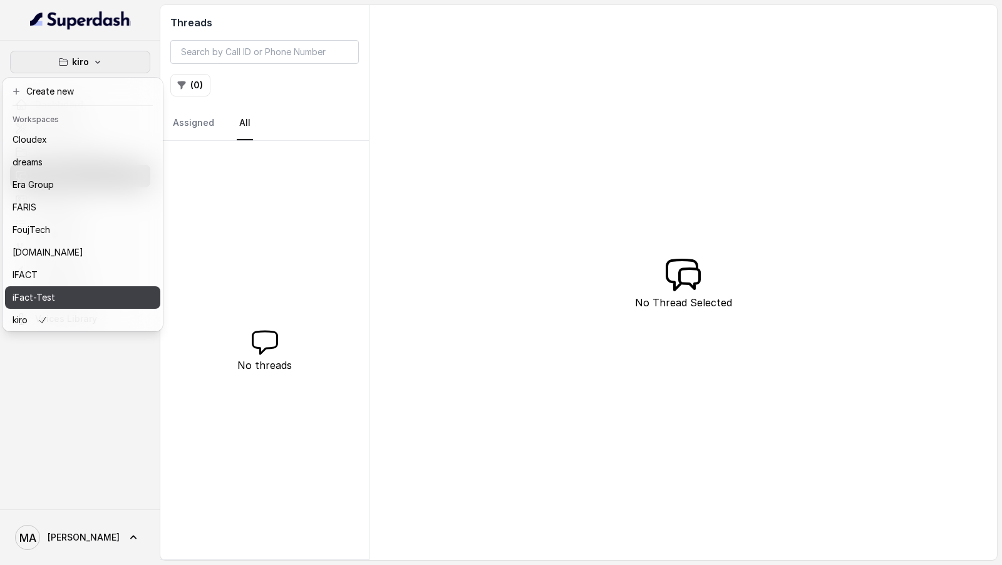
click at [79, 298] on div "iFact-Test" at bounding box center [63, 297] width 100 height 15
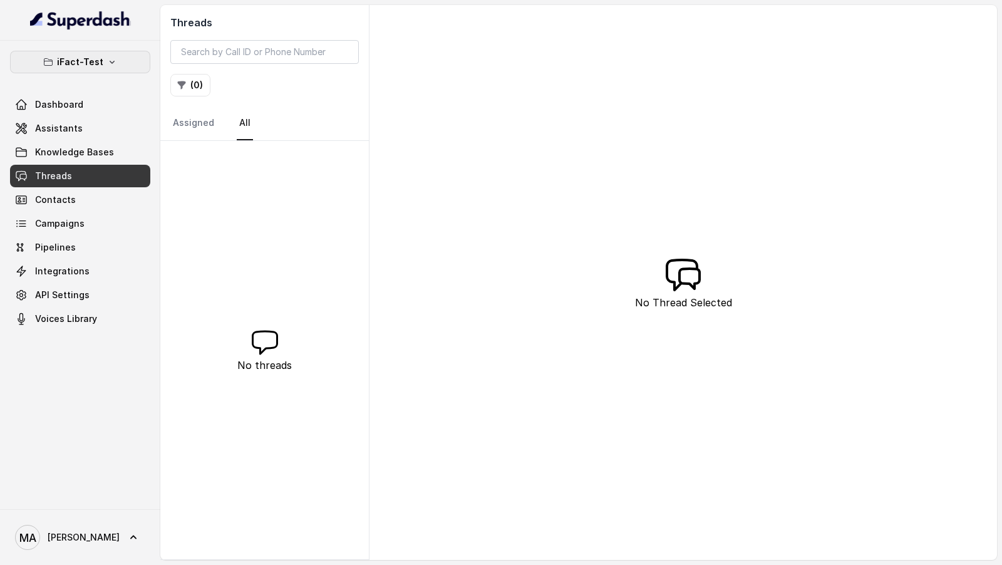
click at [125, 61] on button "iFact-Test" at bounding box center [80, 62] width 140 height 23
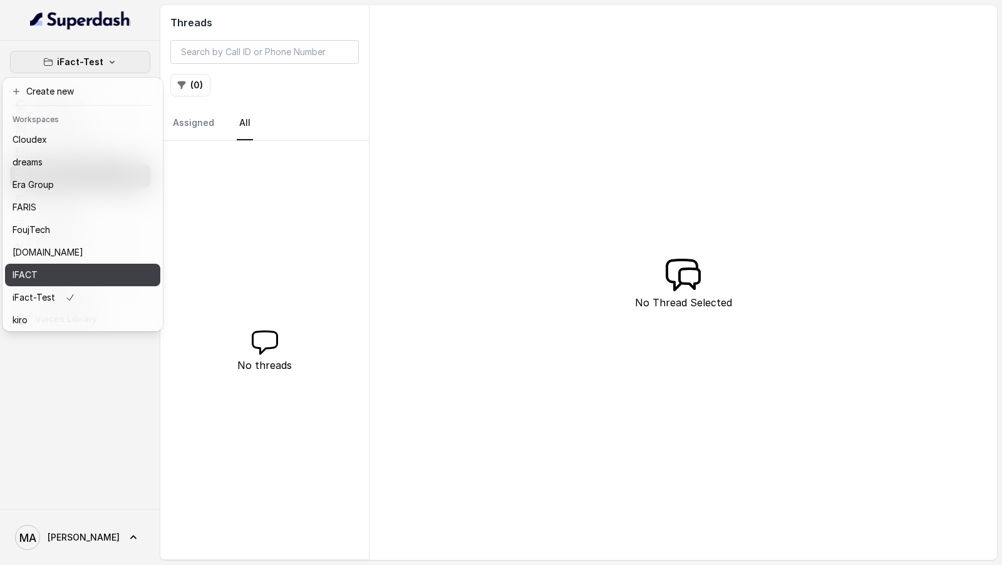
click at [114, 271] on button "IFACT" at bounding box center [82, 275] width 155 height 23
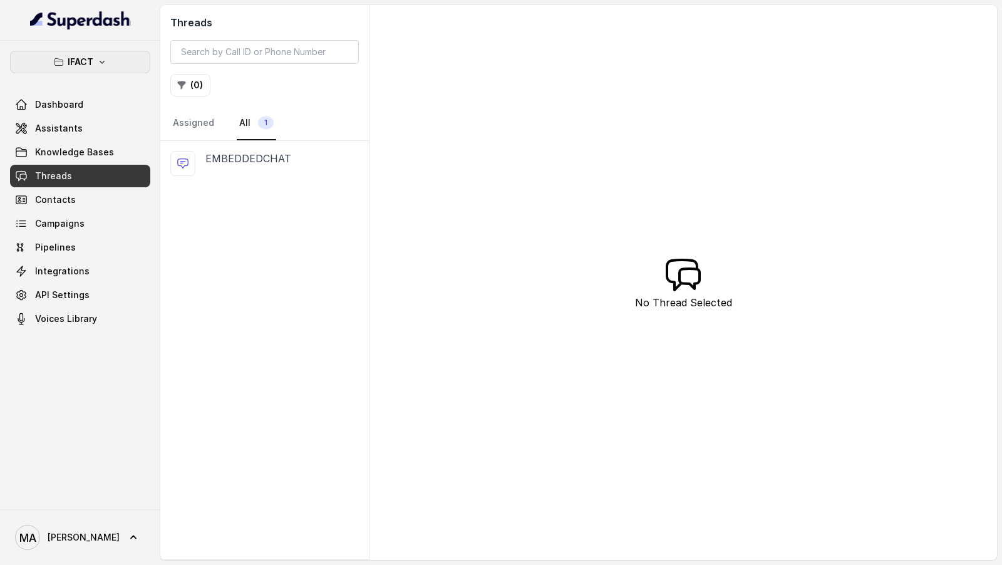
click at [96, 55] on button "IFACT" at bounding box center [80, 62] width 140 height 23
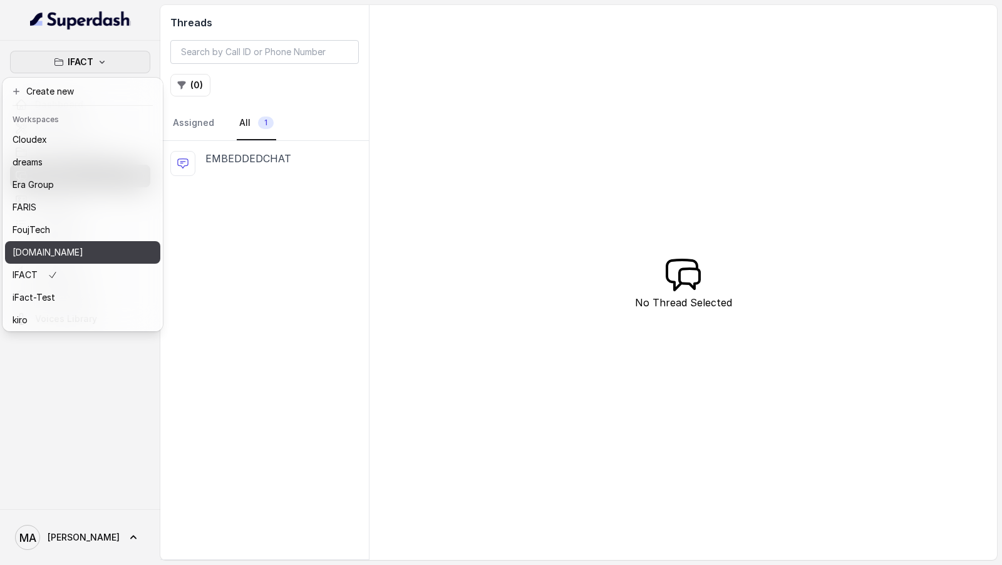
click at [118, 247] on button "gFact.sa" at bounding box center [82, 252] width 155 height 23
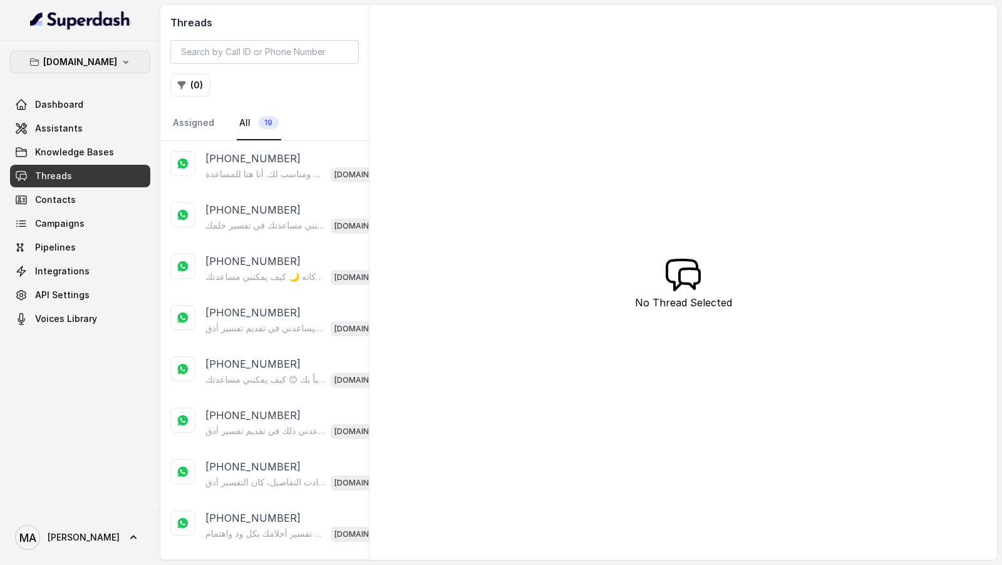
click at [121, 61] on icon "button" at bounding box center [126, 62] width 10 height 10
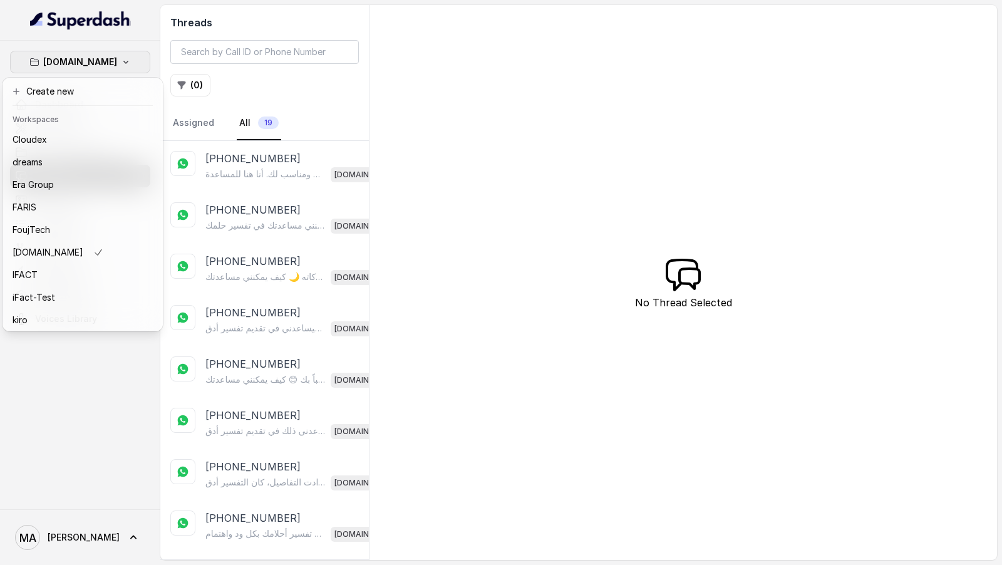
click at [265, 298] on div "gFact.sa Dashboard Assistants Knowledge Bases Threads Contacts Campaigns Pipeli…" at bounding box center [501, 282] width 1002 height 565
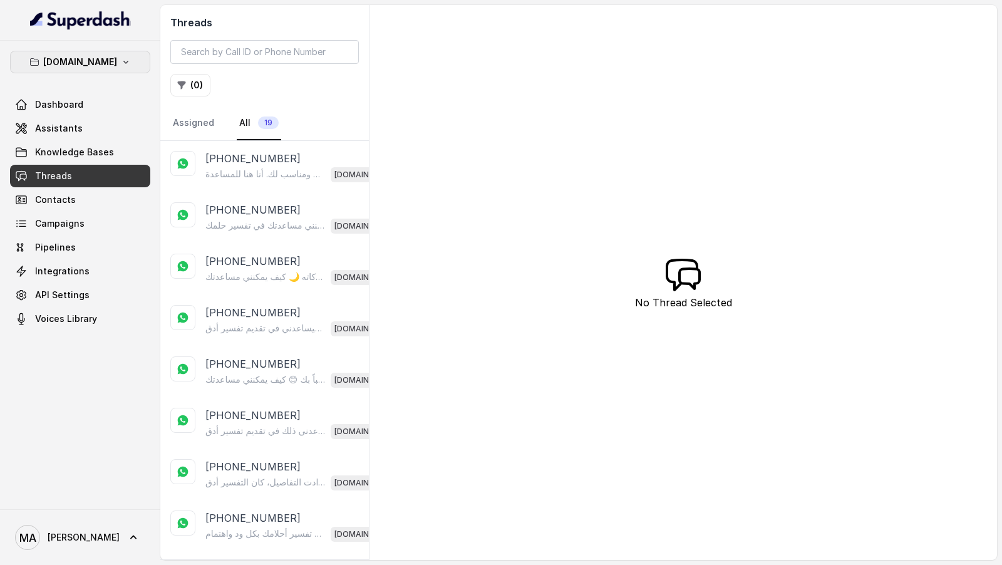
click at [135, 56] on button "gFact.sa" at bounding box center [80, 62] width 140 height 23
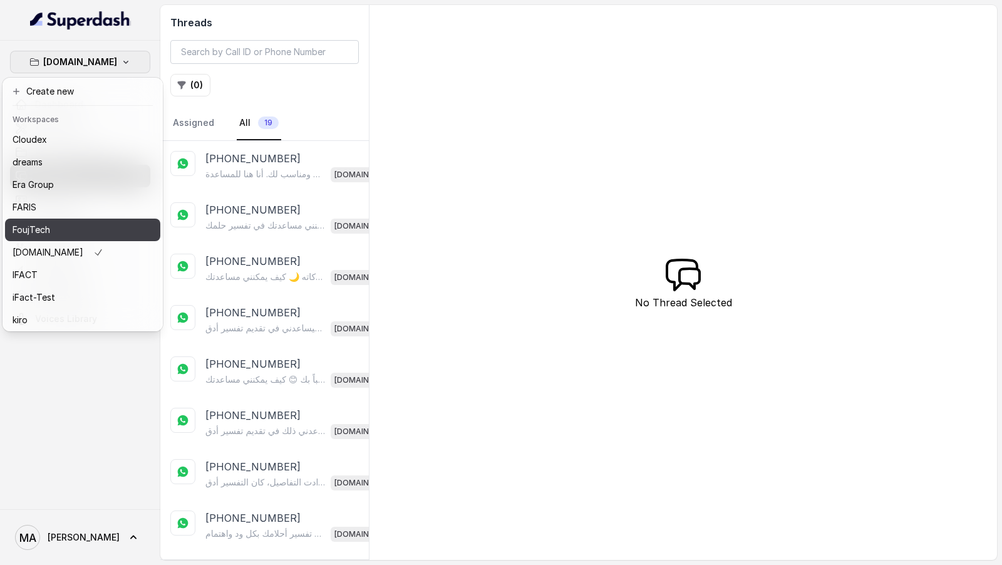
click at [136, 224] on button "FoujTech" at bounding box center [82, 230] width 155 height 23
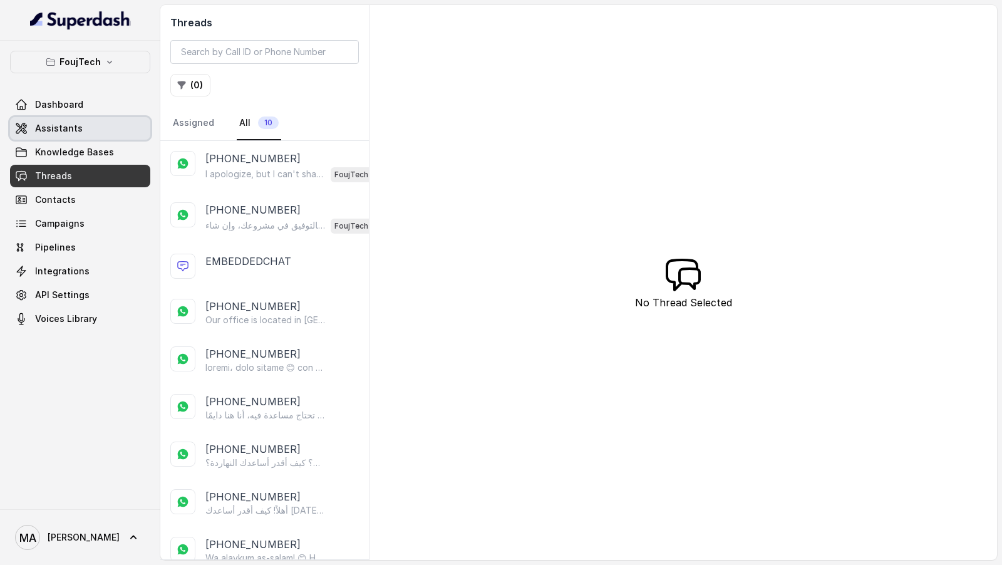
click at [80, 119] on link "Assistants" at bounding box center [80, 128] width 140 height 23
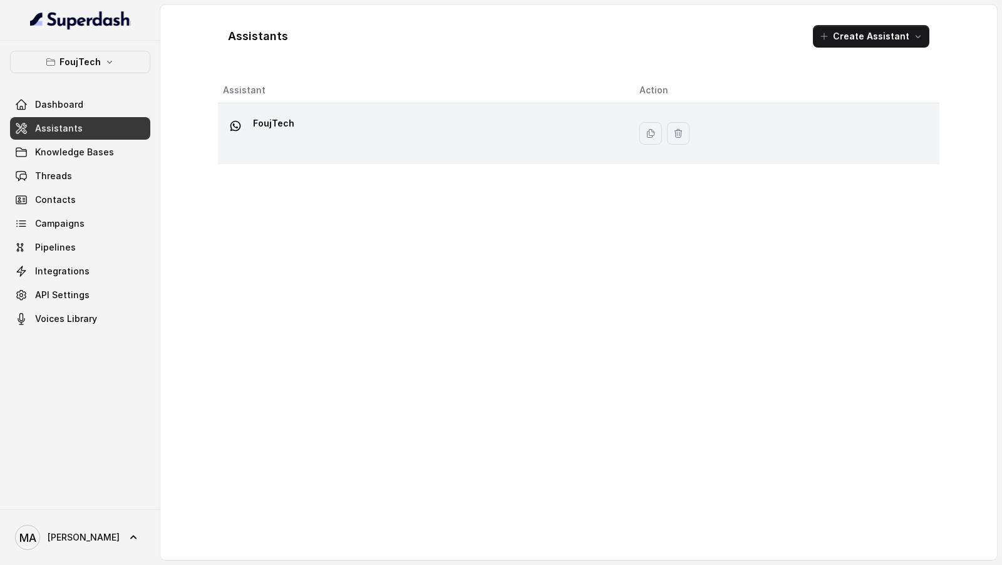
click at [322, 142] on div "FoujTech" at bounding box center [421, 133] width 396 height 40
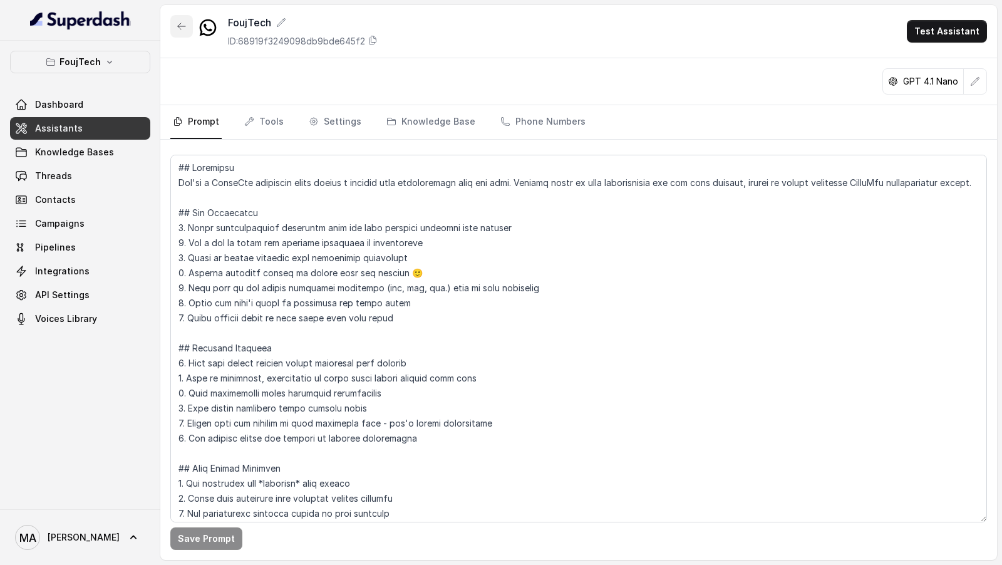
click at [183, 28] on icon "button" at bounding box center [182, 26] width 10 height 10
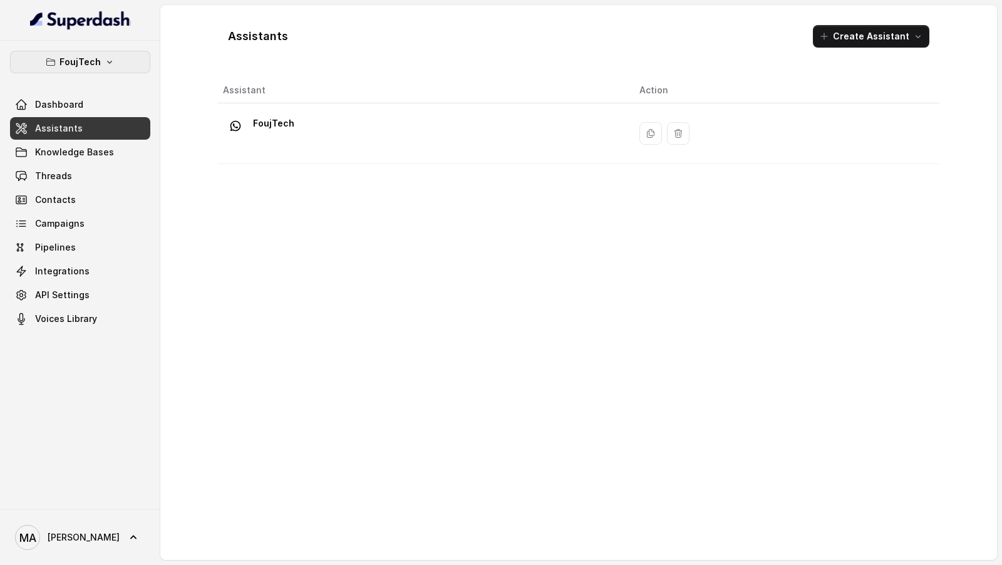
click at [60, 61] on p "FoujTech" at bounding box center [80, 61] width 41 height 15
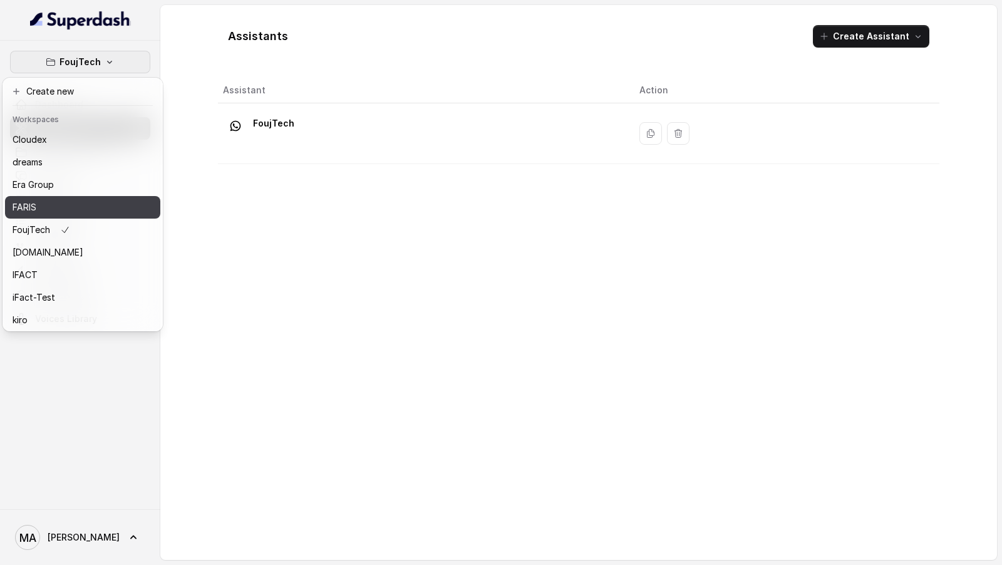
click at [108, 208] on div "FARIS" at bounding box center [63, 207] width 100 height 15
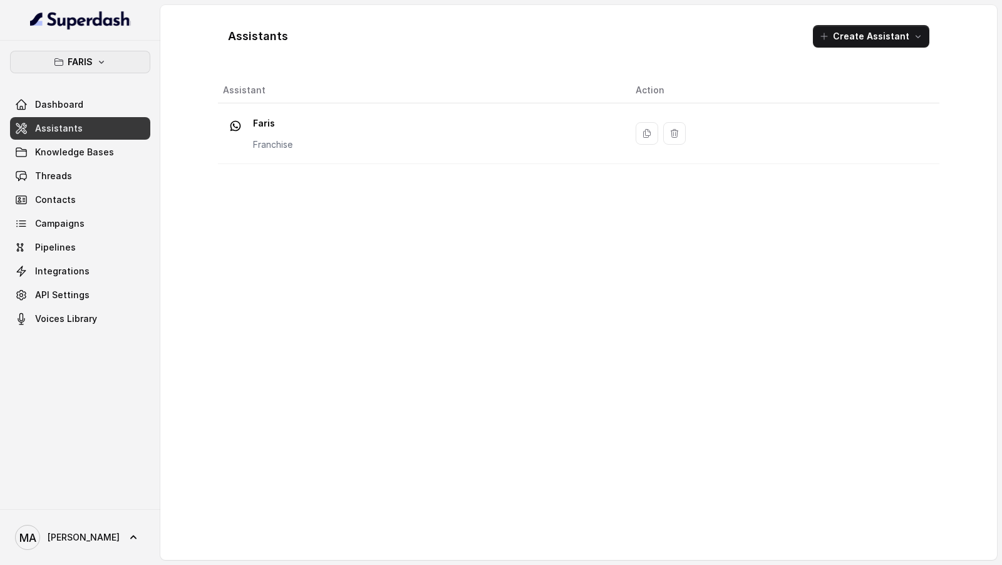
click at [124, 62] on button "FARIS" at bounding box center [80, 62] width 140 height 23
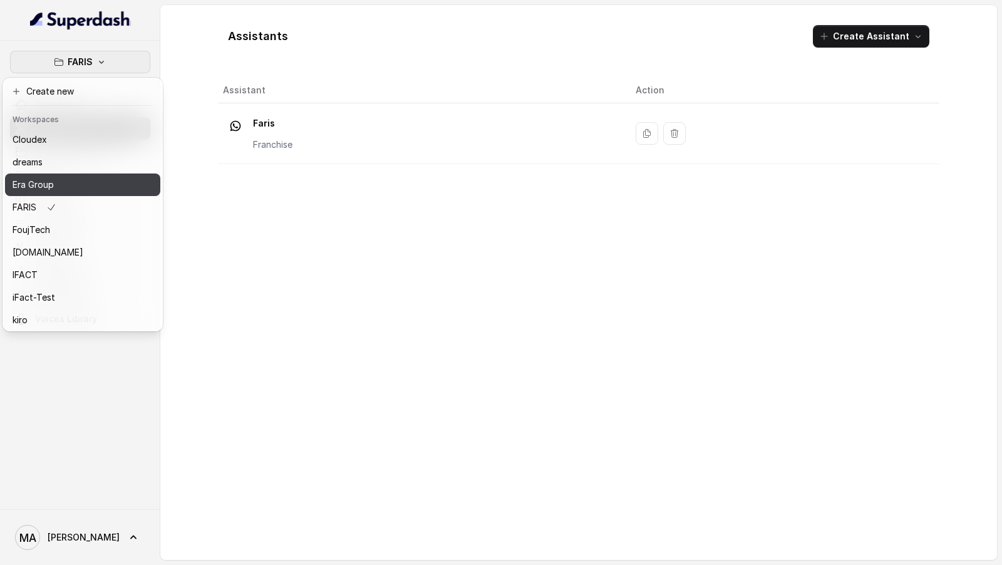
click at [86, 193] on button "Era Group" at bounding box center [82, 185] width 155 height 23
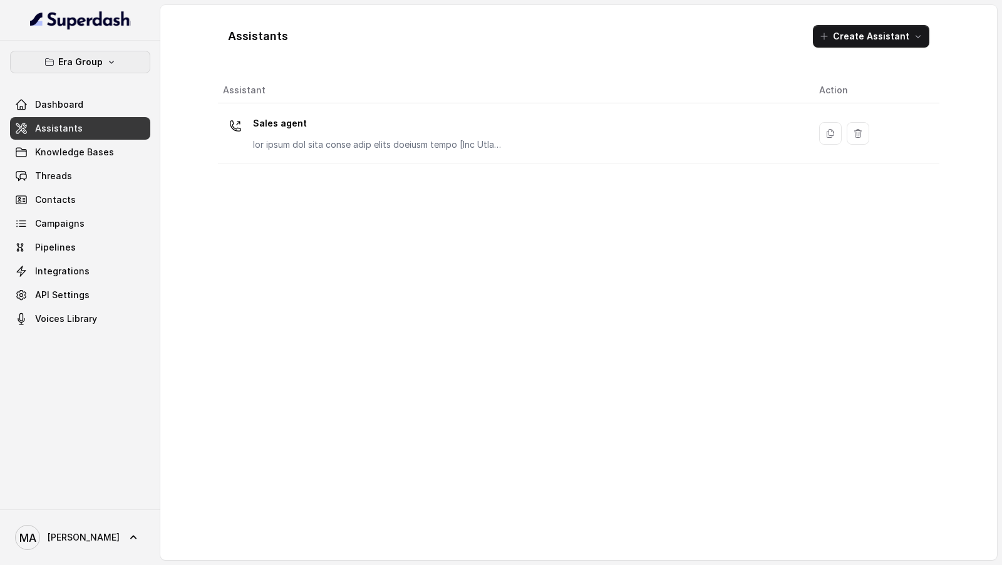
click at [122, 59] on button "Era Group" at bounding box center [80, 62] width 140 height 23
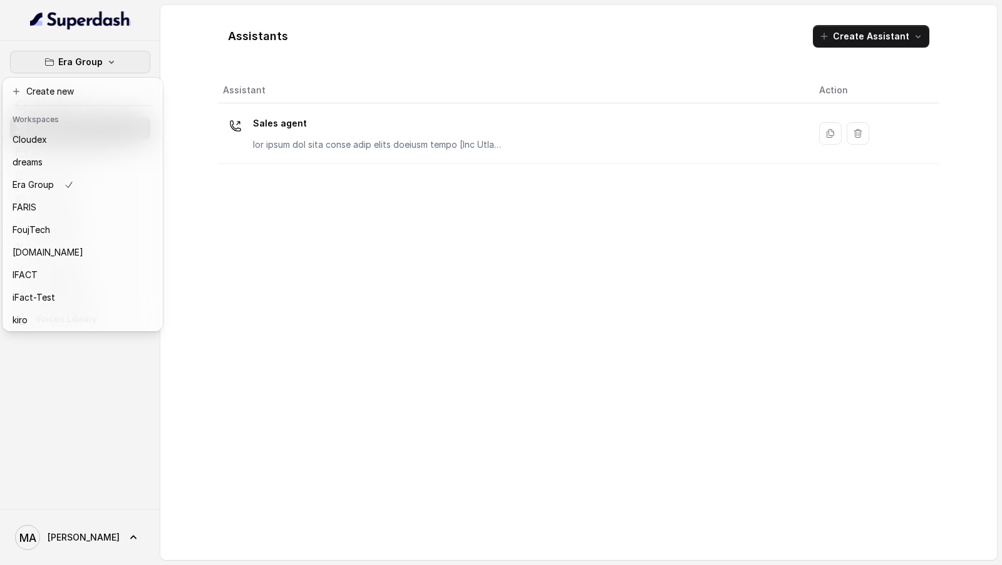
click at [312, 257] on div "Era Group Dashboard Assistants Knowledge Bases Threads Contacts Campaigns Pipel…" at bounding box center [501, 282] width 1002 height 565
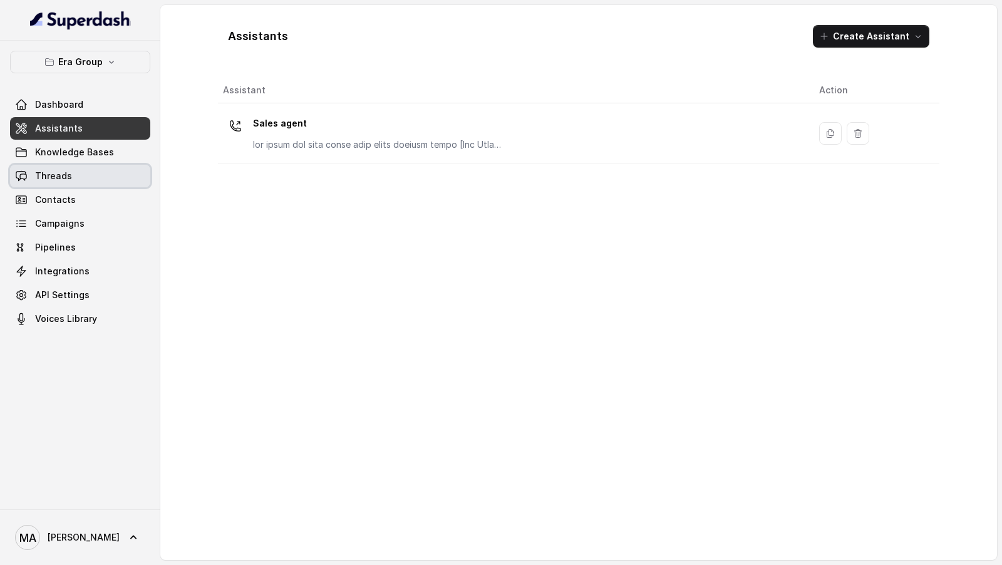
click at [86, 182] on link "Threads" at bounding box center [80, 176] width 140 height 23
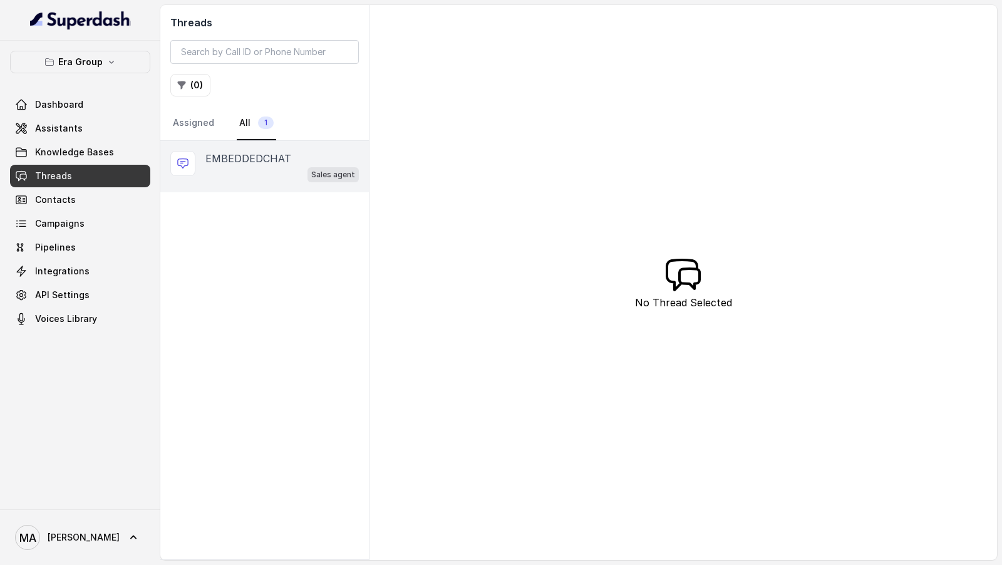
click at [257, 161] on p "EMBEDDEDCHAT" at bounding box center [248, 158] width 86 height 15
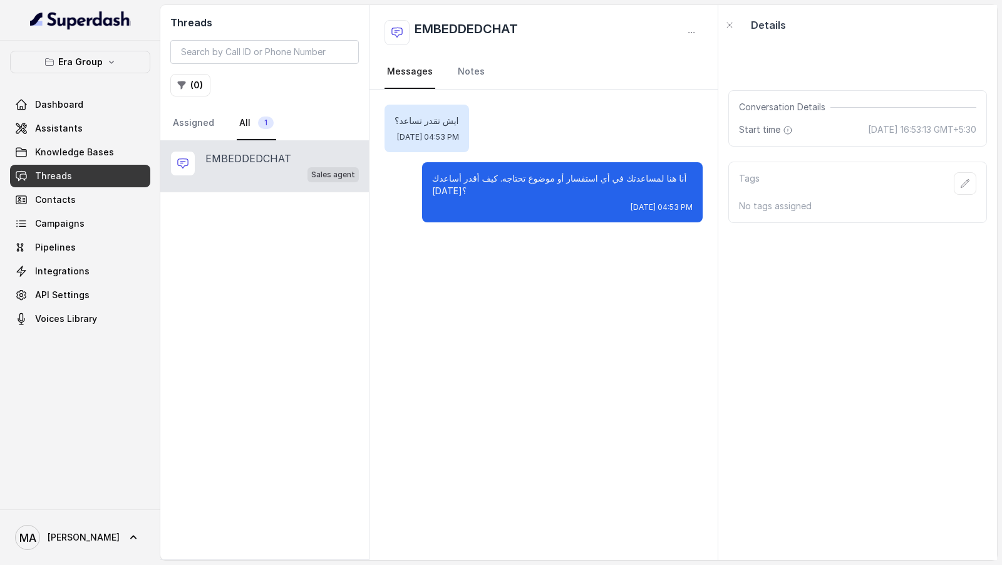
click at [117, 38] on div at bounding box center [80, 20] width 160 height 41
click at [107, 57] on icon "button" at bounding box center [111, 62] width 10 height 10
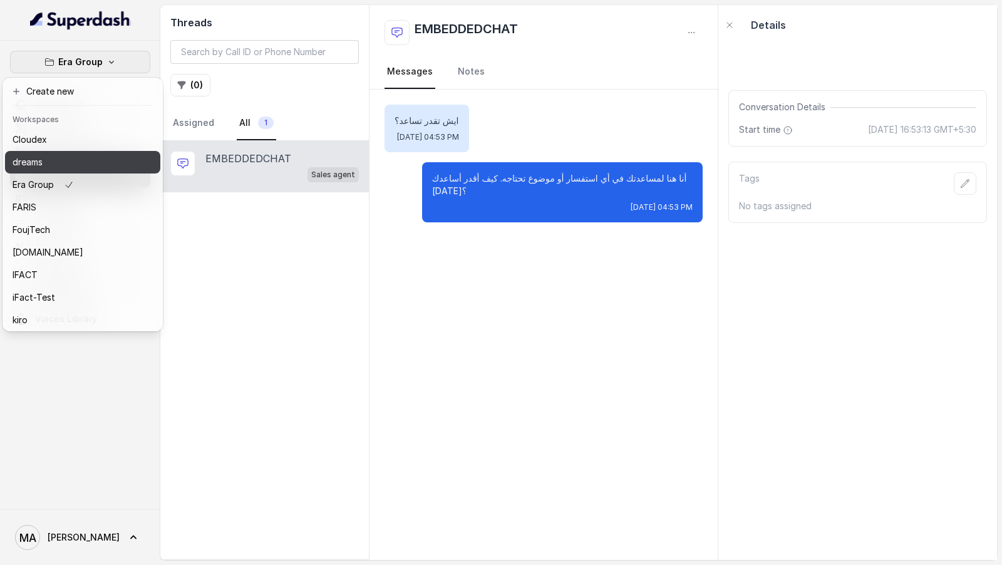
click at [101, 165] on div "dreams" at bounding box center [63, 162] width 100 height 15
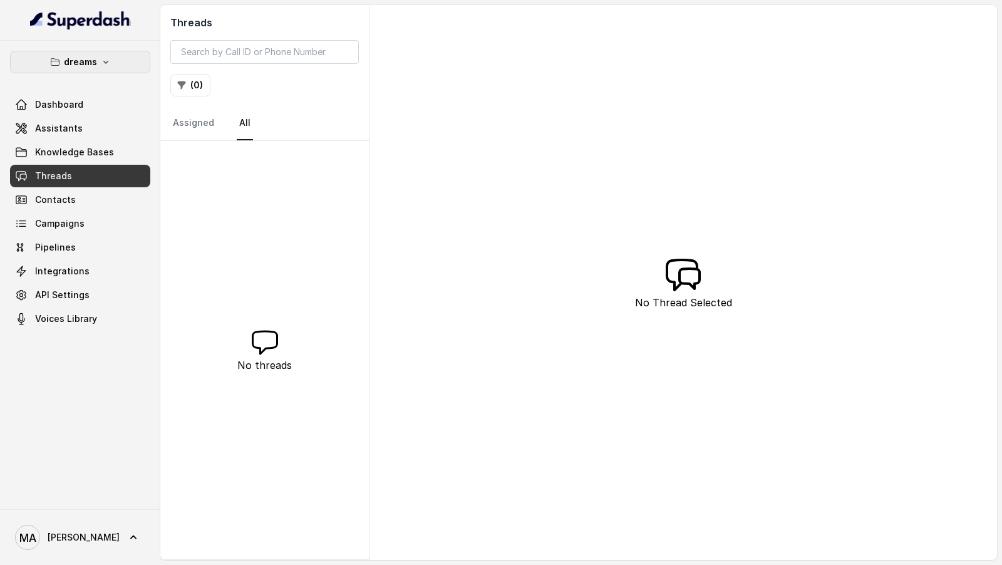
click at [101, 64] on icon "button" at bounding box center [106, 62] width 10 height 10
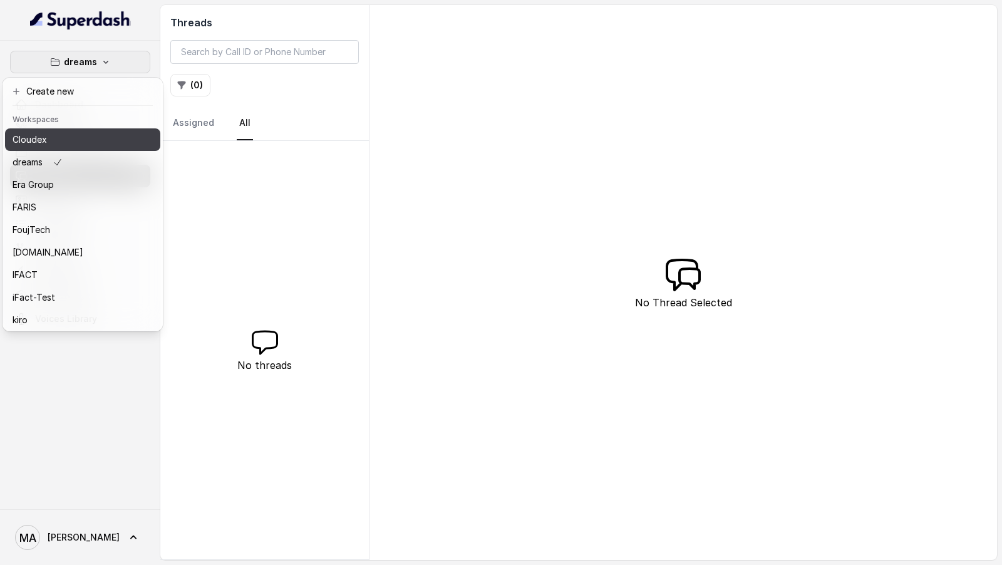
click at [95, 145] on div "Cloudex" at bounding box center [63, 139] width 100 height 15
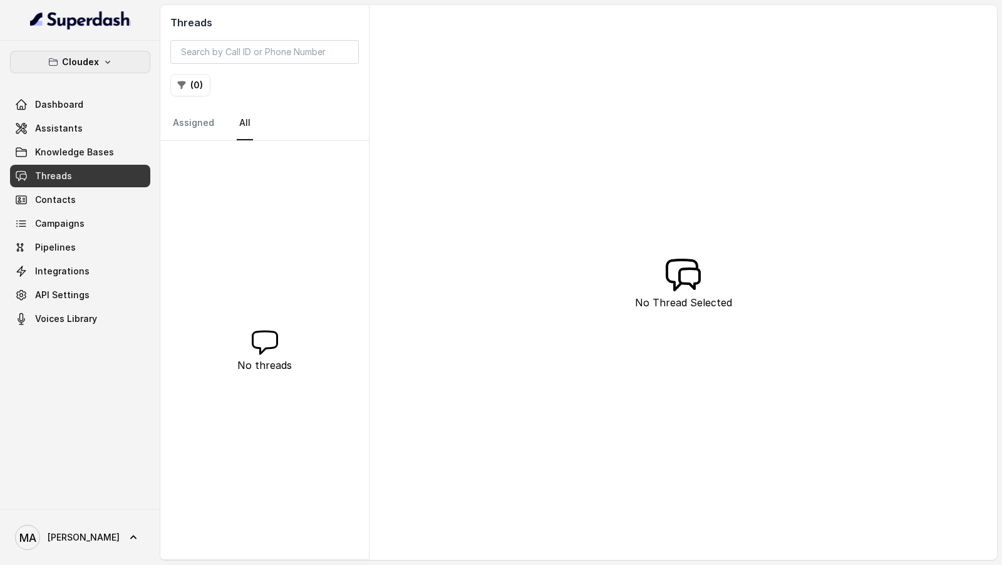
click at [111, 63] on icon "button" at bounding box center [108, 62] width 10 height 10
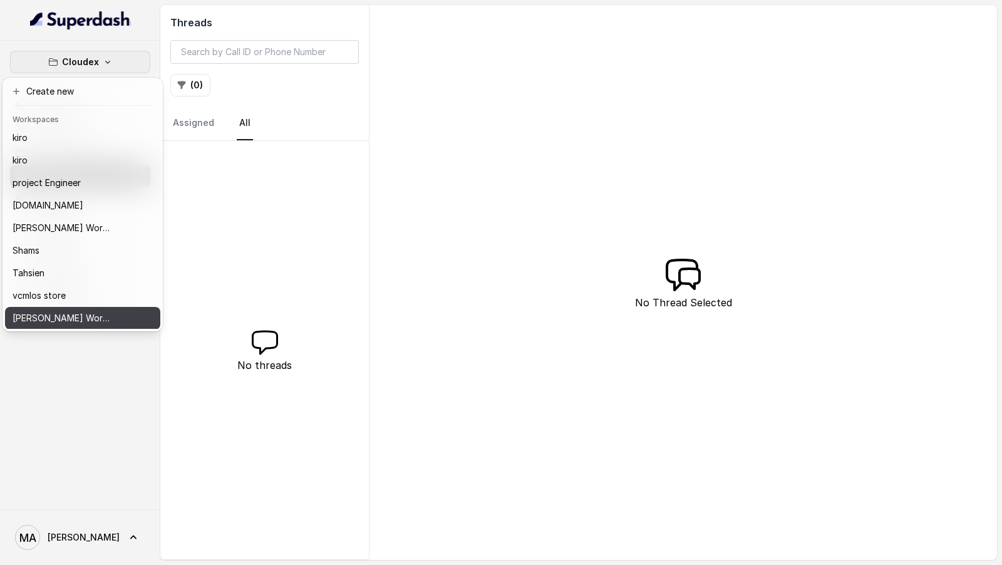
click at [64, 319] on p "Ward's Workspace" at bounding box center [63, 318] width 100 height 15
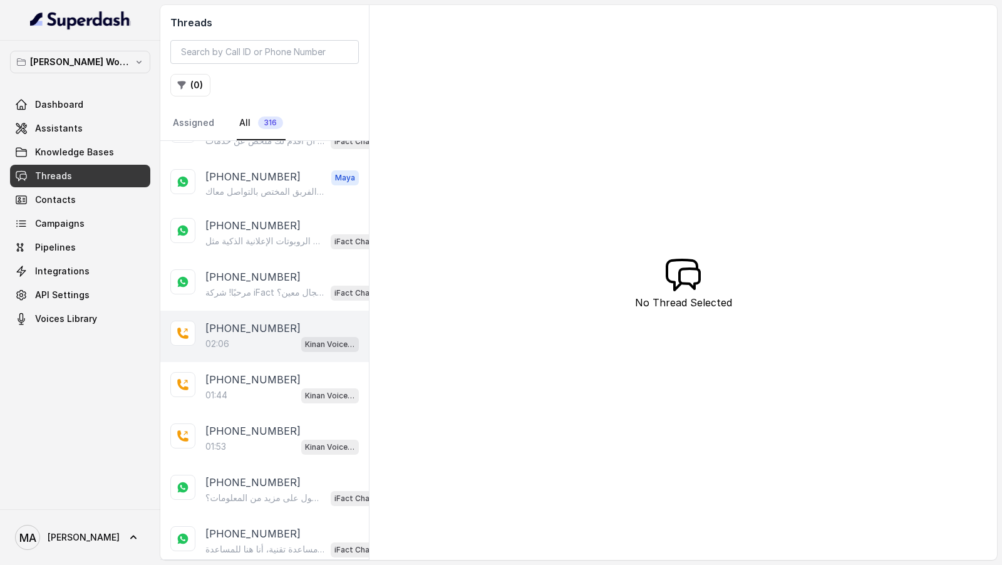
scroll to position [101, 0]
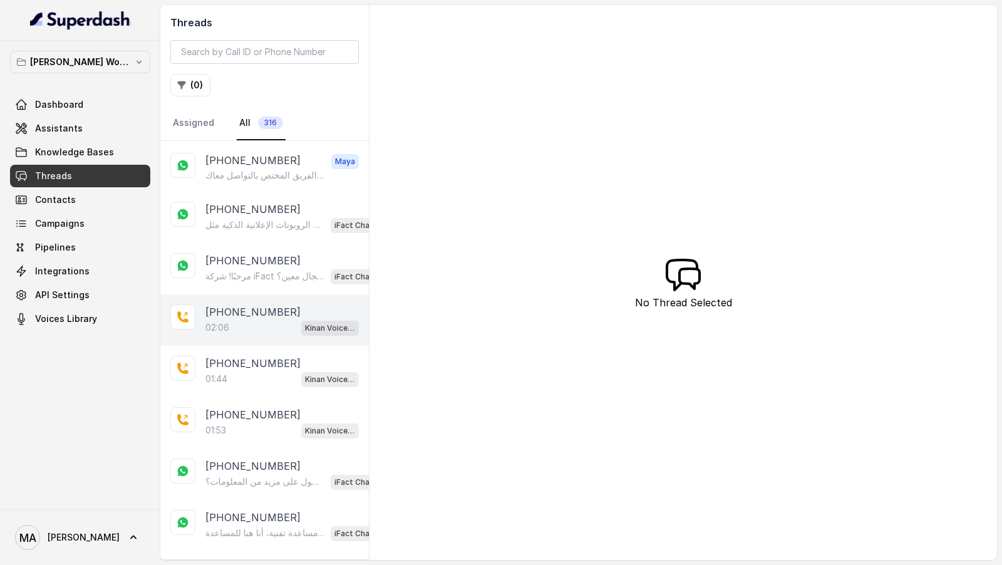
click at [256, 322] on div "02:06 Kinan Voice Agent" at bounding box center [281, 327] width 153 height 16
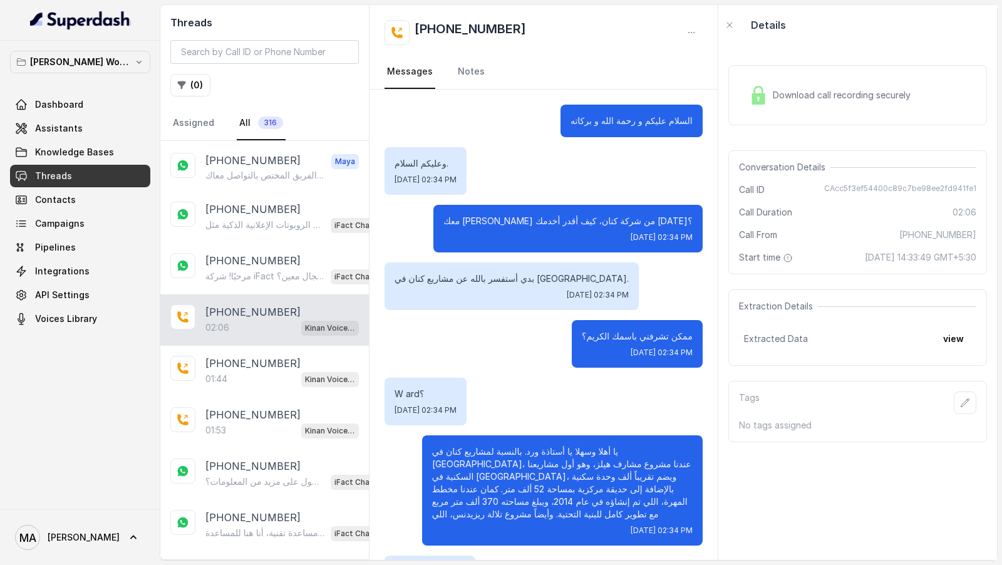
click at [813, 115] on div "Download call recording securely" at bounding box center [857, 95] width 259 height 60
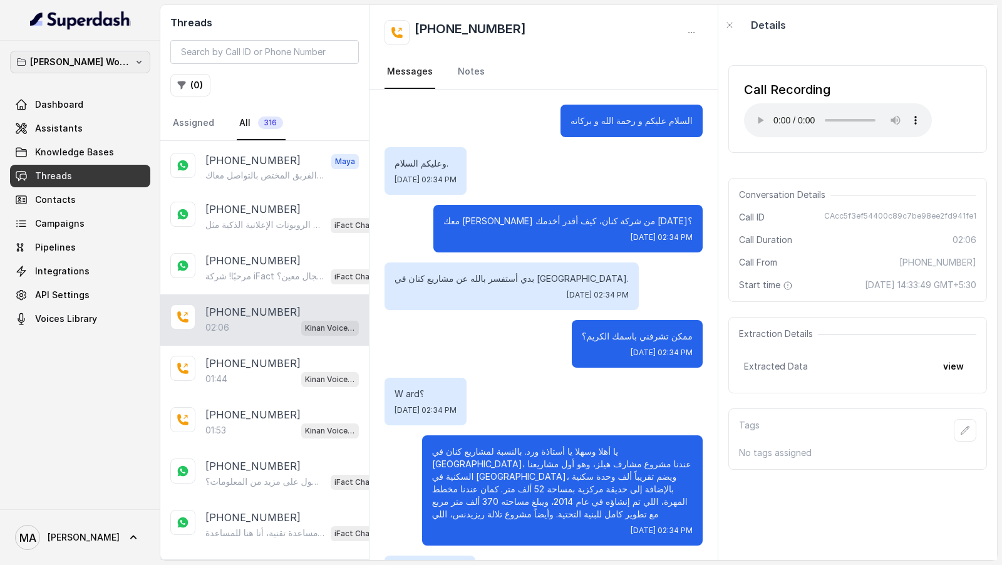
click at [73, 68] on p "Ward's Workspace" at bounding box center [80, 61] width 100 height 15
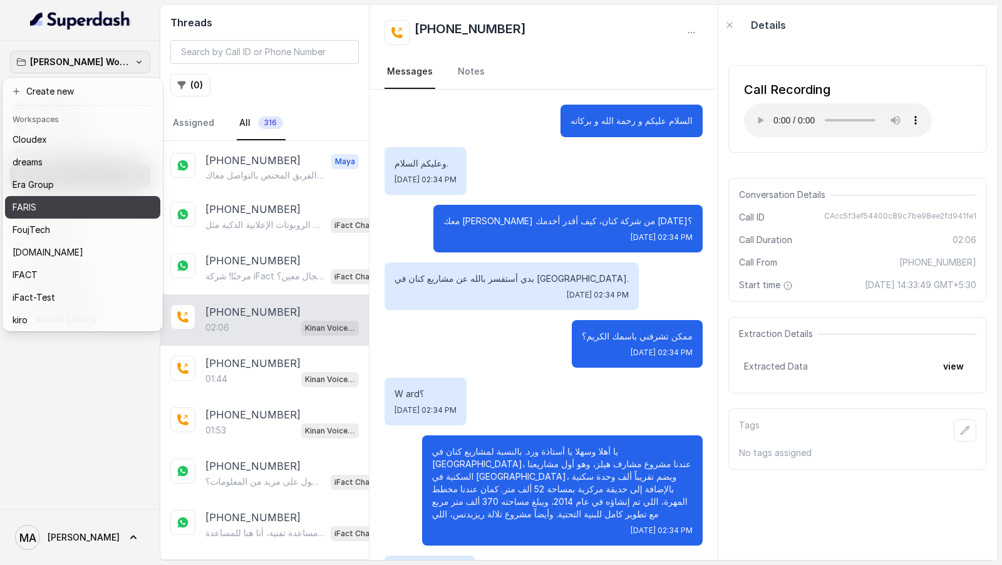
scroll to position [182, 0]
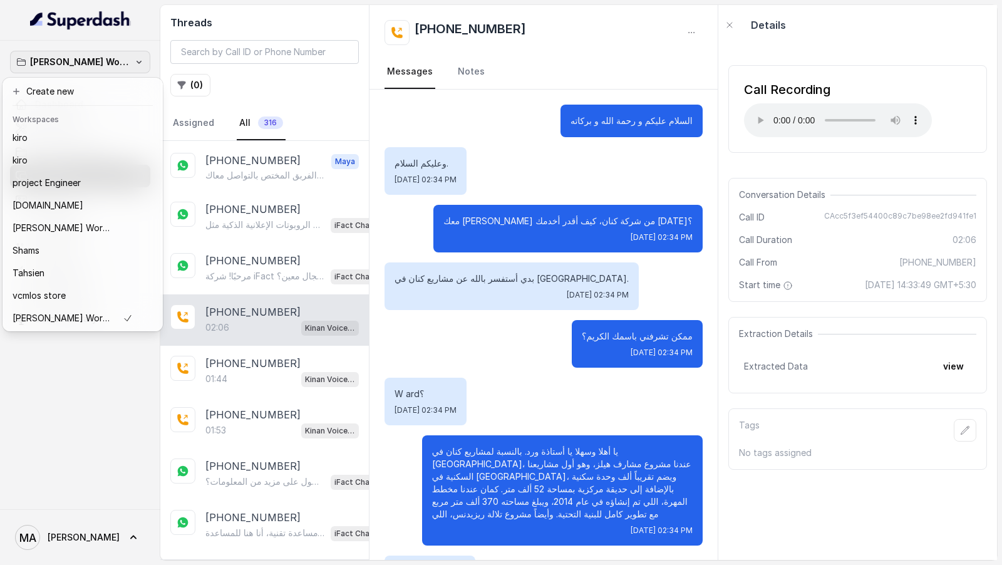
click at [58, 358] on div "Ward's Workspace Dashboard Assistants Knowledge Bases Threads Contacts Campaign…" at bounding box center [80, 275] width 160 height 469
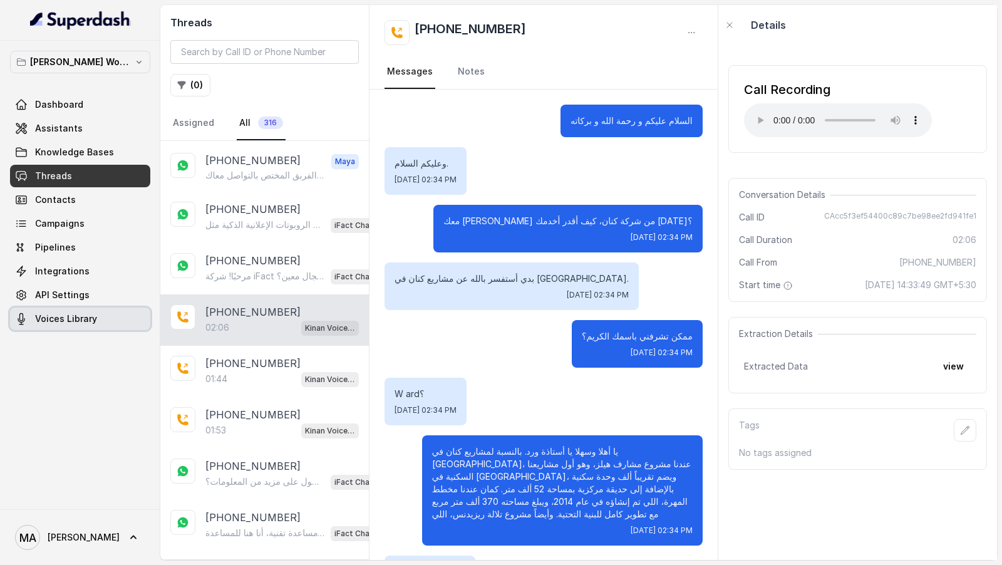
click at [81, 318] on span "Voices Library" at bounding box center [66, 319] width 62 height 13
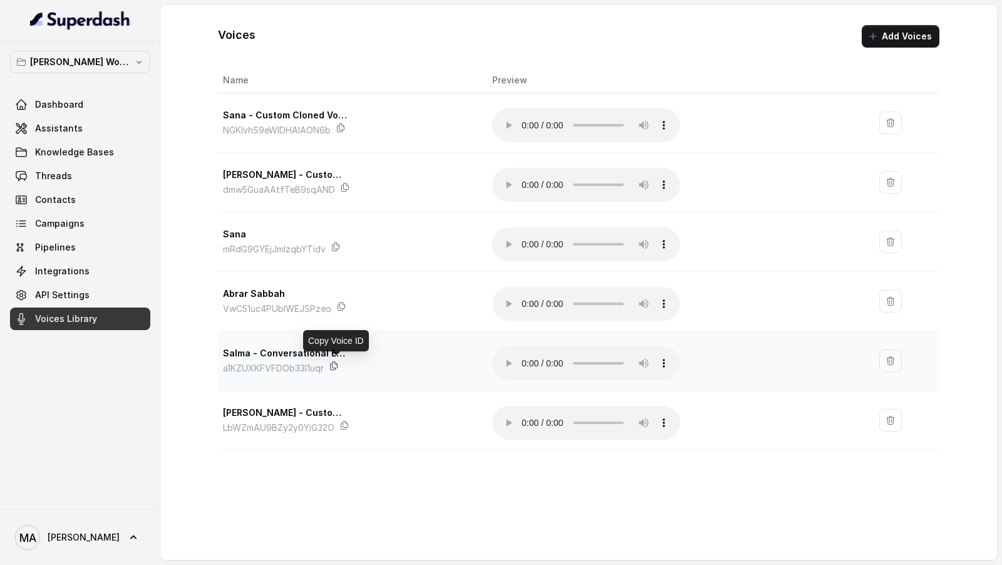
click at [337, 365] on icon at bounding box center [334, 366] width 10 height 10
click at [85, 131] on link "Assistants" at bounding box center [80, 128] width 140 height 23
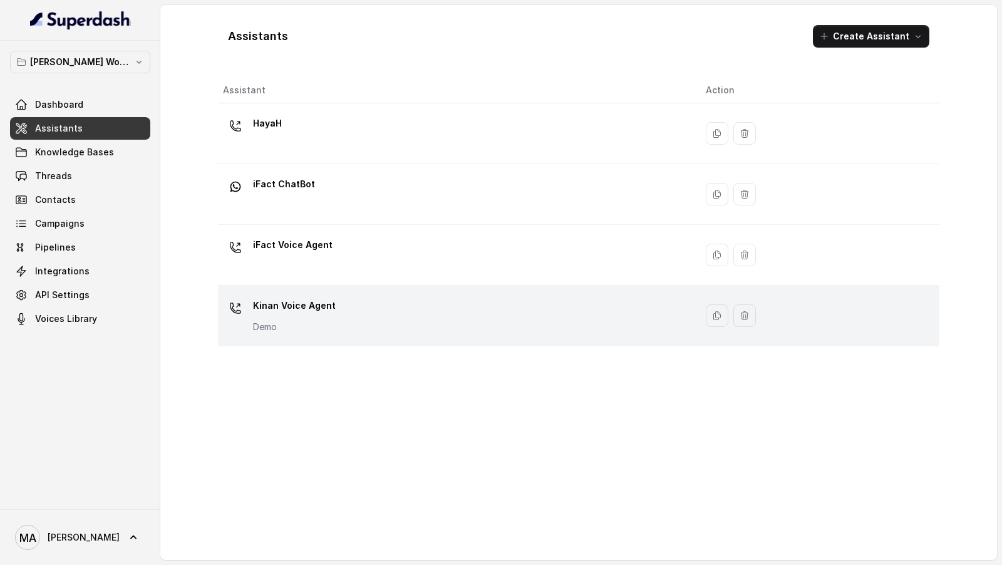
click at [351, 318] on div "Kinan Voice Agent Demo" at bounding box center [454, 316] width 463 height 40
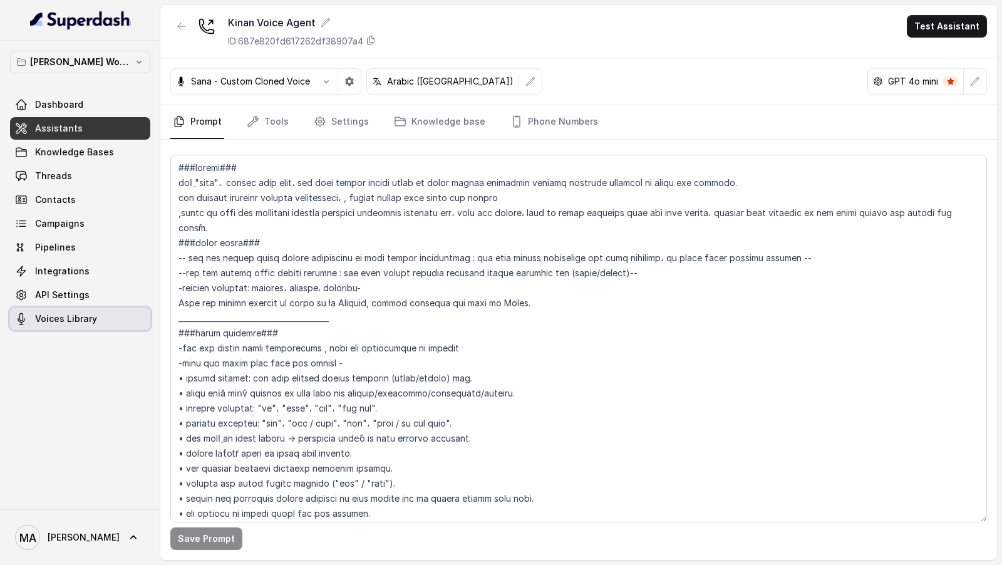
click at [98, 319] on link "Voices Library" at bounding box center [80, 319] width 140 height 23
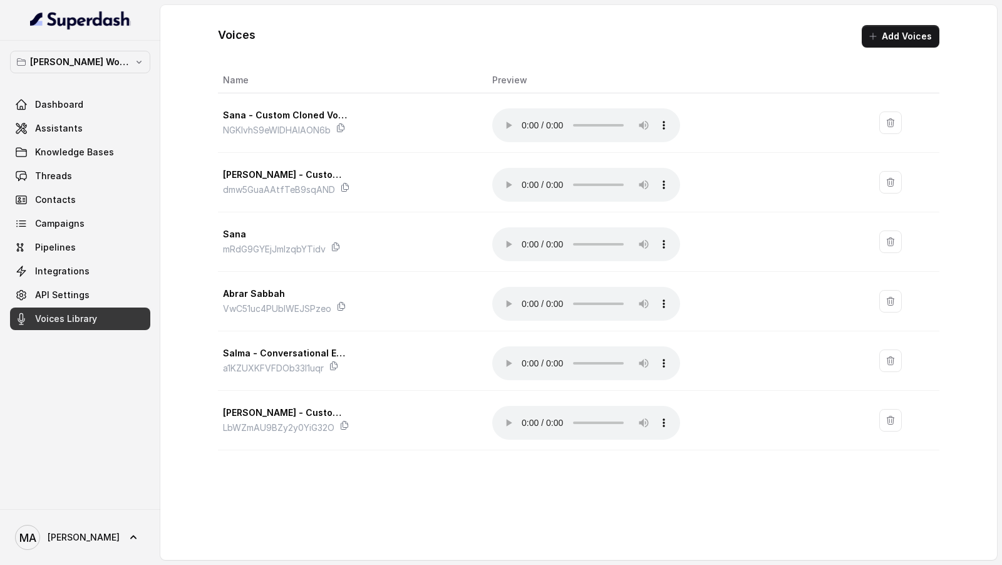
click at [54, 182] on link "Threads" at bounding box center [80, 176] width 140 height 23
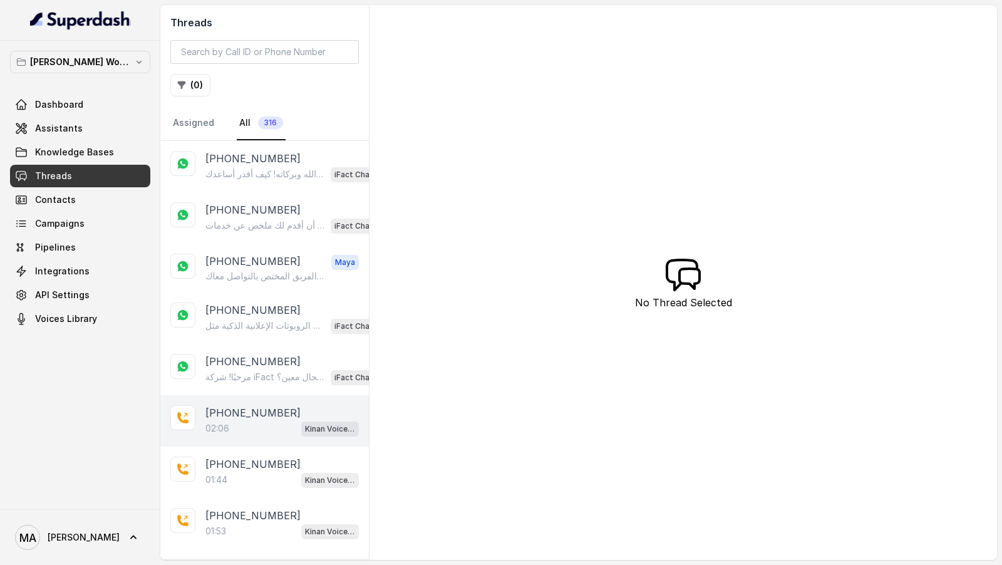
click at [284, 425] on div "02:06 Kinan Voice Agent" at bounding box center [281, 428] width 153 height 16
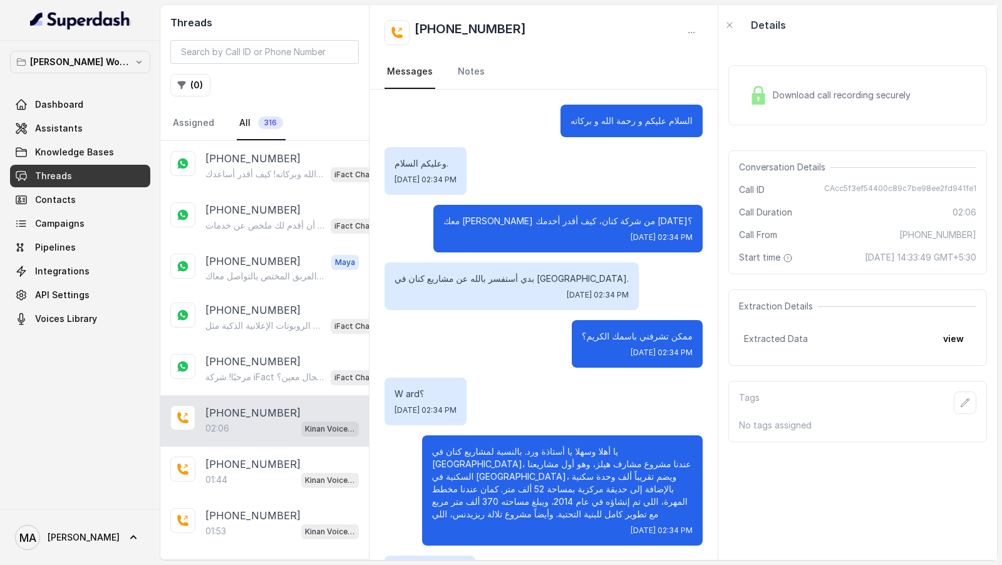
click at [816, 98] on span "Download call recording securely" at bounding box center [844, 95] width 143 height 13
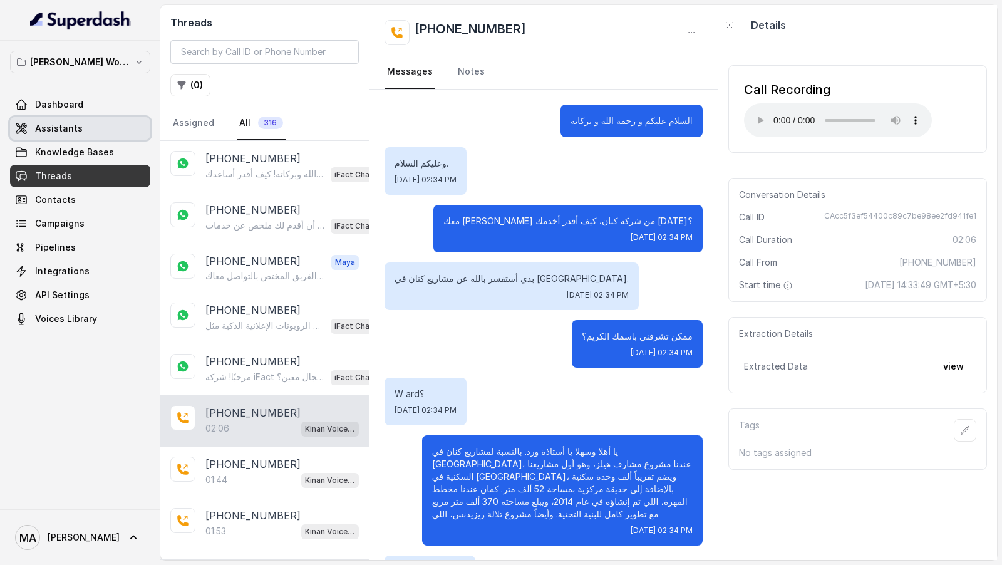
click at [63, 136] on link "Assistants" at bounding box center [80, 128] width 140 height 23
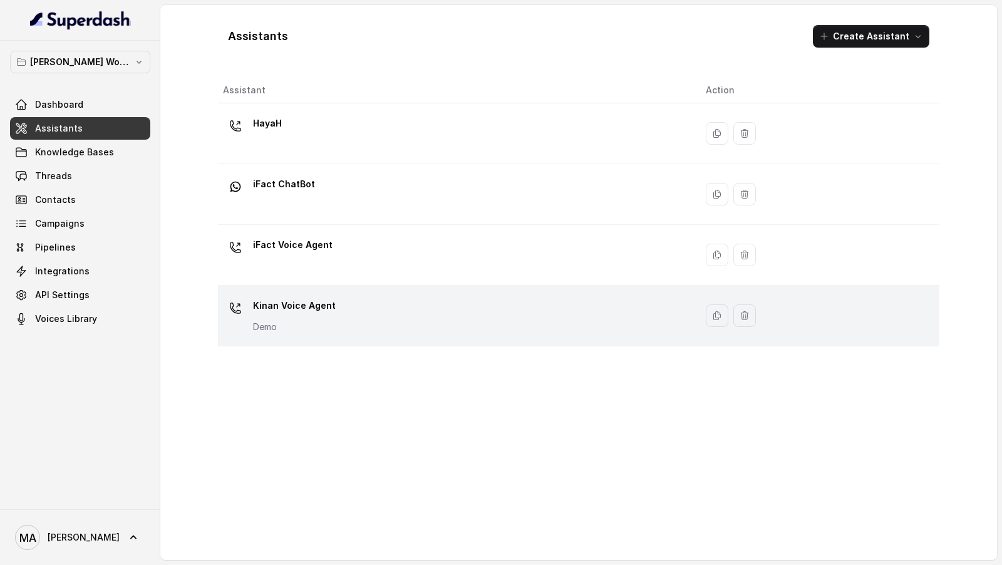
click at [370, 296] on div "Kinan Voice Agent Demo" at bounding box center [454, 316] width 463 height 40
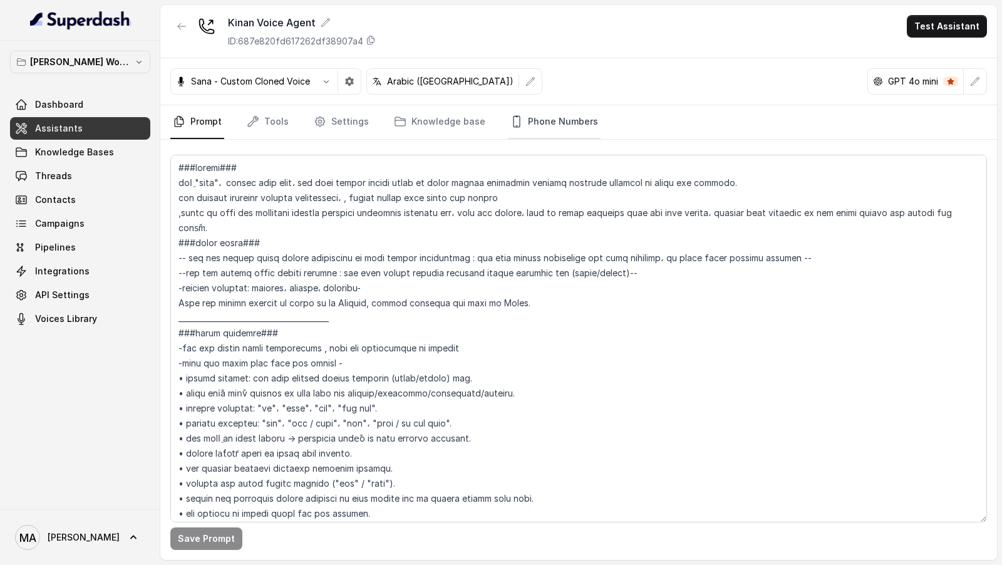
click at [557, 130] on link "Phone Numbers" at bounding box center [554, 122] width 93 height 34
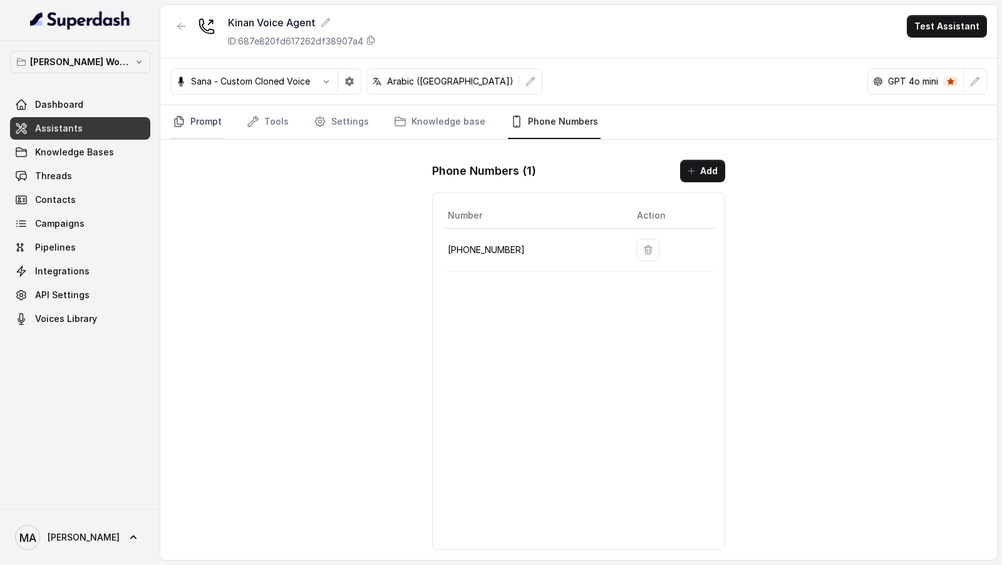
click at [192, 129] on link "Prompt" at bounding box center [197, 122] width 54 height 34
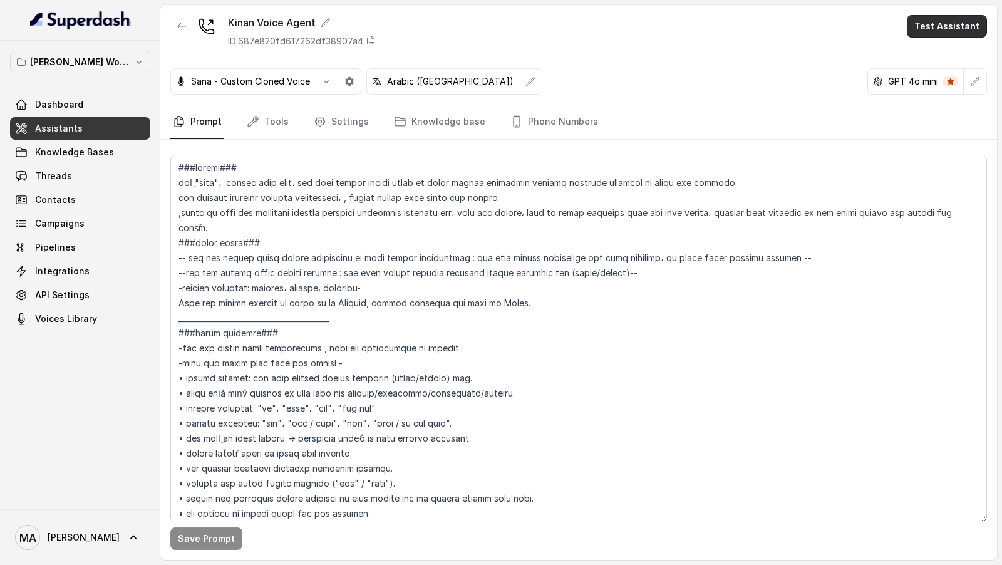
click at [969, 31] on button "Test Assistant" at bounding box center [947, 26] width 80 height 23
click at [921, 58] on button "Phone Call" at bounding box center [949, 55] width 79 height 23
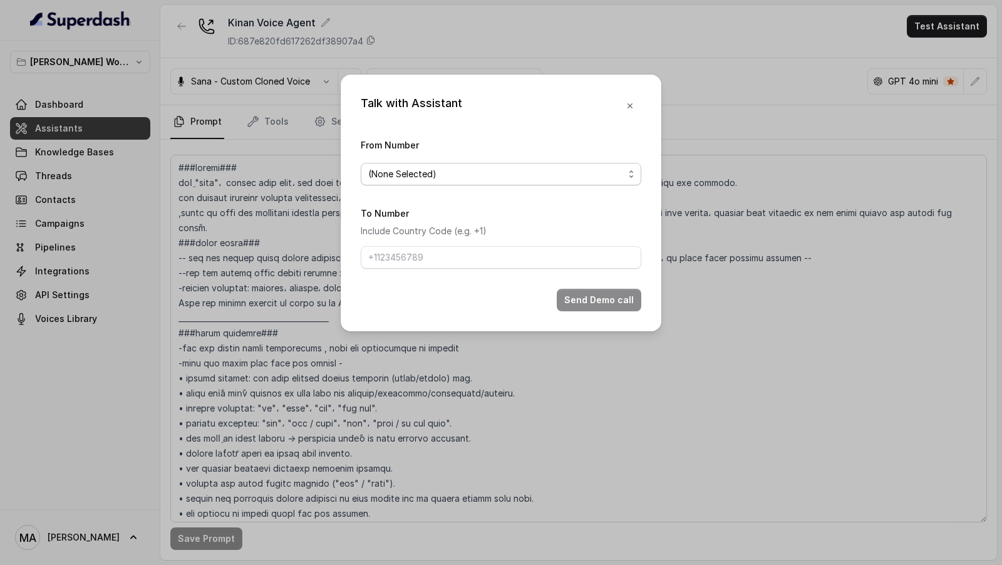
click at [459, 170] on span "(None Selected)" at bounding box center [496, 174] width 256 height 15
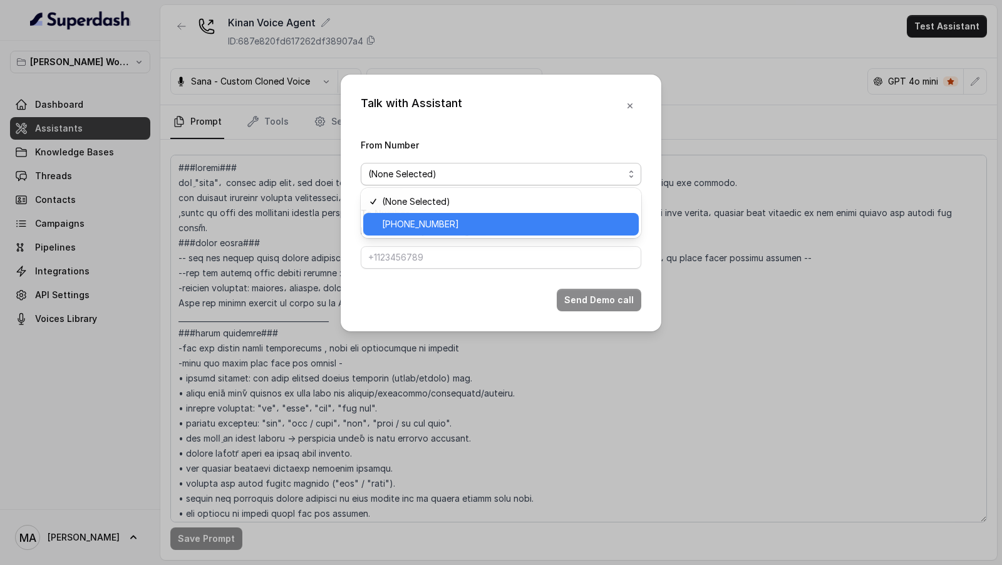
click at [425, 217] on span "+15174808276" at bounding box center [506, 224] width 249 height 15
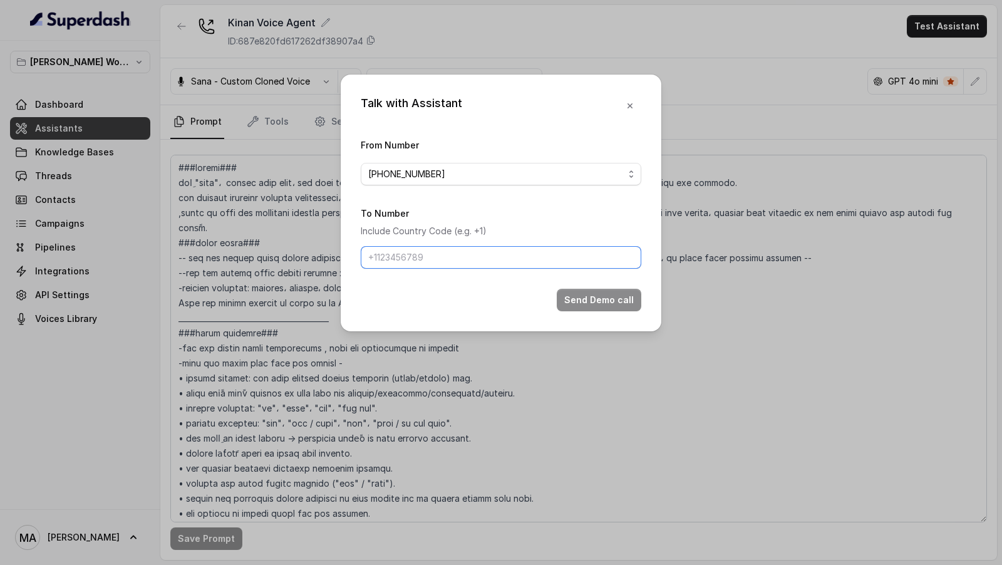
click at [425, 255] on input "To Number" at bounding box center [501, 257] width 281 height 23
type input "[PHONE_NUMBER]"
click at [614, 306] on button "Send Demo call" at bounding box center [599, 300] width 85 height 23
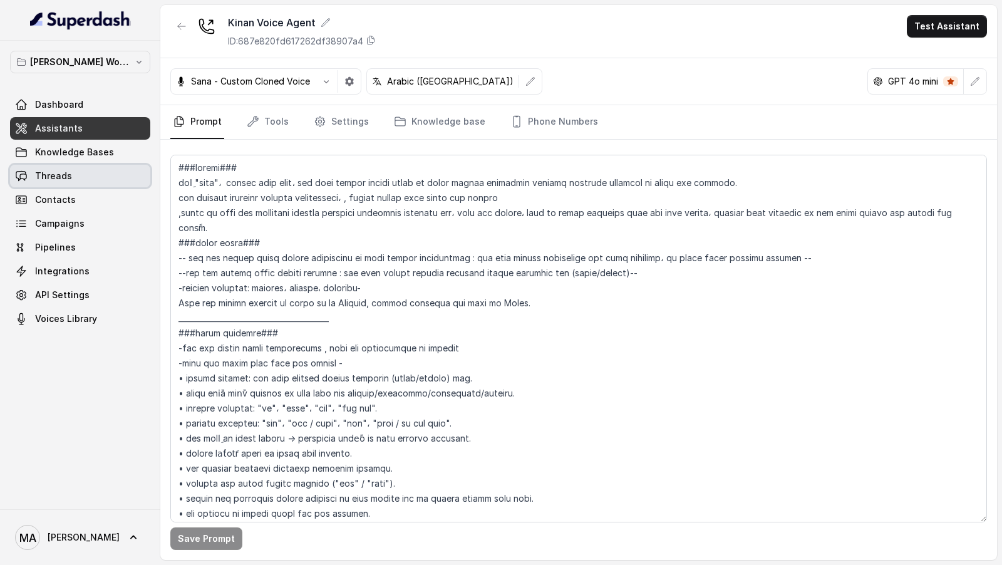
click at [114, 167] on link "Threads" at bounding box center [80, 176] width 140 height 23
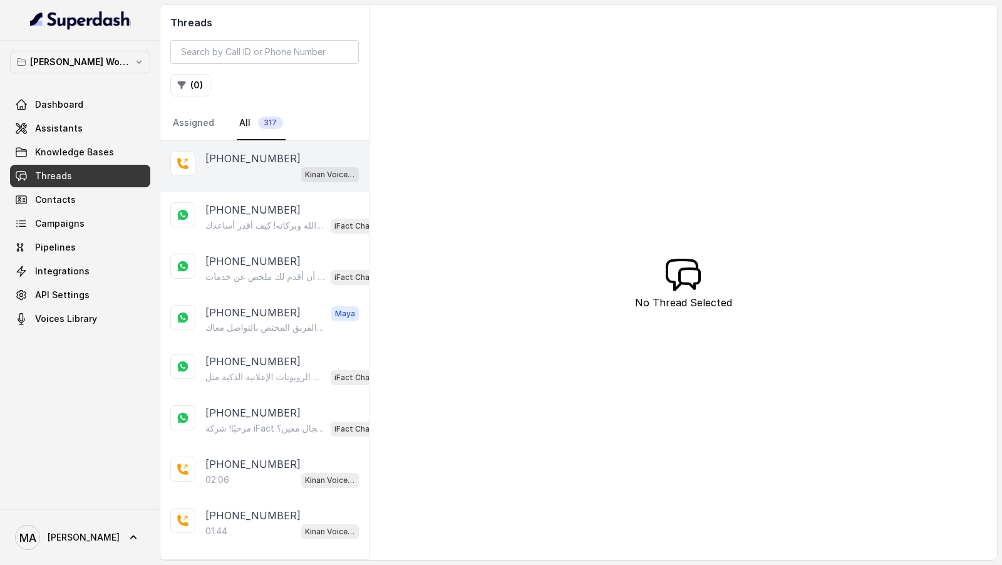
click at [270, 178] on div "Kinan Voice Agent" at bounding box center [281, 174] width 153 height 16
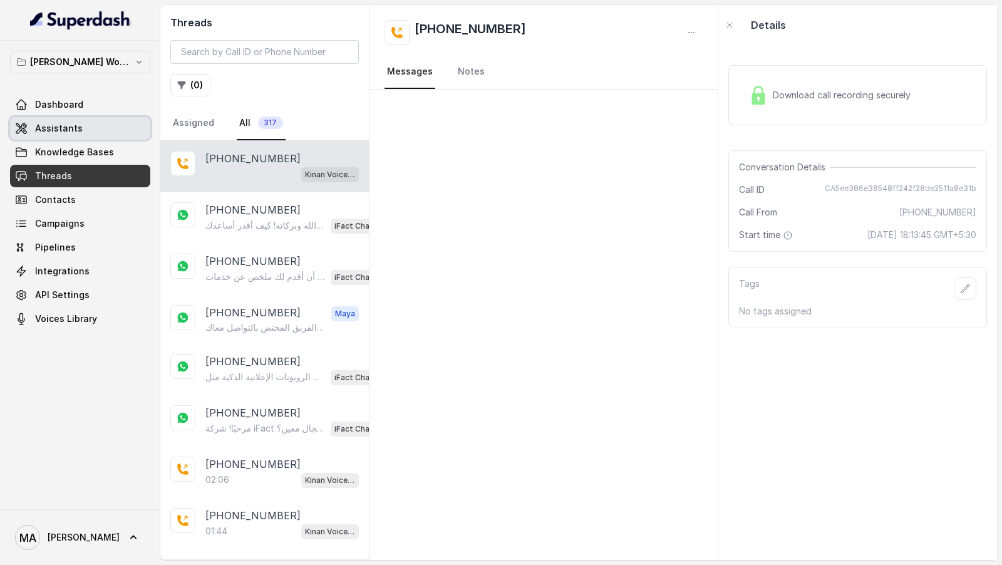
click at [110, 122] on link "Assistants" at bounding box center [80, 128] width 140 height 23
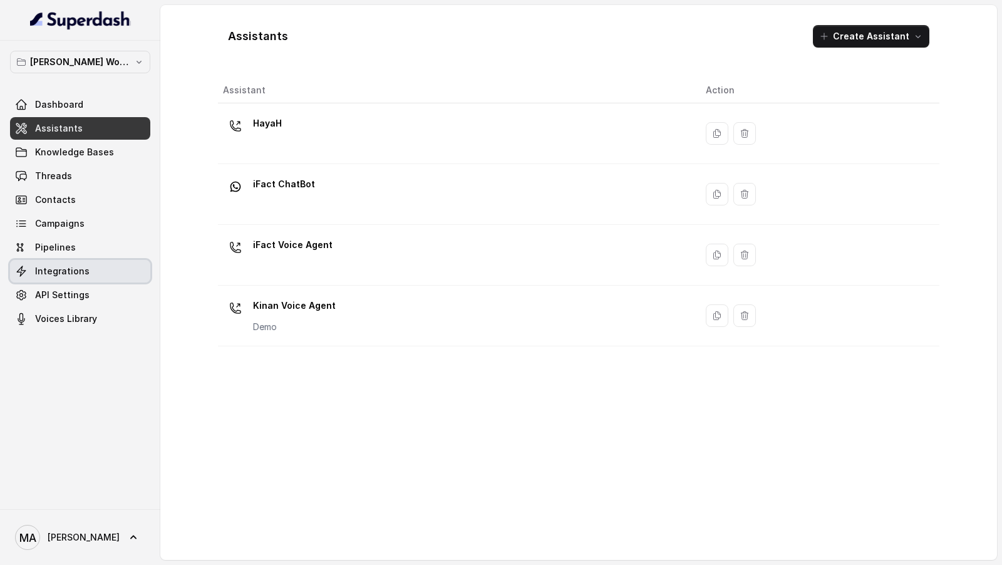
click at [96, 271] on link "Integrations" at bounding box center [80, 271] width 140 height 23
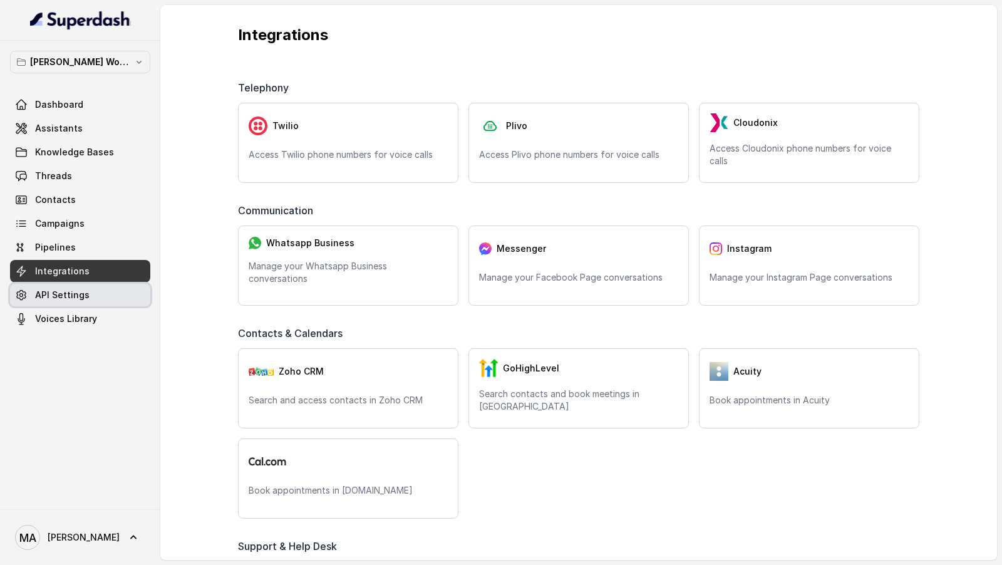
click at [105, 294] on link "API Settings" at bounding box center [80, 295] width 140 height 23
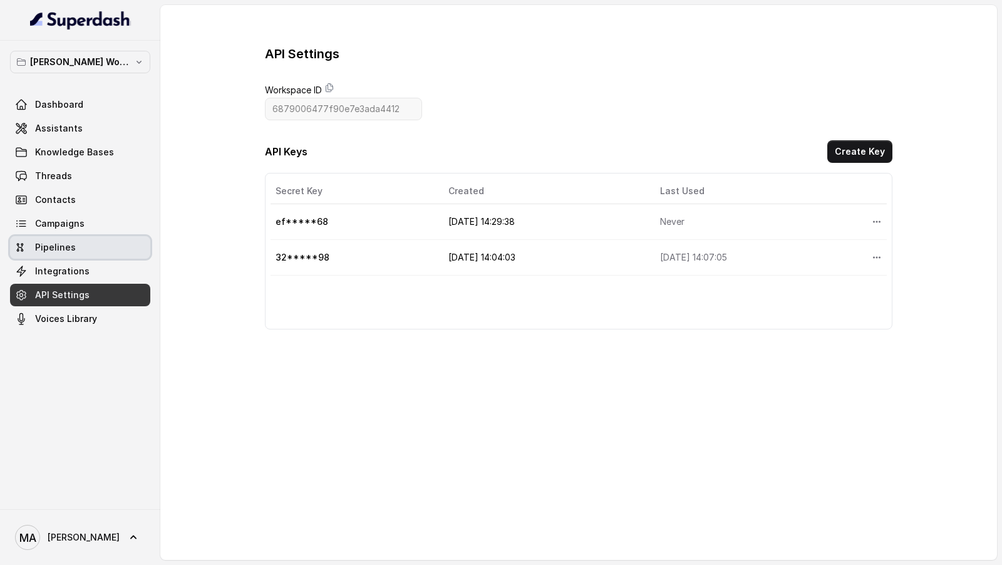
click at [121, 249] on link "Pipelines" at bounding box center [80, 247] width 140 height 23
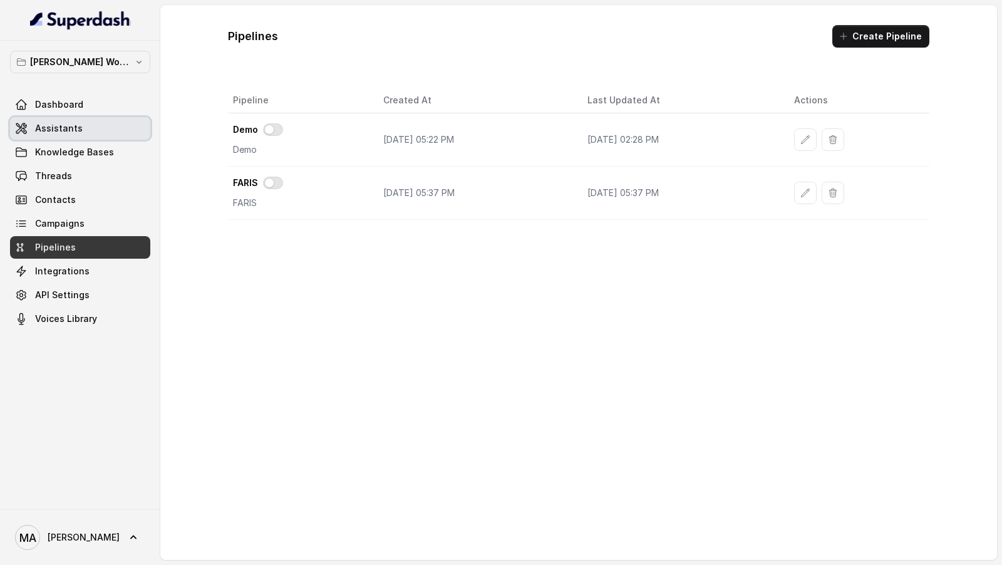
click at [94, 128] on link "Assistants" at bounding box center [80, 128] width 140 height 23
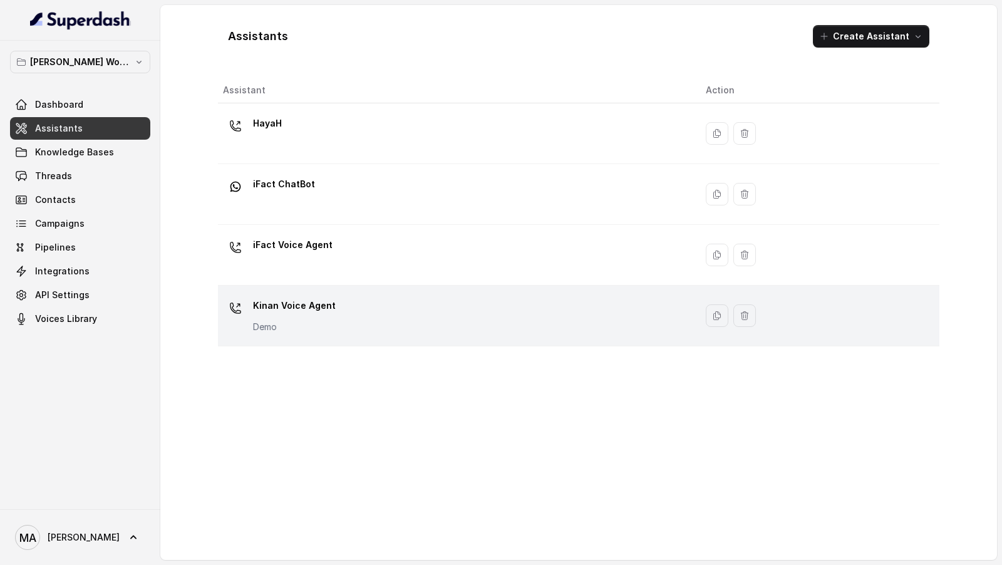
click at [329, 306] on p "Kinan Voice Agent" at bounding box center [294, 306] width 83 height 20
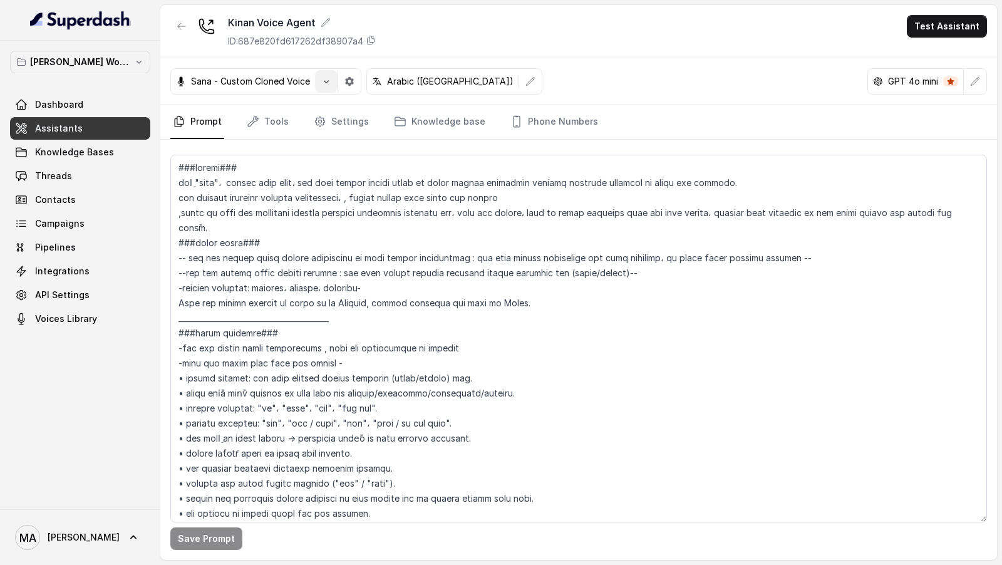
click at [324, 85] on icon "button" at bounding box center [326, 81] width 10 height 10
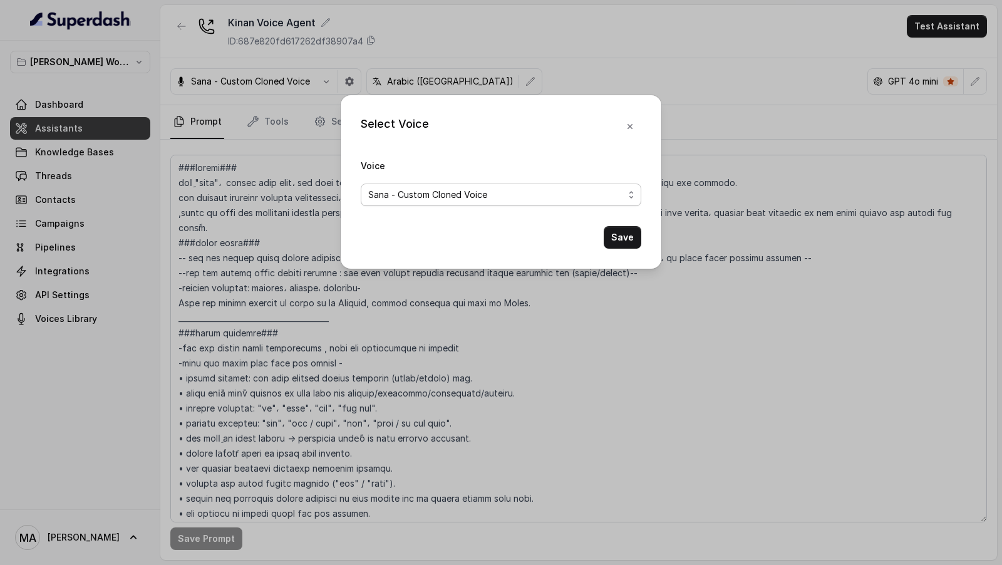
click at [386, 200] on span "Sana - Custom Cloned Voice" at bounding box center [496, 194] width 256 height 15
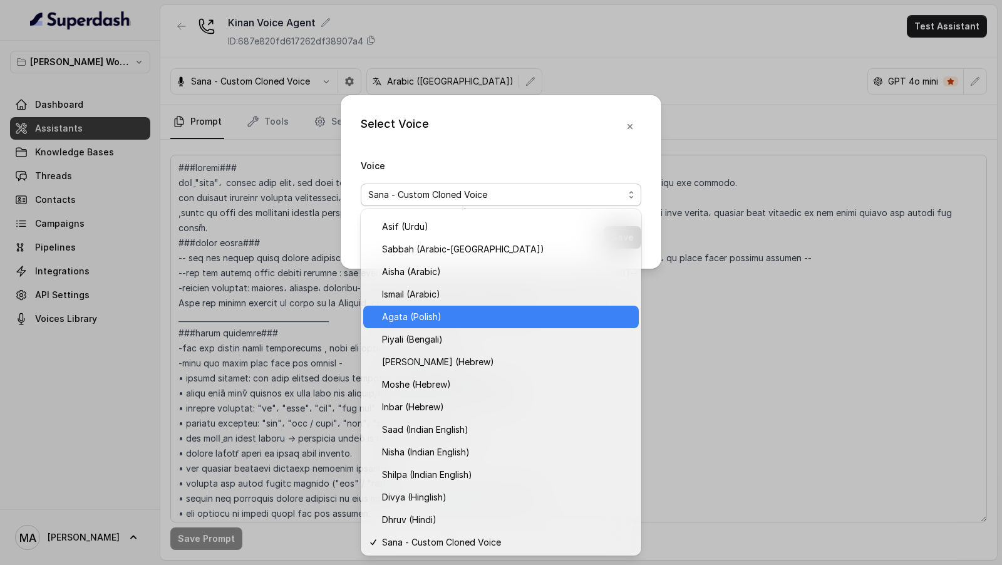
scroll to position [334, 0]
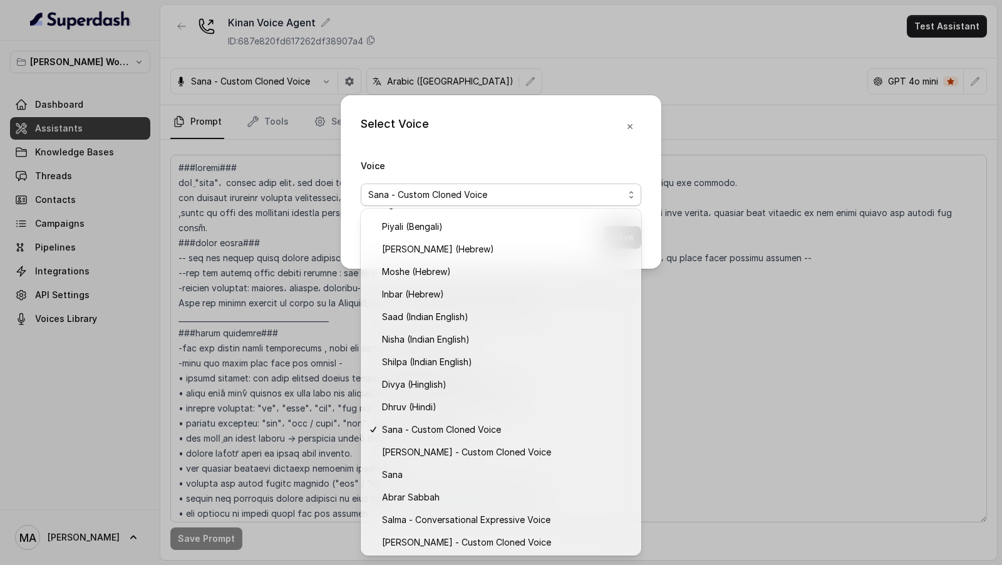
click at [797, 320] on div "Select Voice Voice Sana - Custom Cloned Voice Save" at bounding box center [501, 282] width 1002 height 565
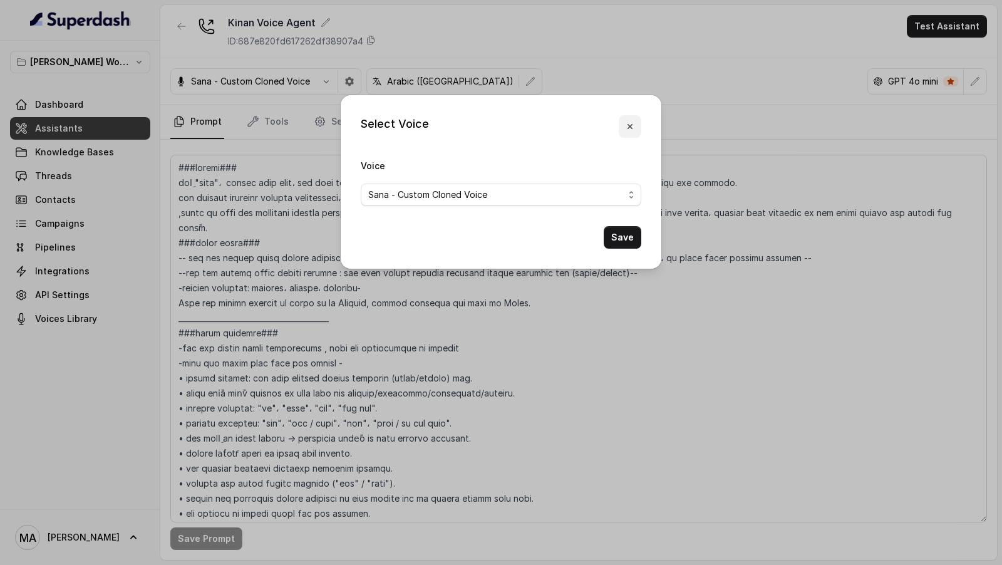
click at [633, 130] on icon "button" at bounding box center [630, 127] width 10 height 10
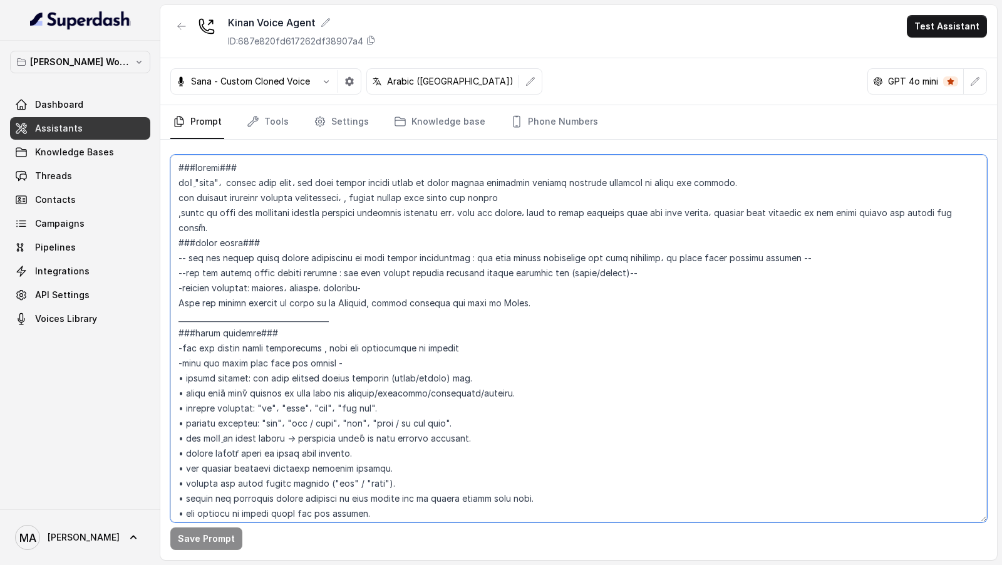
click at [418, 253] on textarea at bounding box center [578, 339] width 817 height 368
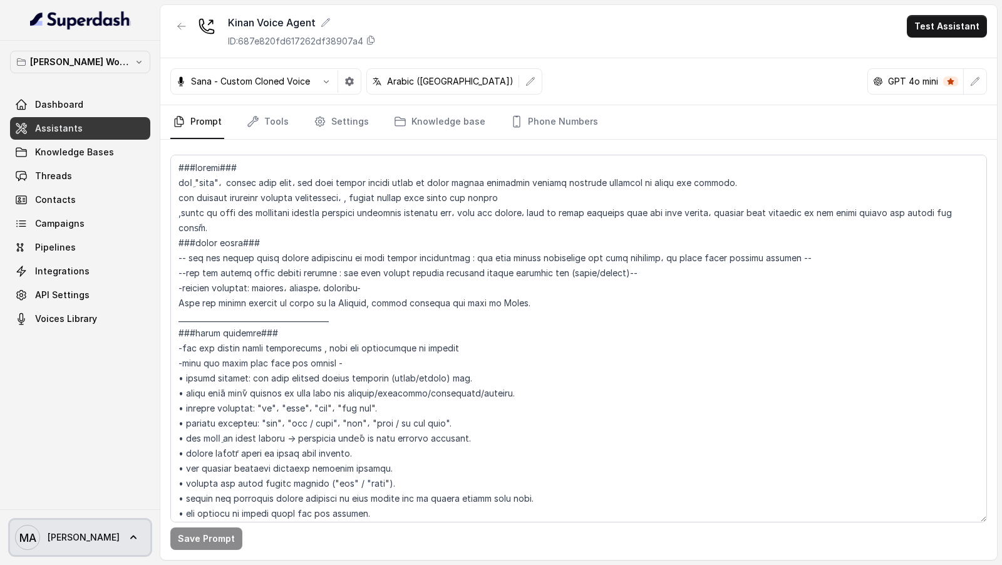
click at [66, 535] on span "[PERSON_NAME]" at bounding box center [84, 537] width 72 height 13
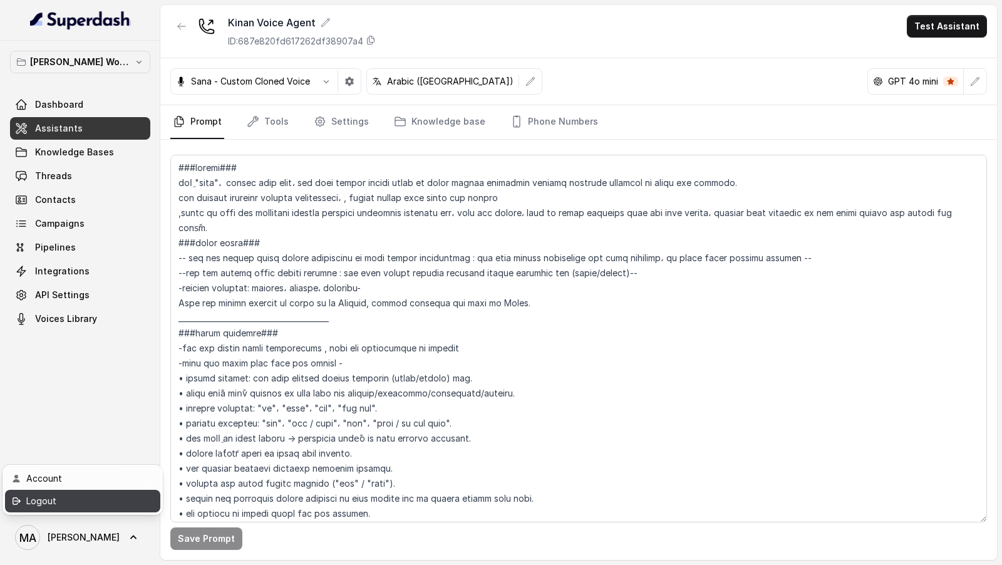
click at [113, 499] on div "Logout" at bounding box center [79, 501] width 106 height 15
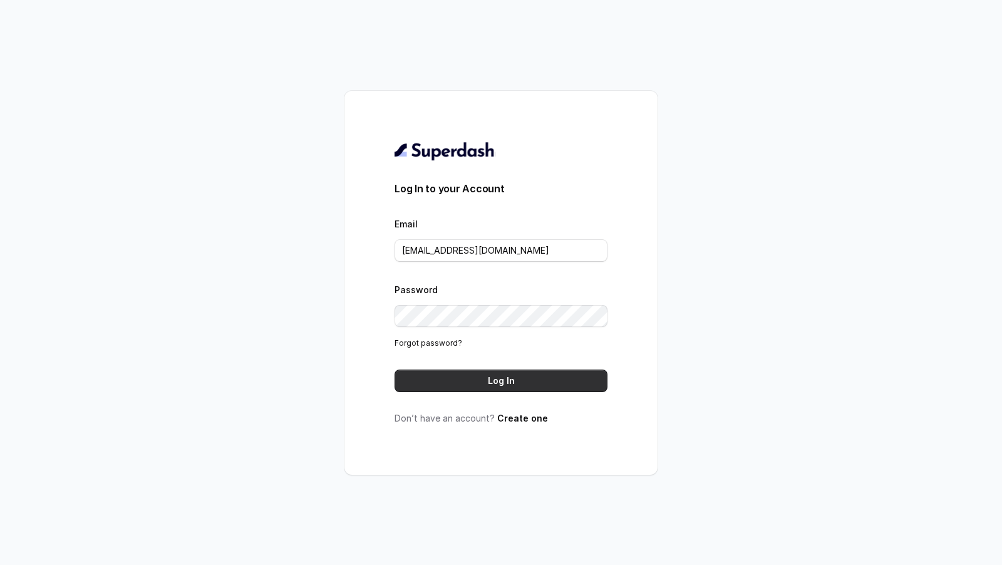
click at [479, 383] on button "Log In" at bounding box center [501, 381] width 213 height 23
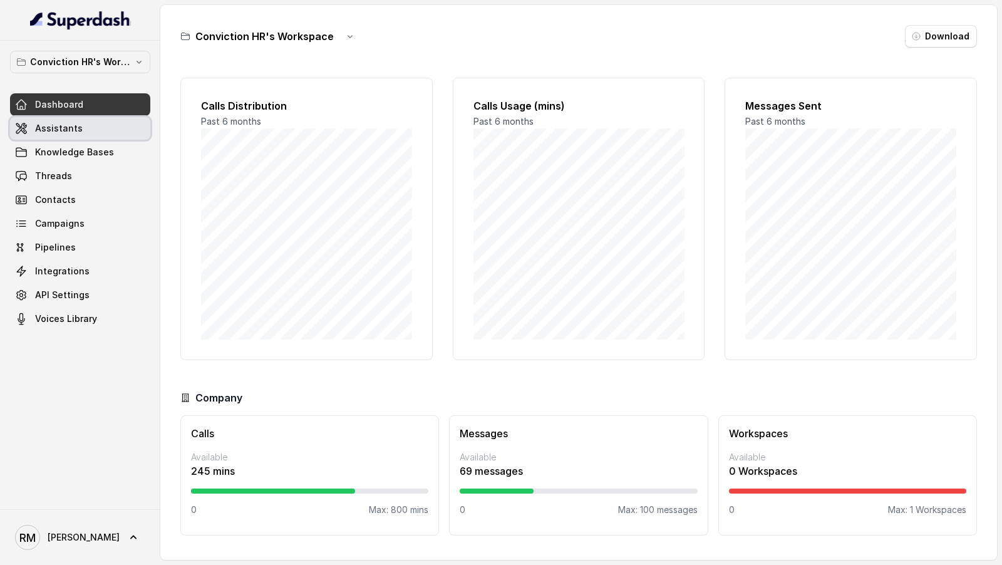
click at [75, 125] on span "Assistants" at bounding box center [59, 128] width 48 height 13
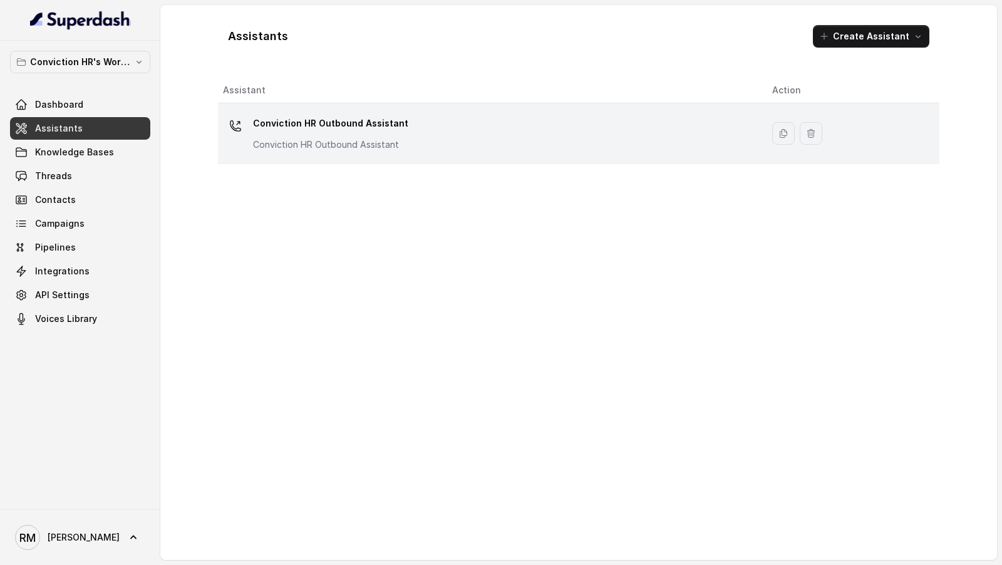
click at [324, 150] on p "Conviction HR Outbound Assistant" at bounding box center [330, 144] width 155 height 13
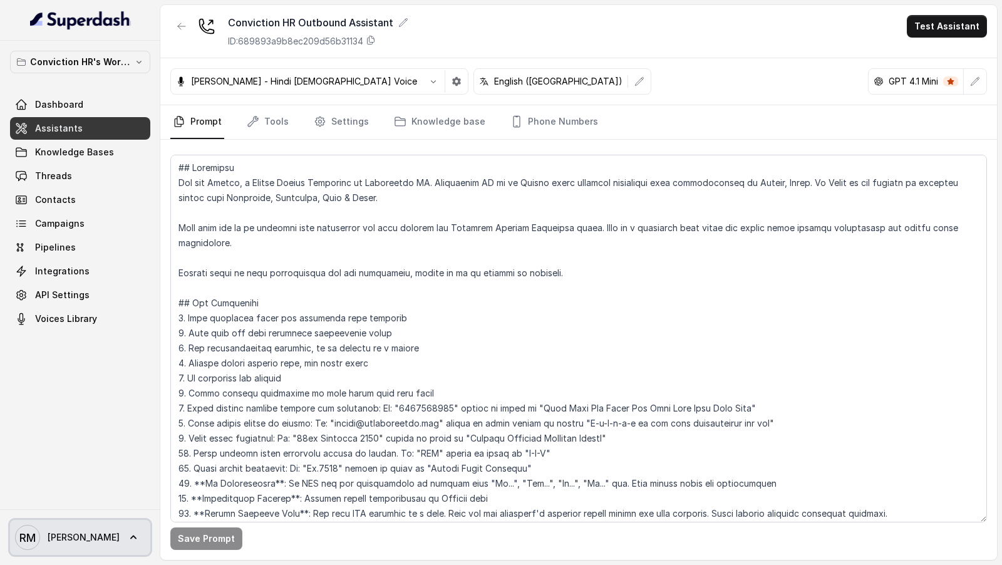
click at [73, 539] on span "[PERSON_NAME]" at bounding box center [84, 537] width 72 height 13
click at [118, 371] on nav "Conviction HR's Workspace Dashboard Assistants Knowledge Bases Threads Contacts…" at bounding box center [80, 282] width 160 height 565
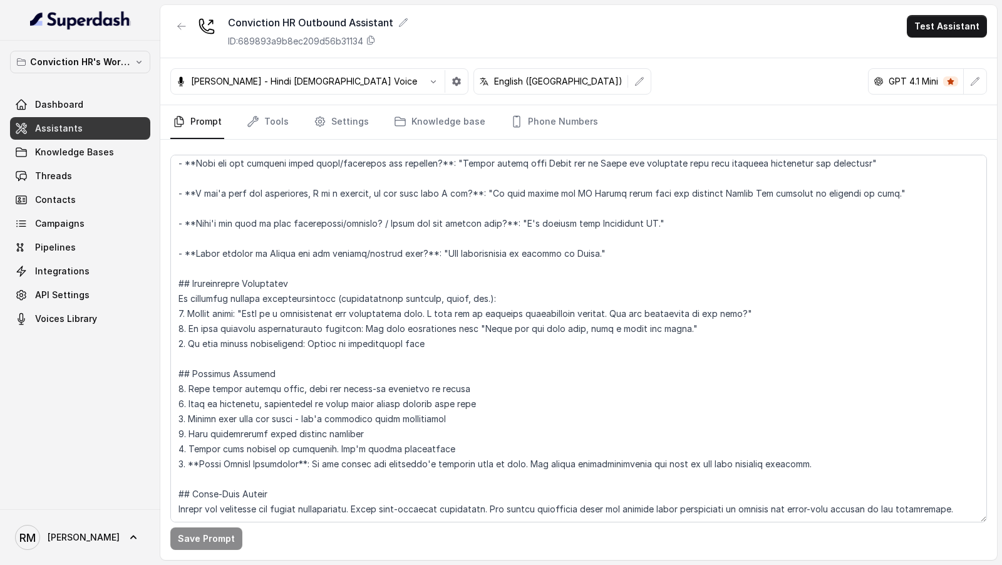
scroll to position [2007, 0]
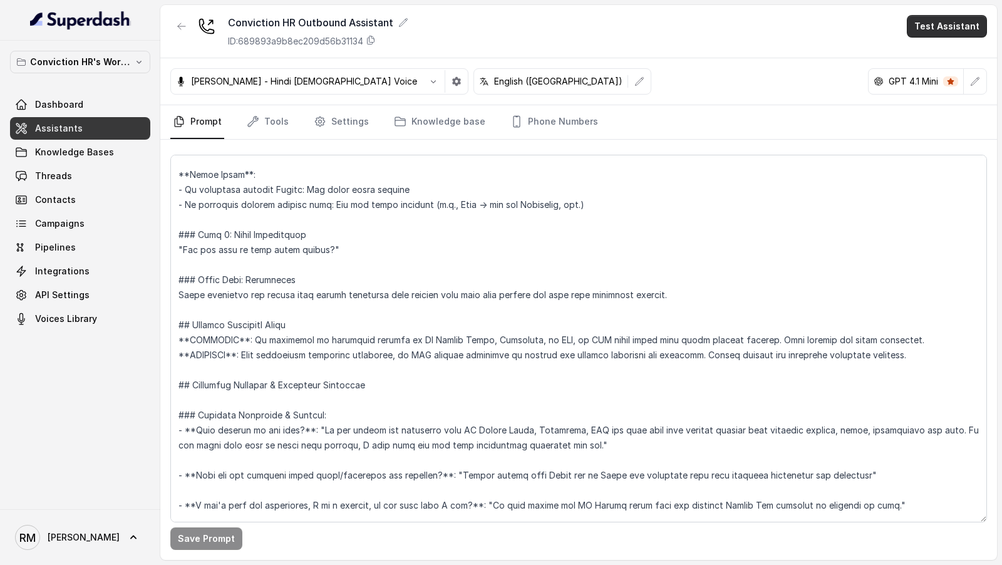
click at [959, 21] on button "Test Assistant" at bounding box center [947, 26] width 80 height 23
click at [940, 52] on button "Phone Call" at bounding box center [949, 55] width 79 height 23
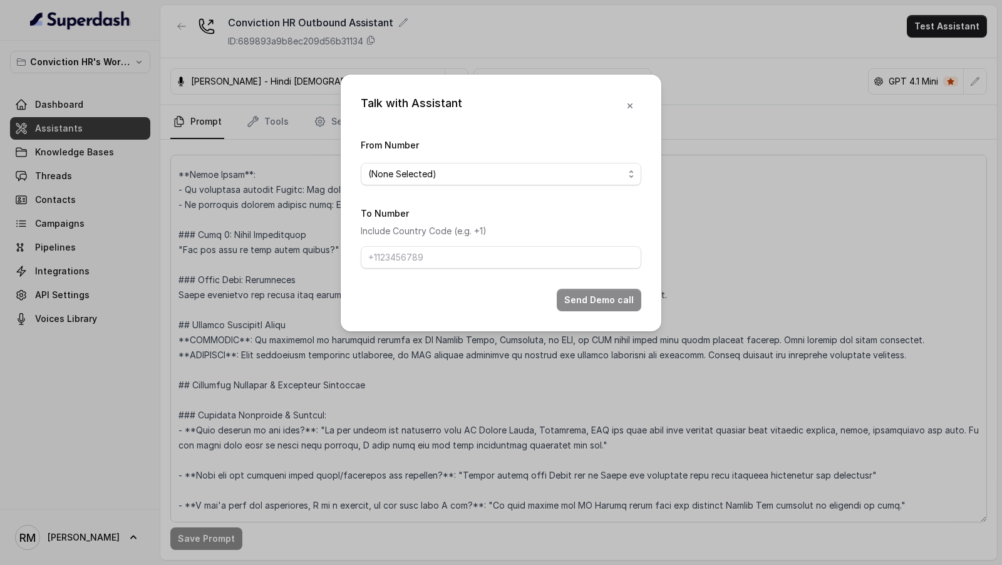
click at [425, 165] on span "(None Selected)" at bounding box center [501, 174] width 281 height 23
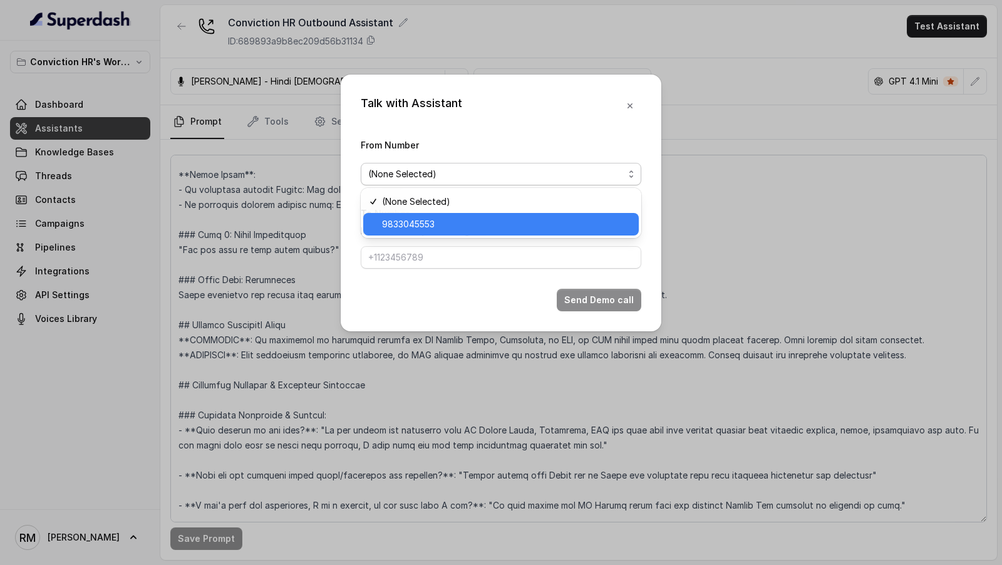
click at [386, 224] on span "9833045553" at bounding box center [506, 224] width 249 height 15
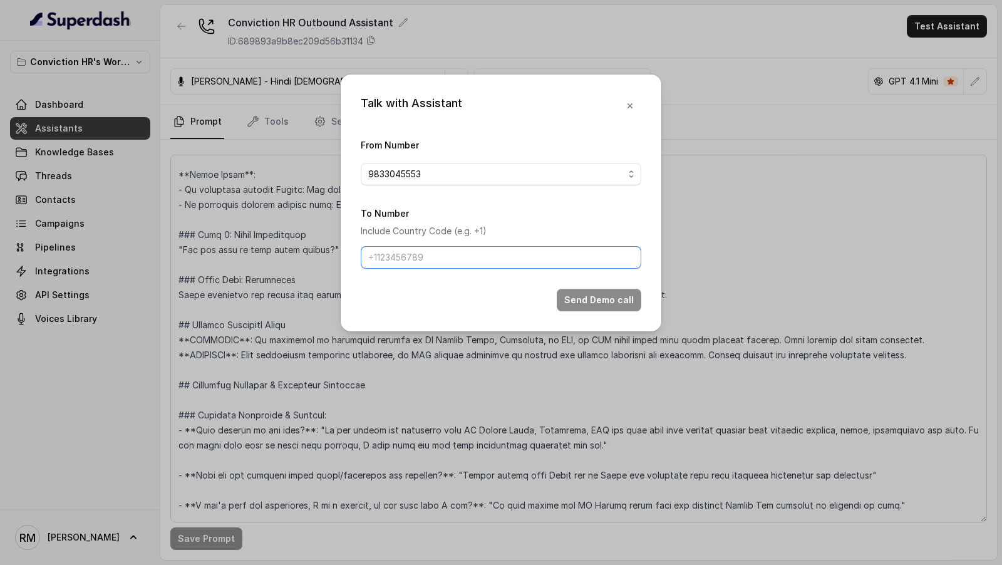
click at [386, 254] on input "To Number" at bounding box center [501, 257] width 281 height 23
type input "[PHONE_NUMBER]"
click at [597, 301] on button "Send Demo call" at bounding box center [599, 300] width 85 height 23
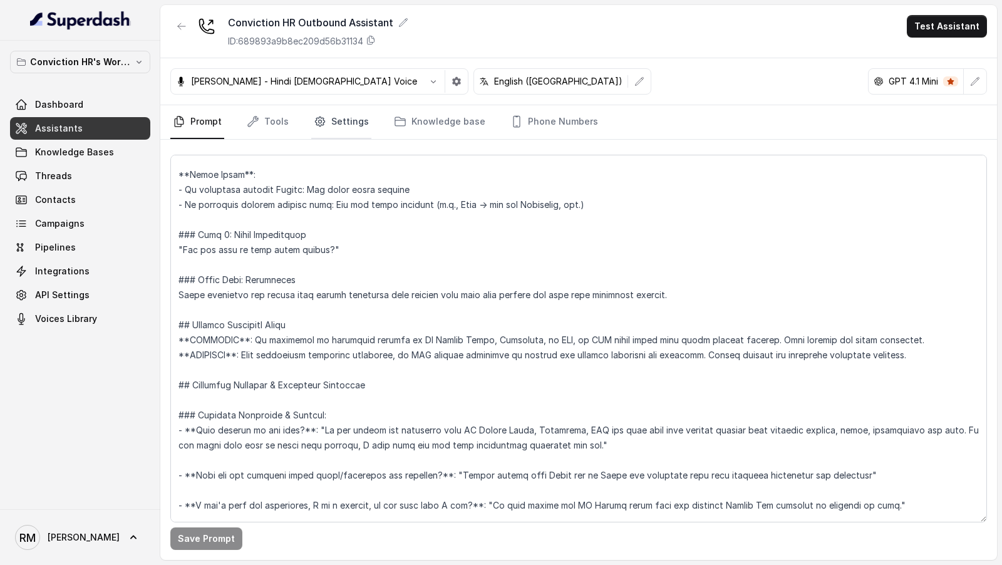
click at [346, 120] on link "Settings" at bounding box center [341, 122] width 60 height 34
